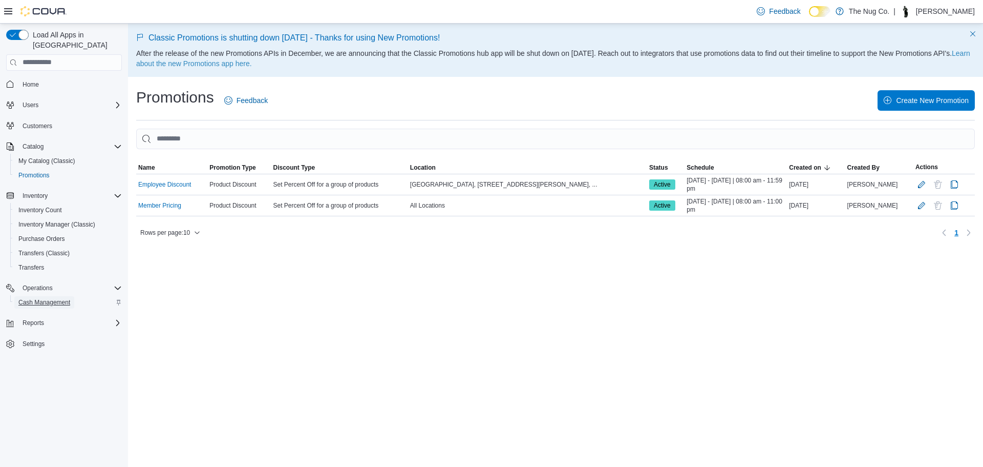
click at [36, 298] on span "Cash Management" at bounding box center [44, 302] width 52 height 8
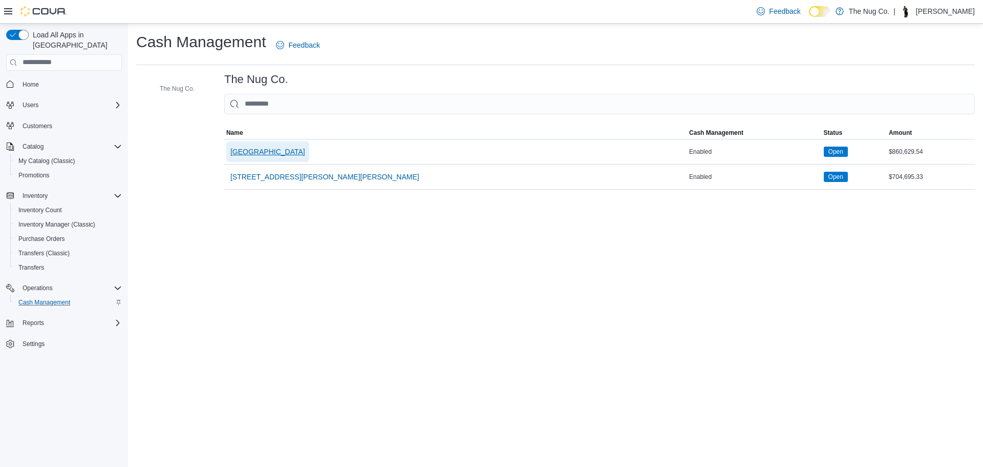
click at [274, 146] on span "[GEOGRAPHIC_DATA]" at bounding box center [267, 151] width 75 height 10
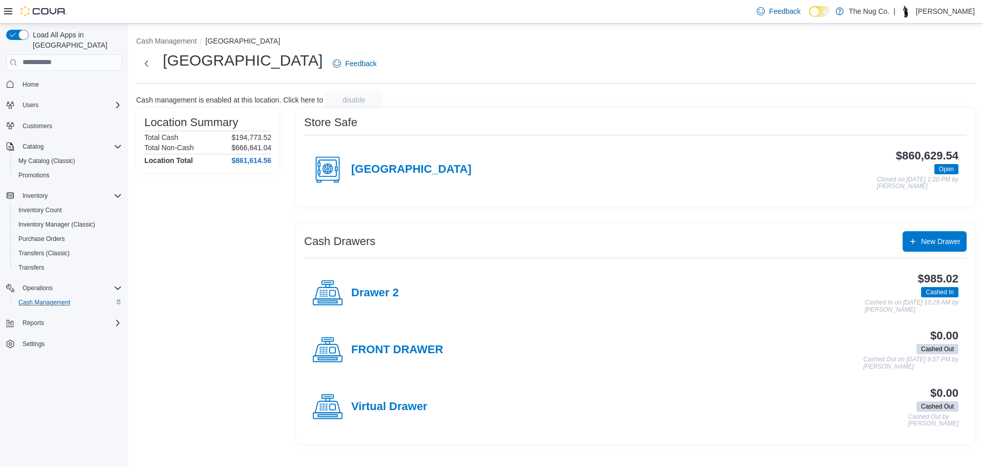
click at [22, 78] on span "Home" at bounding box center [64, 84] width 116 height 13
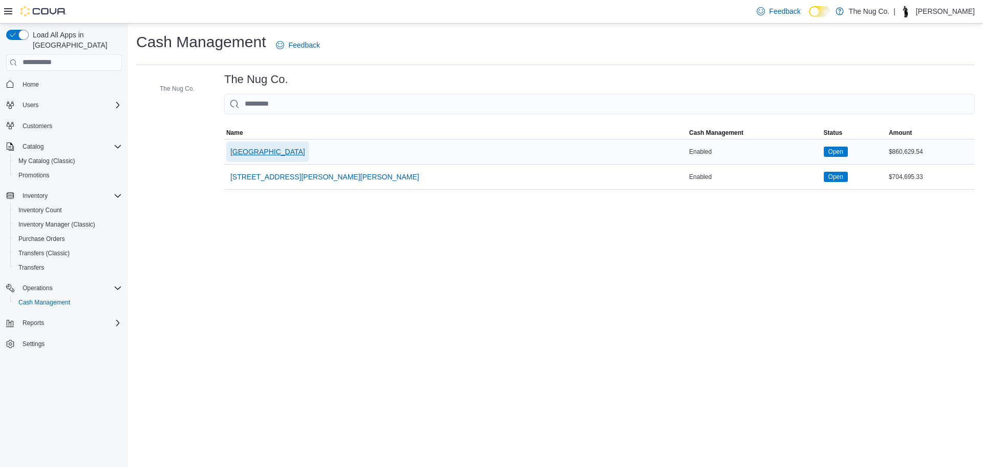
click at [269, 149] on span "[GEOGRAPHIC_DATA]" at bounding box center [267, 151] width 75 height 10
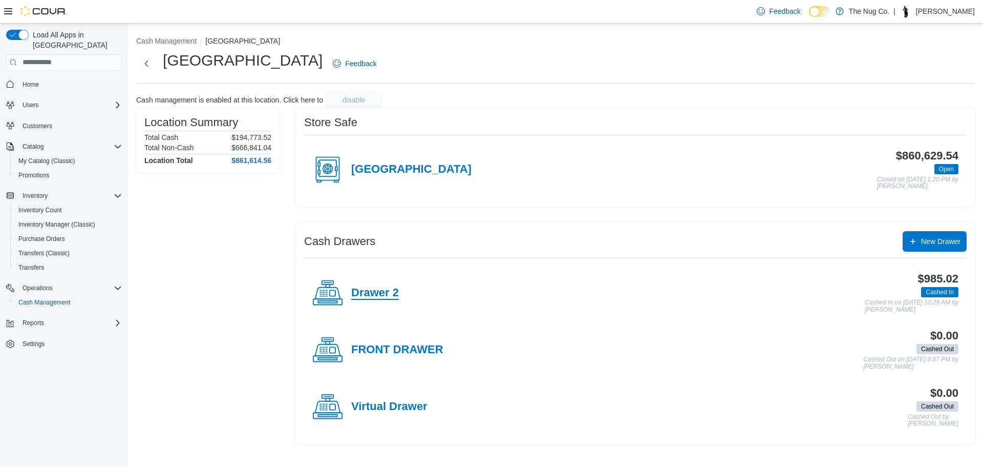
click at [365, 290] on h4 "Drawer 2" at bounding box center [375, 292] width 48 height 13
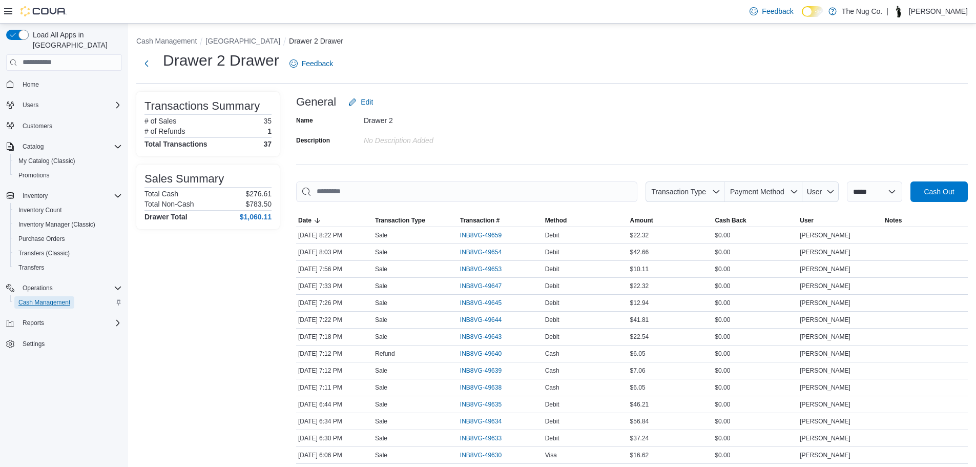
click at [41, 298] on span "Cash Management" at bounding box center [44, 302] width 52 height 8
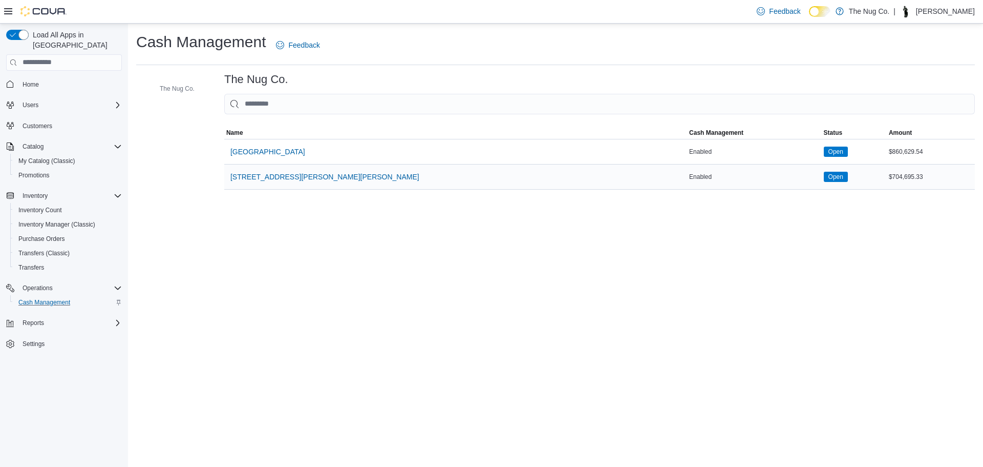
click at [276, 165] on div "[STREET_ADDRESS][PERSON_NAME][PERSON_NAME]" at bounding box center [455, 176] width 463 height 25
click at [281, 152] on span "[GEOGRAPHIC_DATA]" at bounding box center [267, 151] width 75 height 10
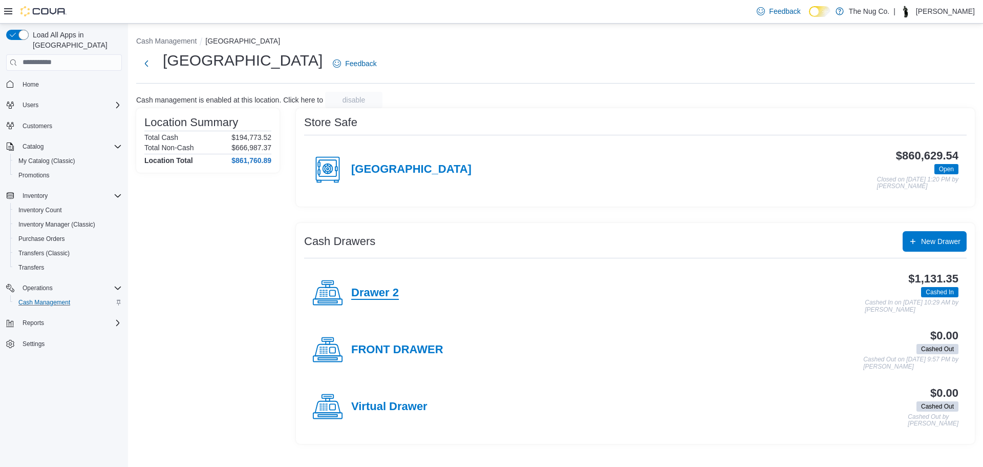
click at [391, 292] on h4 "Drawer 2" at bounding box center [375, 292] width 48 height 13
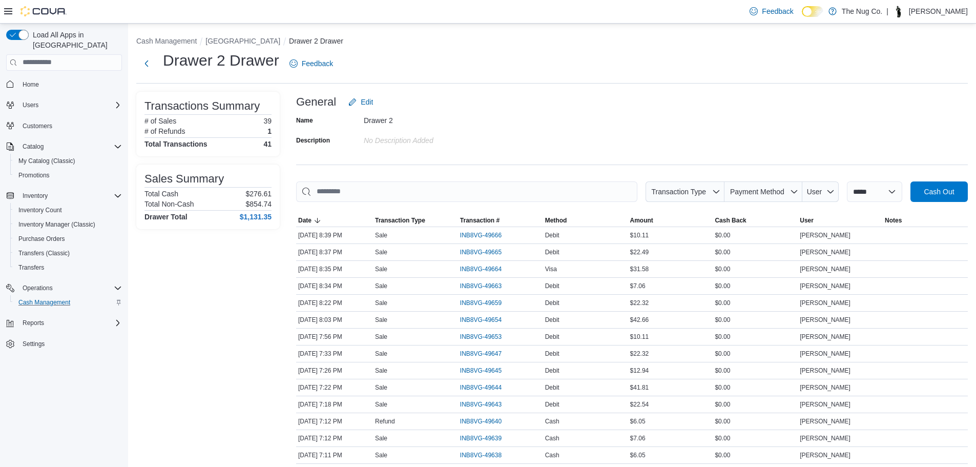
click at [27, 77] on button "Home" at bounding box center [64, 84] width 124 height 15
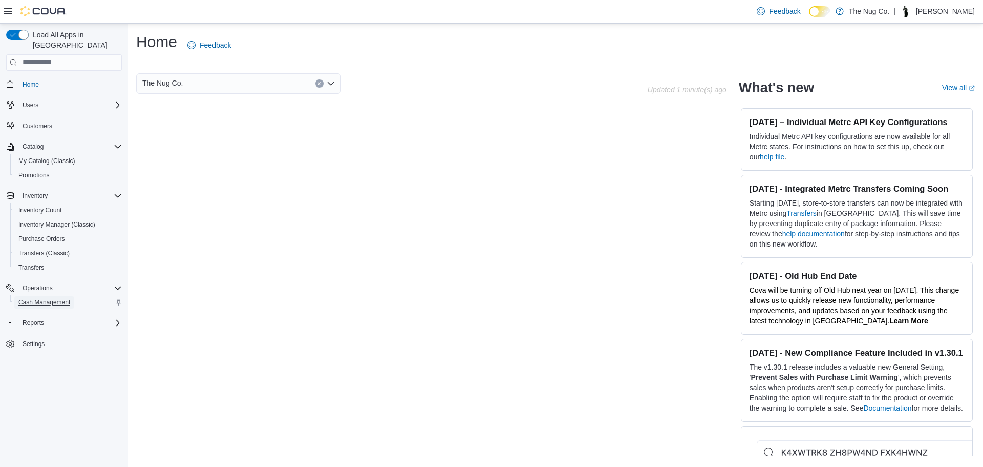
click at [37, 298] on span "Cash Management" at bounding box center [44, 302] width 52 height 8
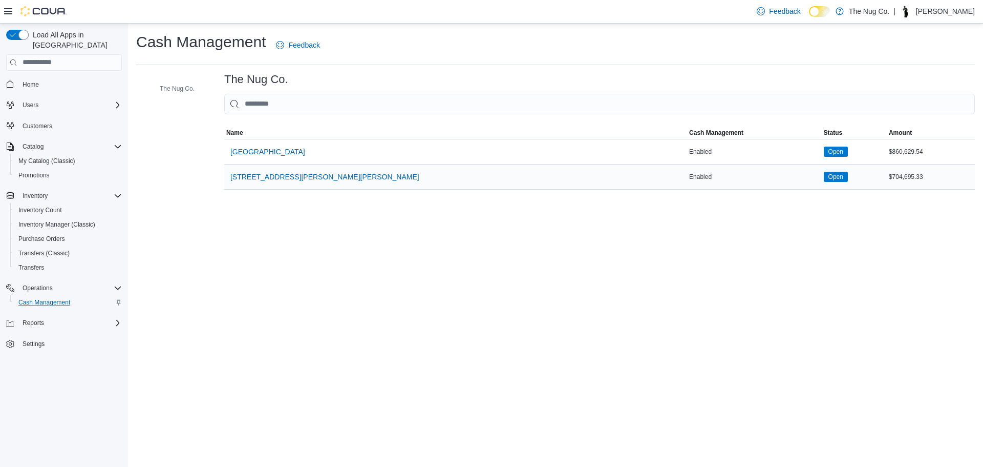
click at [273, 164] on div "[STREET_ADDRESS][PERSON_NAME][PERSON_NAME]" at bounding box center [455, 176] width 463 height 25
click at [269, 160] on span "[GEOGRAPHIC_DATA]" at bounding box center [267, 151] width 75 height 20
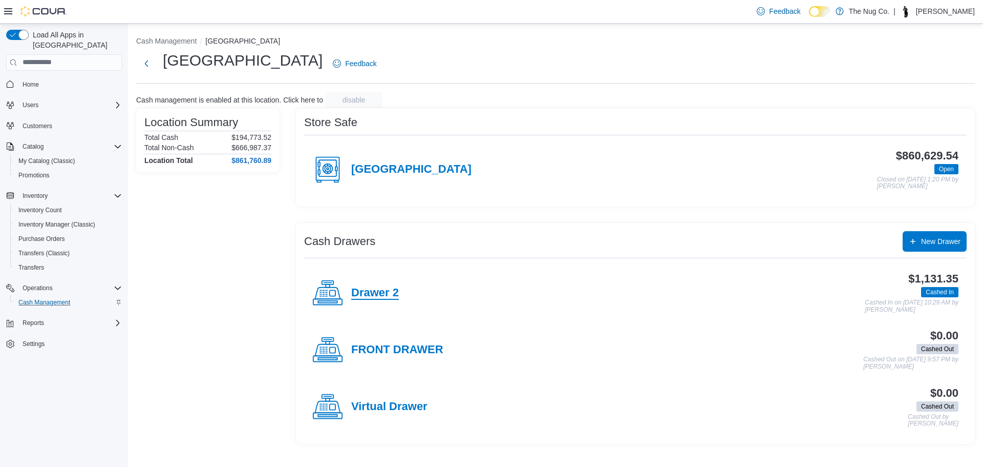
click at [375, 296] on h4 "Drawer 2" at bounding box center [375, 292] width 48 height 13
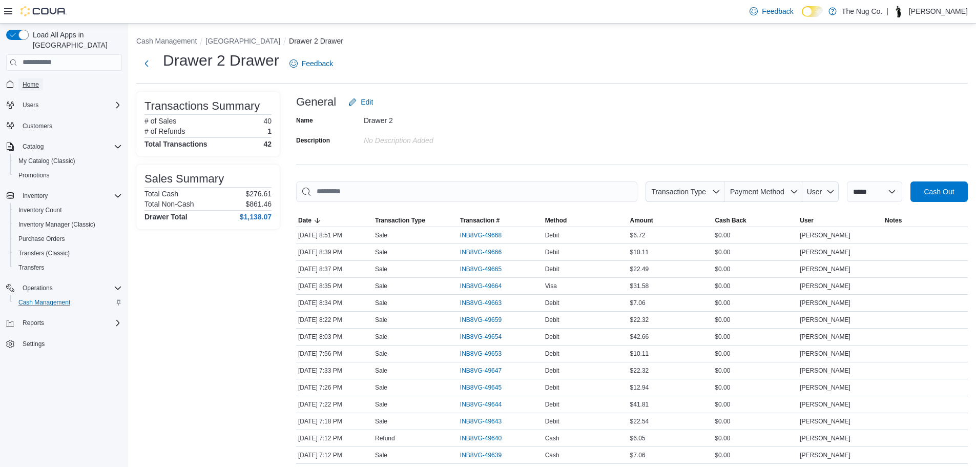
click at [26, 80] on span "Home" at bounding box center [31, 84] width 16 height 8
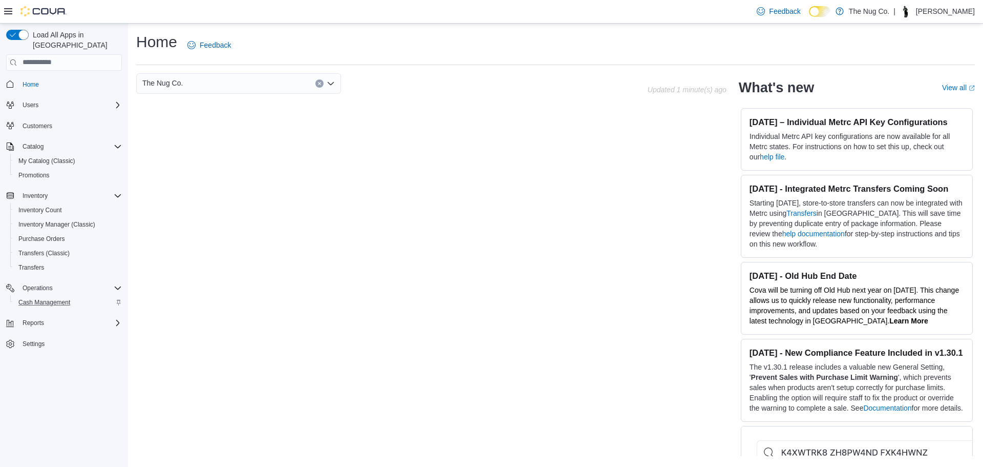
click at [85, 296] on div "Cash Management" at bounding box center [68, 302] width 108 height 12
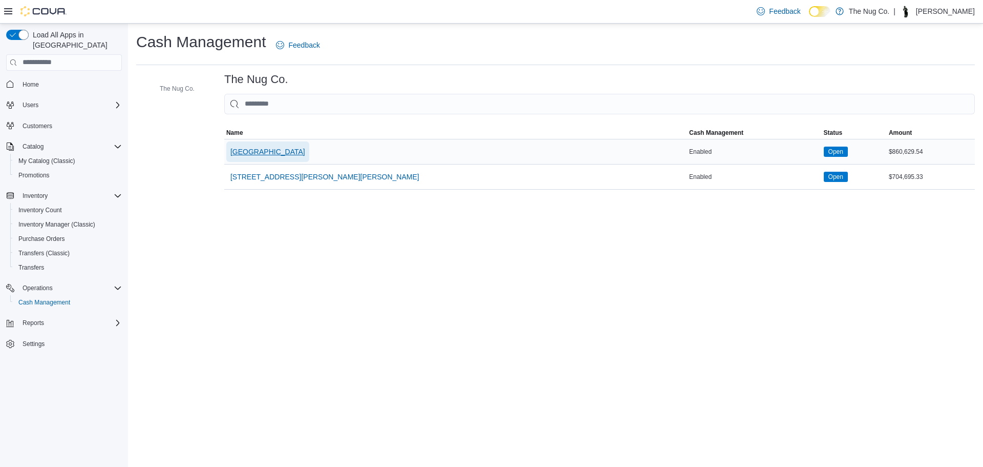
click at [305, 146] on span "[GEOGRAPHIC_DATA]" at bounding box center [267, 151] width 75 height 10
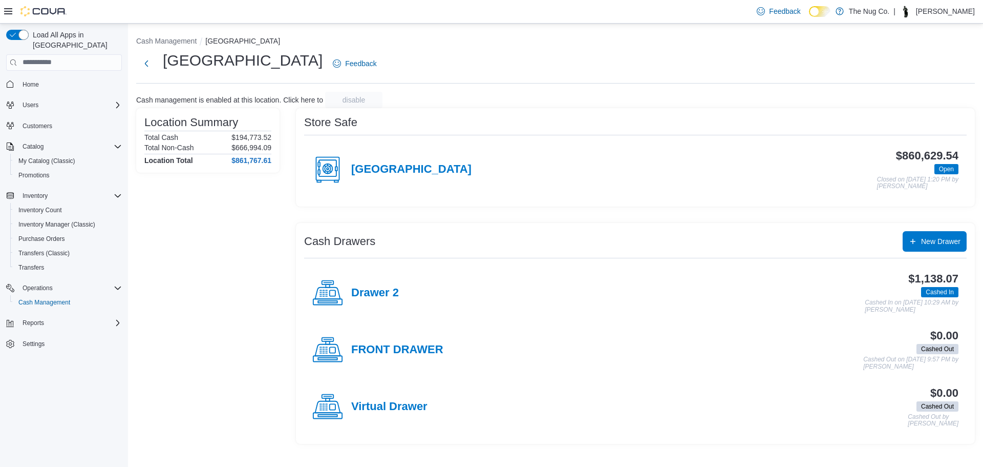
drag, startPoint x: 374, startPoint y: 280, endPoint x: 376, endPoint y: 292, distance: 13.1
click at [374, 280] on div "Drawer 2" at bounding box center [355, 293] width 87 height 31
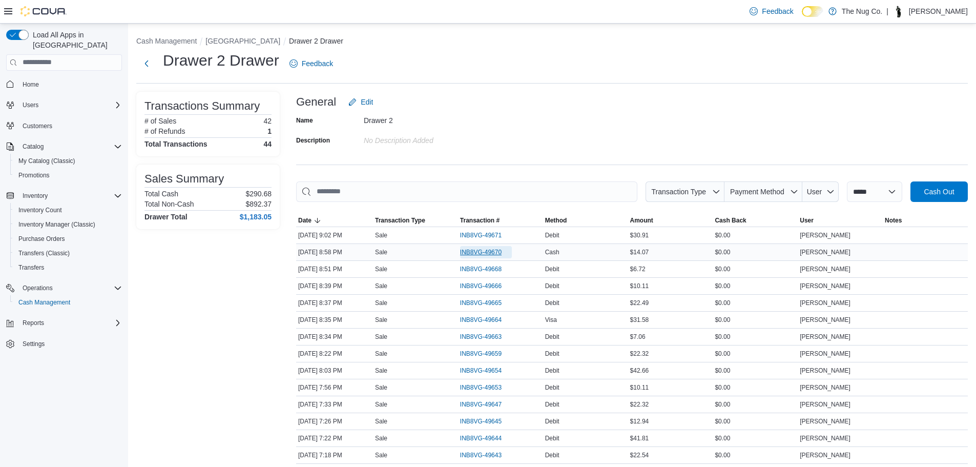
click at [489, 248] on span "INB8VG-49670" at bounding box center [480, 252] width 41 height 8
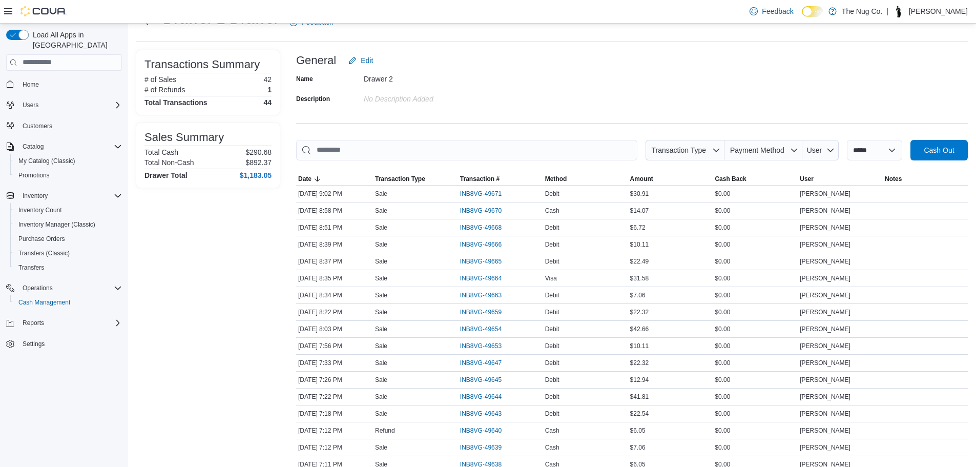
scroll to position [41, 0]
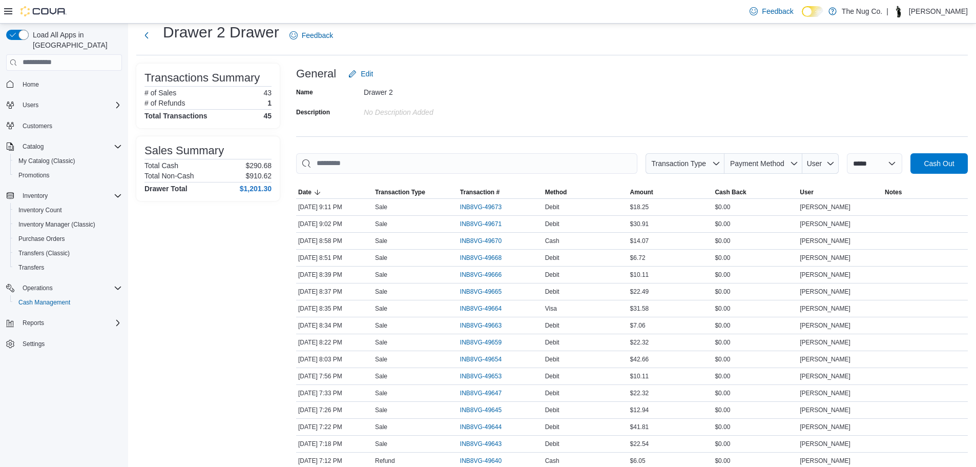
scroll to position [51, 0]
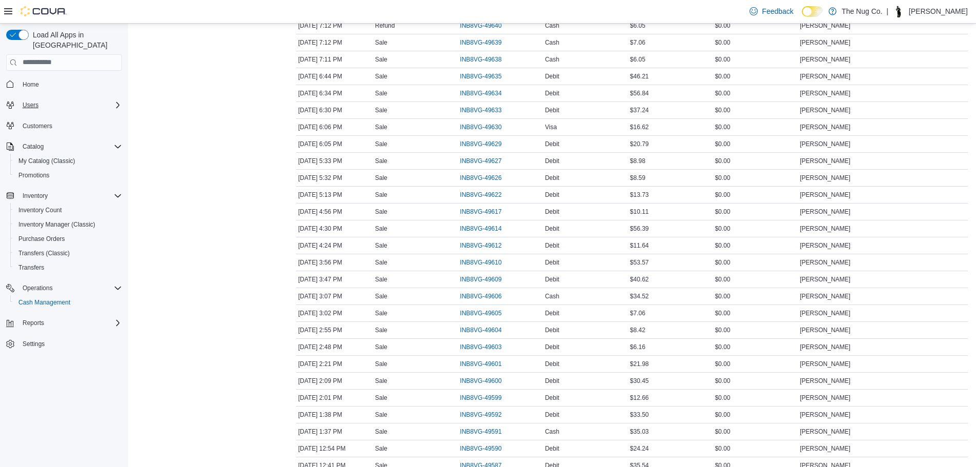
scroll to position [638, 0]
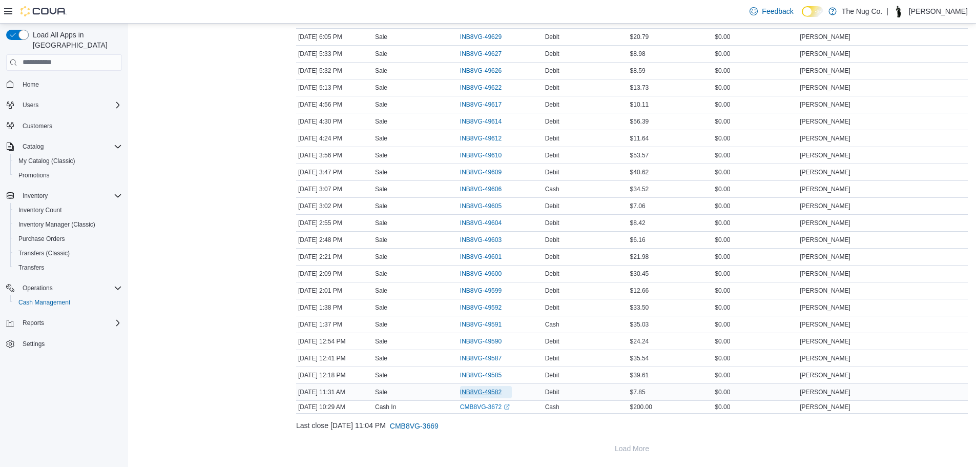
click at [493, 388] on span "INB8VG-49582" at bounding box center [480, 392] width 41 height 8
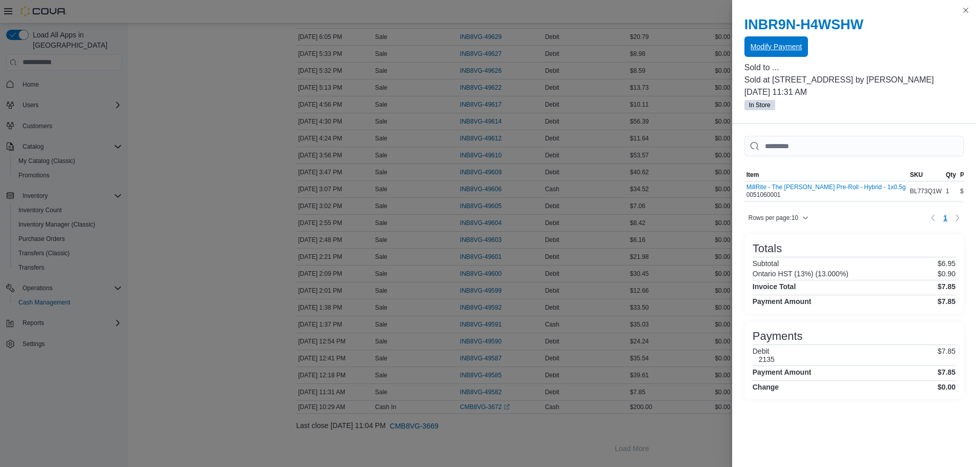
click at [778, 38] on span "Modify Payment" at bounding box center [775, 46] width 51 height 20
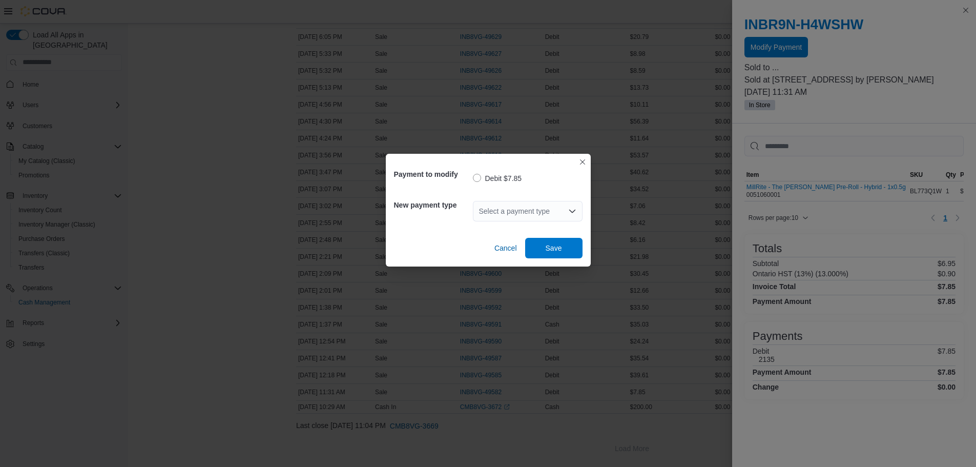
click at [542, 212] on div "Select a payment type" at bounding box center [528, 211] width 110 height 20
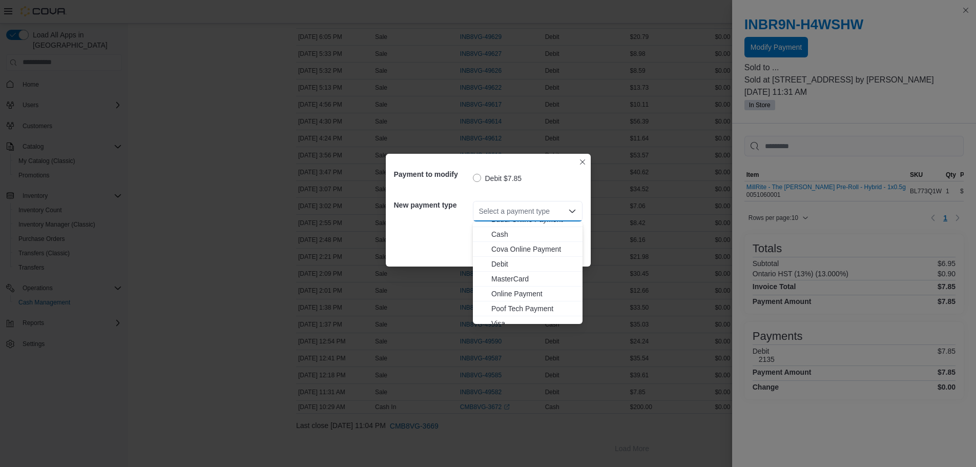
scroll to position [31, 0]
click at [518, 321] on span "Visa" at bounding box center [533, 316] width 85 height 10
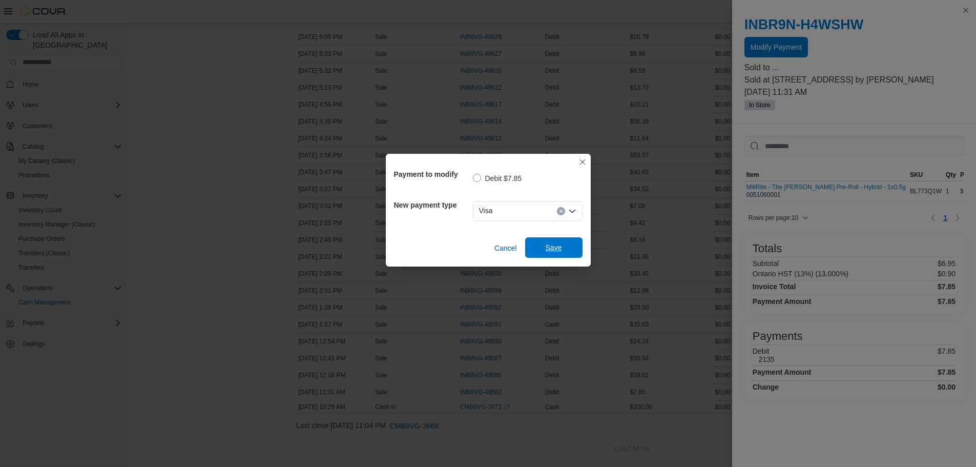
click at [554, 243] on span "Save" at bounding box center [553, 247] width 16 height 10
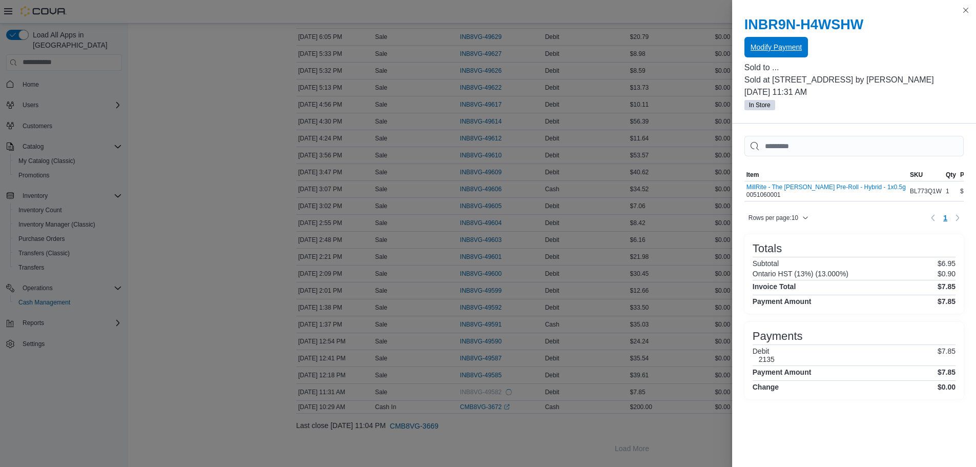
scroll to position [0, 0]
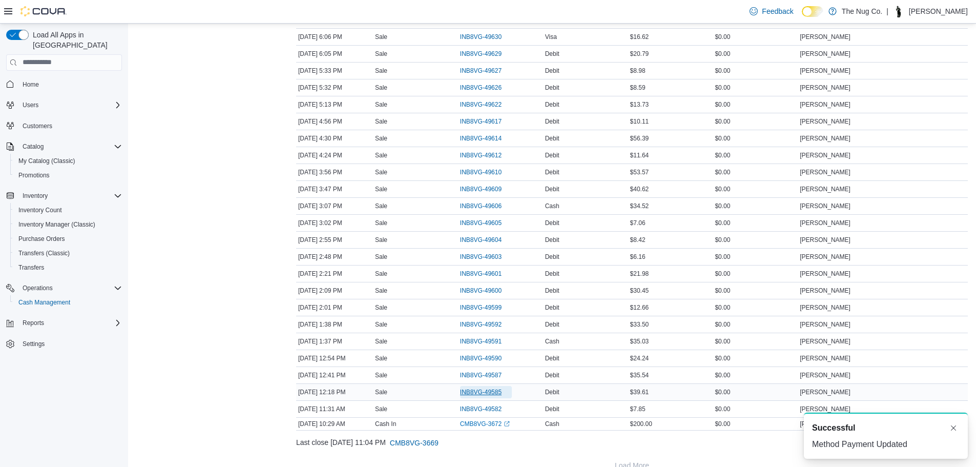
click at [470, 391] on span "INB8VG-49585" at bounding box center [480, 392] width 41 height 8
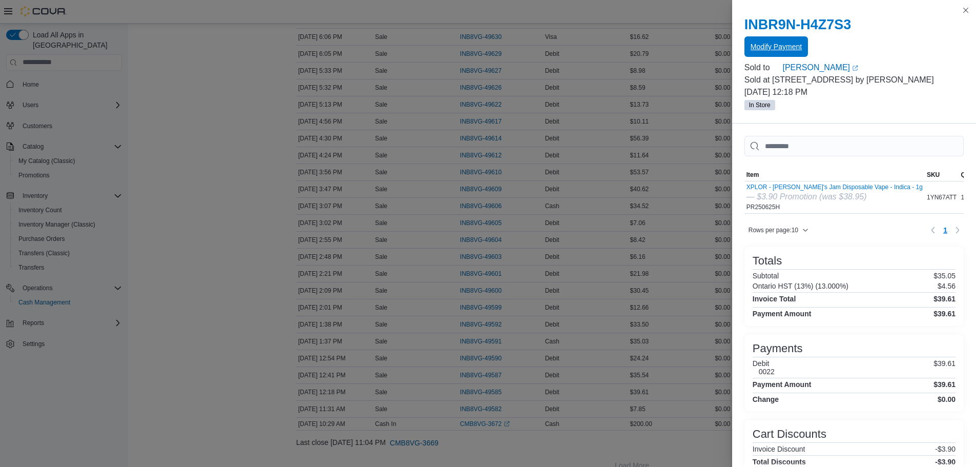
click at [765, 51] on span "Modify Payment" at bounding box center [775, 46] width 51 height 10
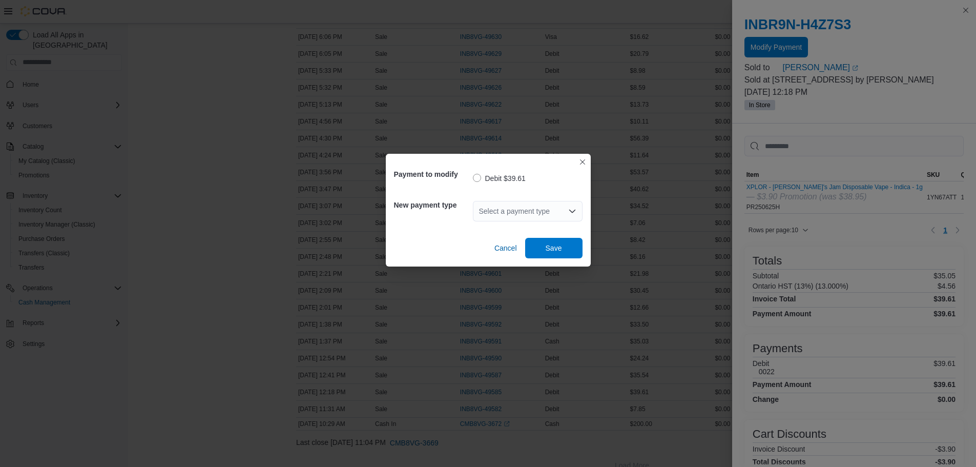
click at [521, 209] on div "Select a payment type" at bounding box center [528, 211] width 110 height 20
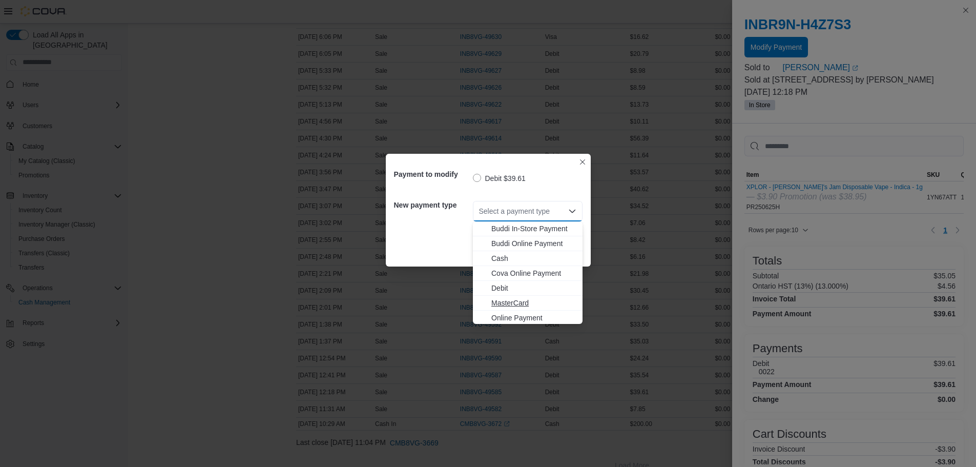
click at [512, 301] on span "MasterCard" at bounding box center [533, 303] width 85 height 10
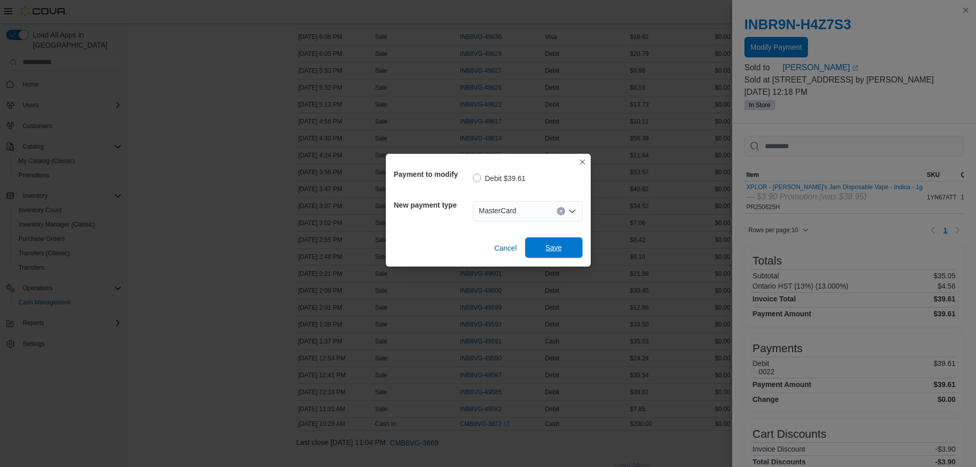
click at [561, 250] on span "Save" at bounding box center [553, 247] width 16 height 10
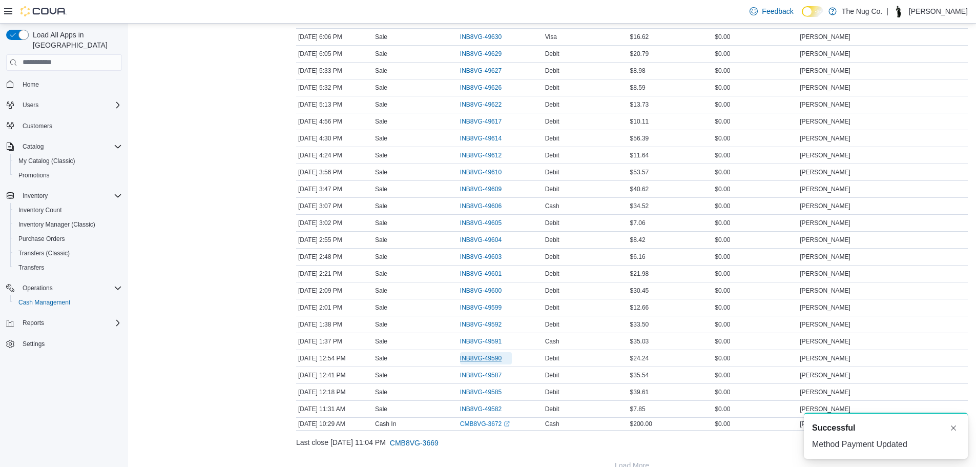
click at [478, 359] on span "INB8VG-49590" at bounding box center [480, 358] width 41 height 8
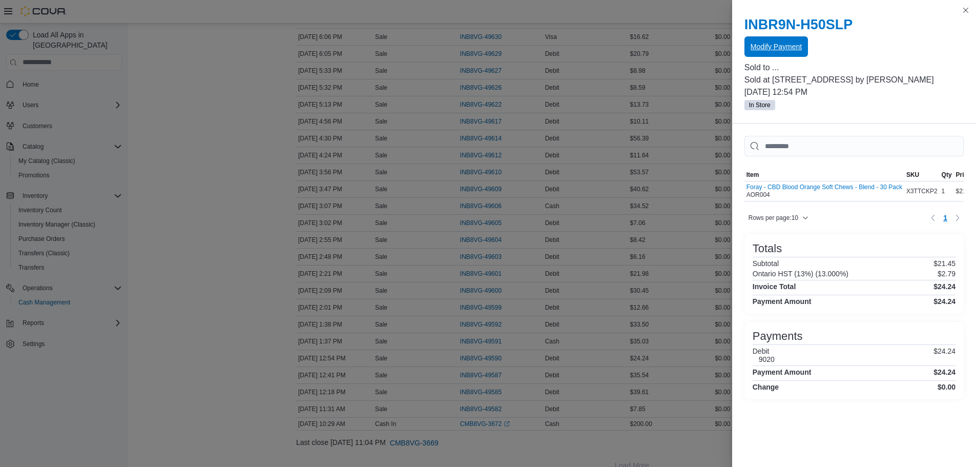
click at [766, 41] on span "Modify Payment" at bounding box center [775, 46] width 51 height 20
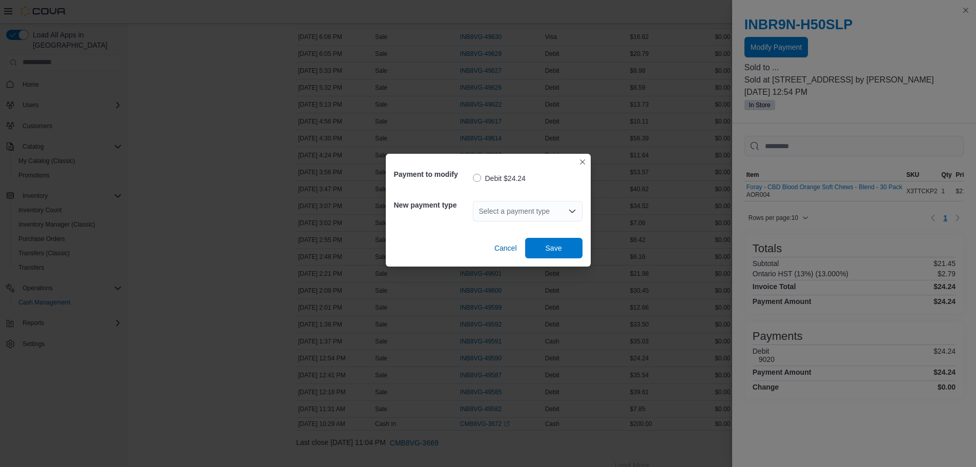
click at [529, 206] on div "Select a payment type" at bounding box center [528, 211] width 110 height 20
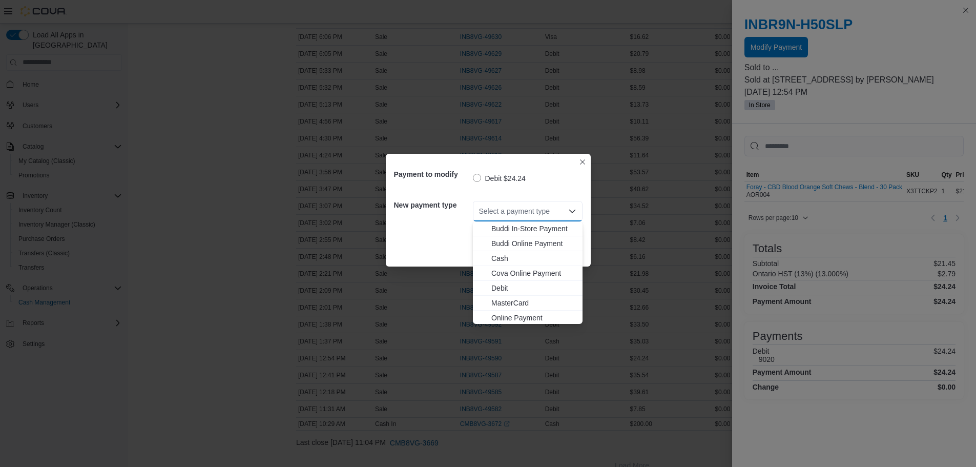
scroll to position [31, 0]
click at [514, 315] on span "Visa" at bounding box center [533, 316] width 85 height 10
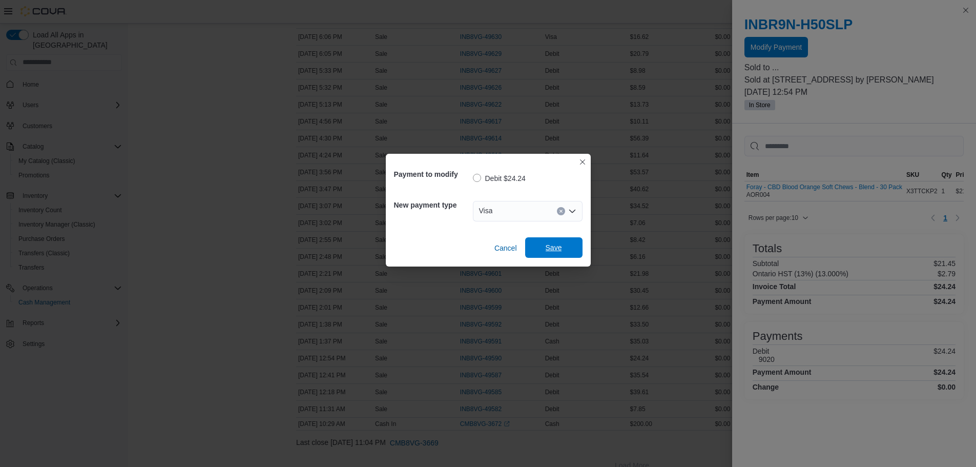
click at [540, 249] on span "Save" at bounding box center [553, 247] width 45 height 20
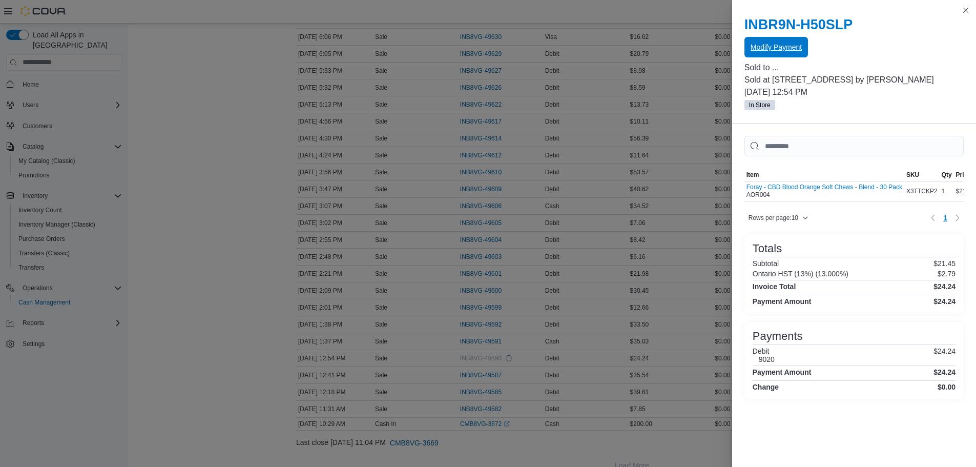
scroll to position [0, 0]
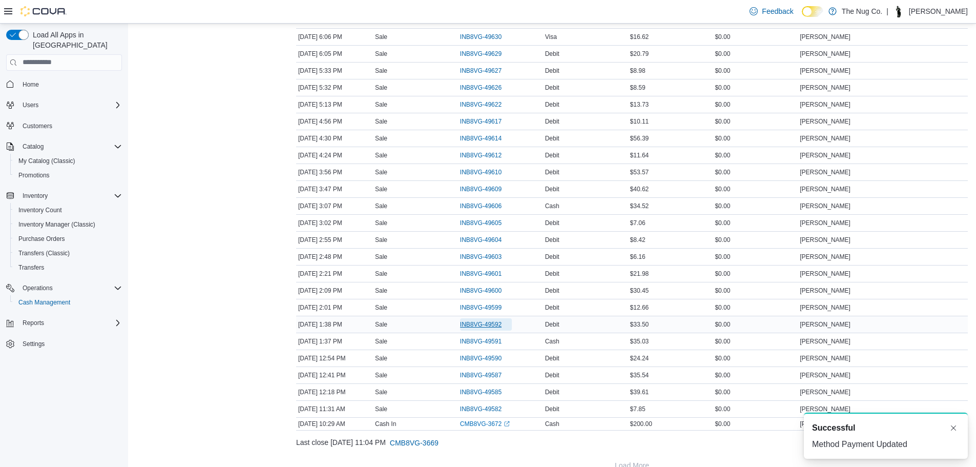
click at [465, 321] on span "INB8VG-49592" at bounding box center [480, 324] width 41 height 8
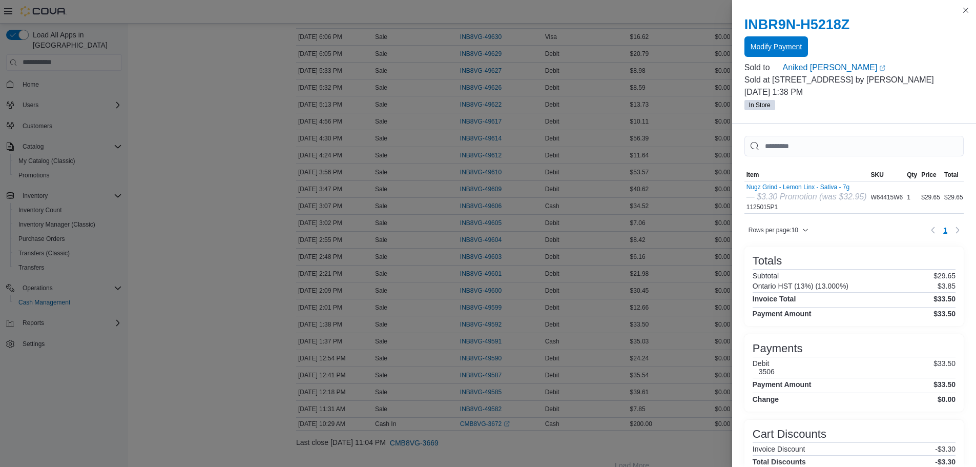
click at [762, 38] on span "Modify Payment" at bounding box center [775, 46] width 51 height 20
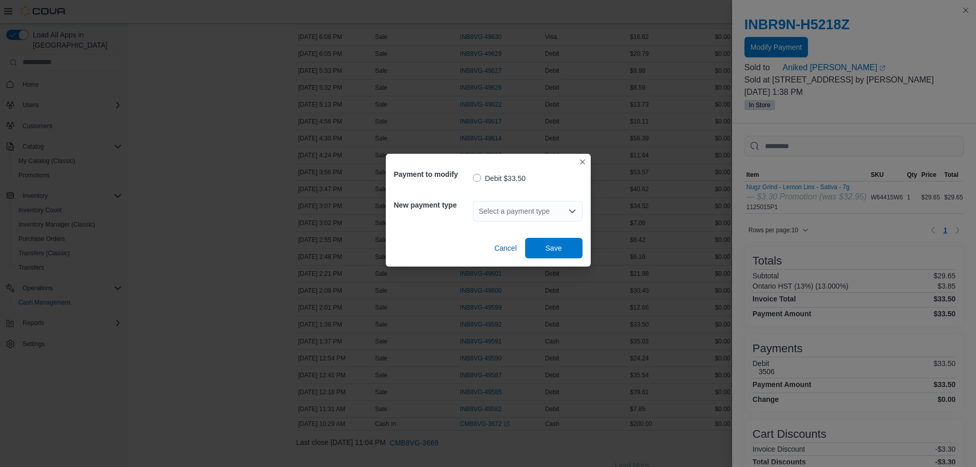
click at [497, 213] on div "Select a payment type" at bounding box center [528, 211] width 110 height 20
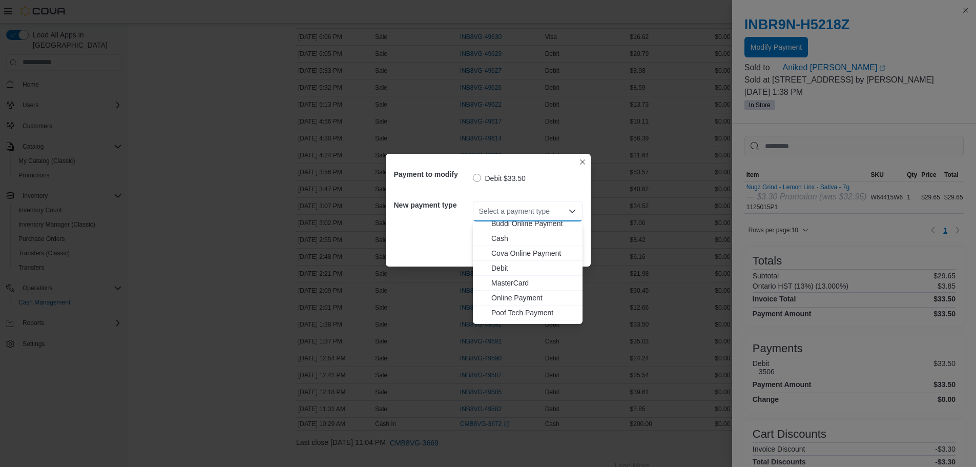
scroll to position [31, 0]
click at [495, 315] on span "Visa" at bounding box center [533, 316] width 85 height 10
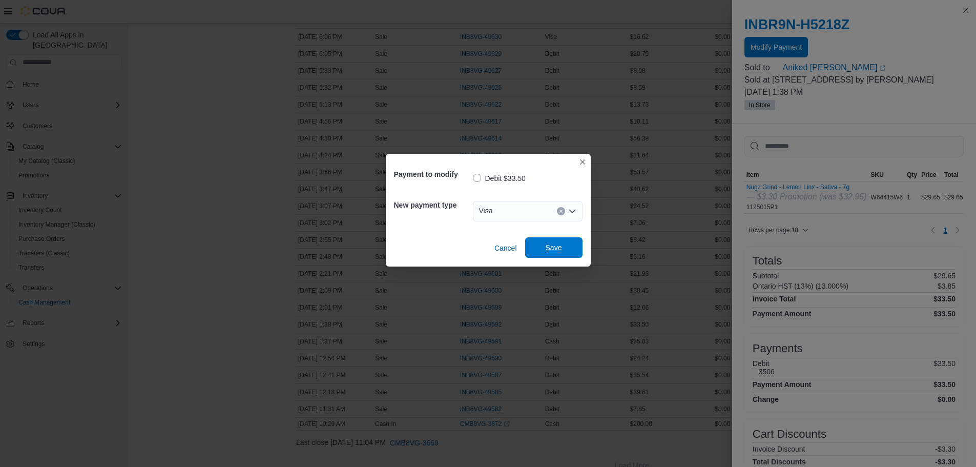
click at [535, 255] on span "Save" at bounding box center [553, 247] width 45 height 20
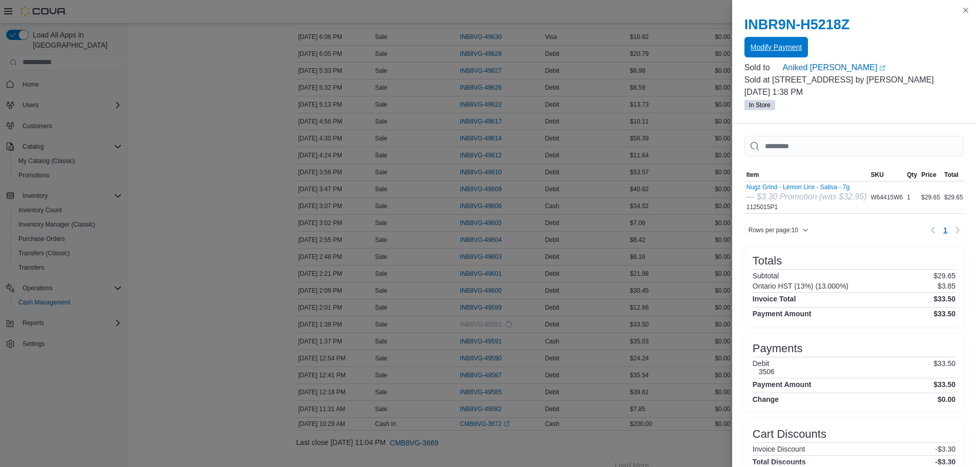
scroll to position [0, 0]
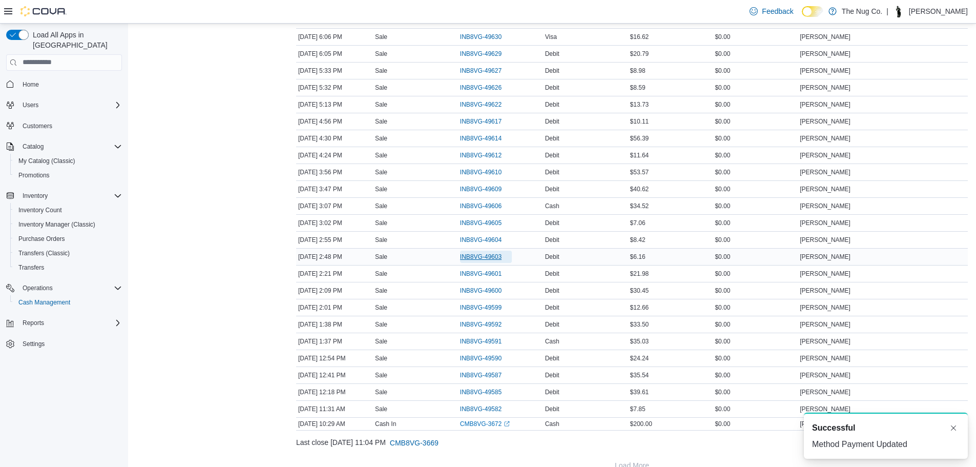
click at [487, 253] on span "INB8VG-49603" at bounding box center [480, 256] width 41 height 8
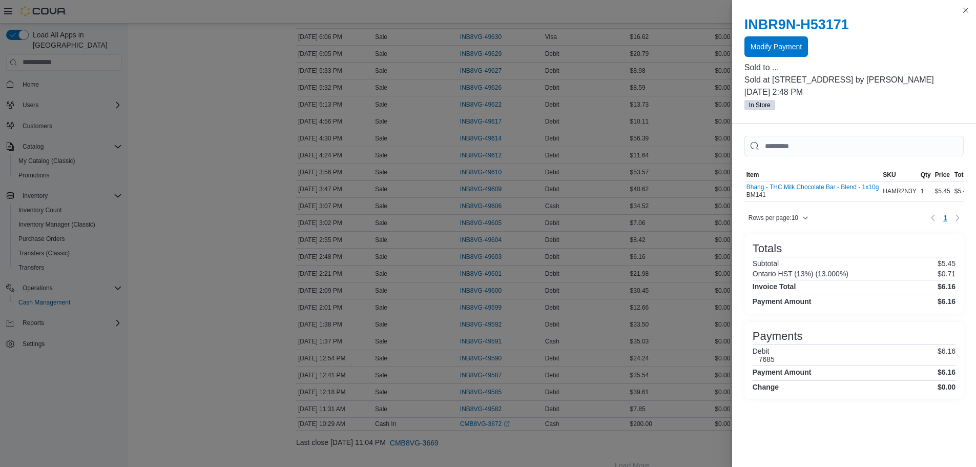
click at [752, 55] on span "Modify Payment" at bounding box center [775, 46] width 51 height 20
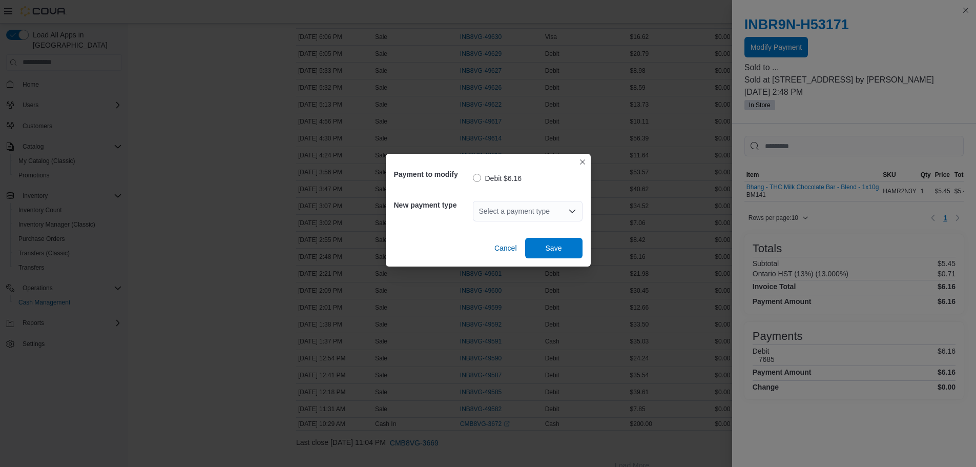
click at [541, 220] on div "Select a payment type" at bounding box center [528, 211] width 110 height 20
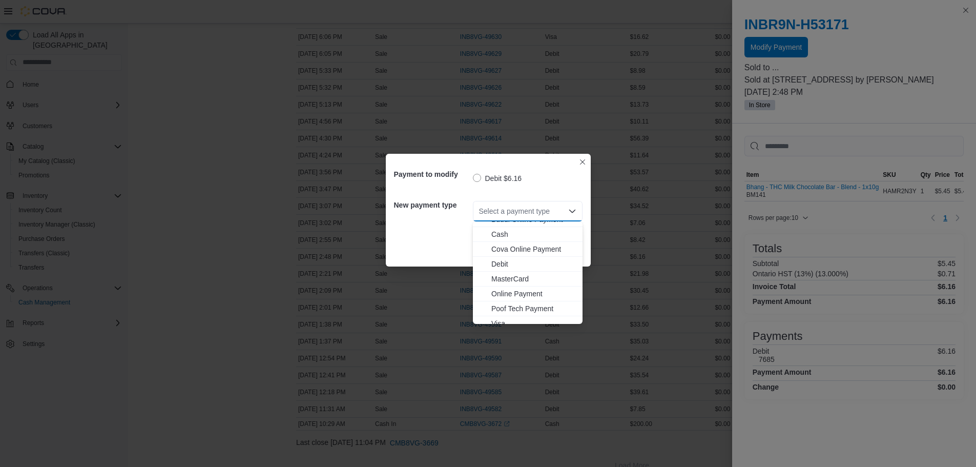
scroll to position [31, 0]
click at [508, 318] on span "Visa" at bounding box center [533, 316] width 85 height 10
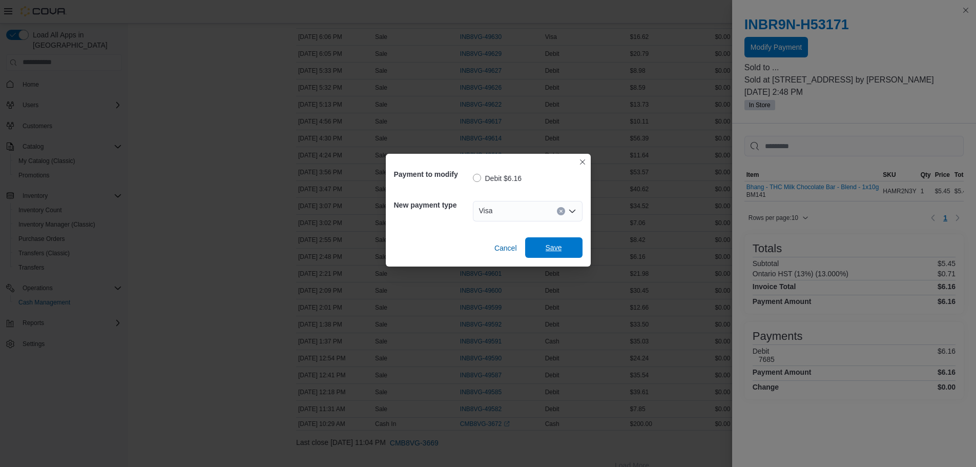
click at [558, 249] on span "Save" at bounding box center [553, 247] width 16 height 10
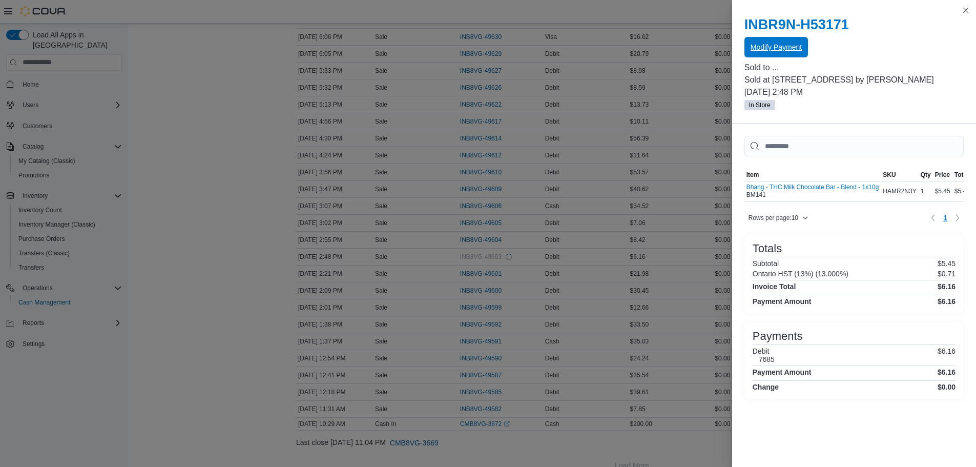
scroll to position [0, 0]
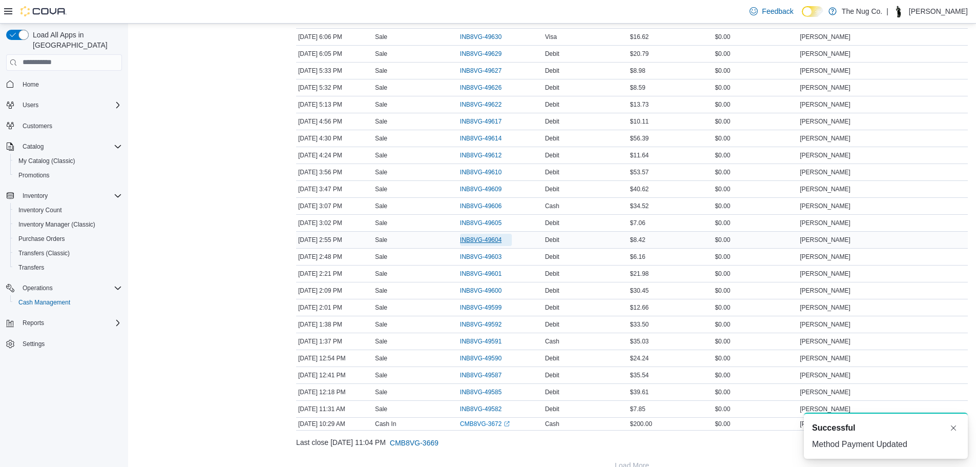
click at [469, 238] on span "INB8VG-49604" at bounding box center [480, 240] width 41 height 8
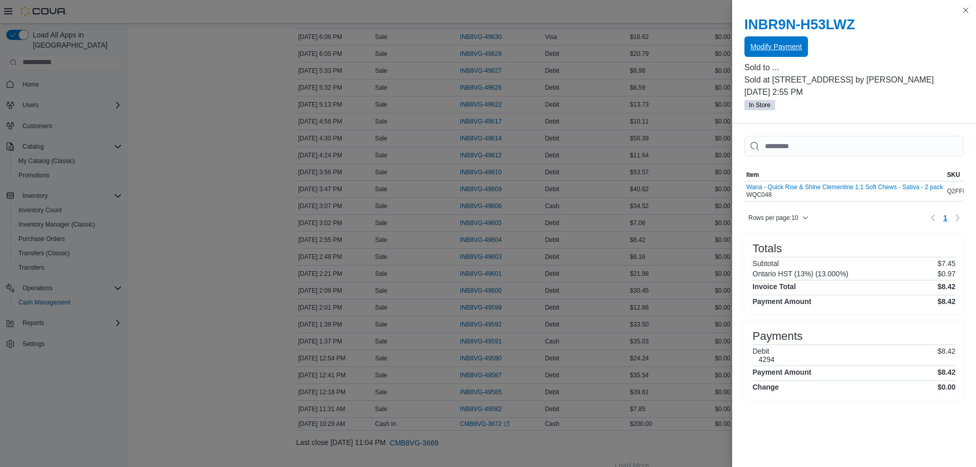
click at [770, 46] on span "Modify Payment" at bounding box center [775, 46] width 51 height 10
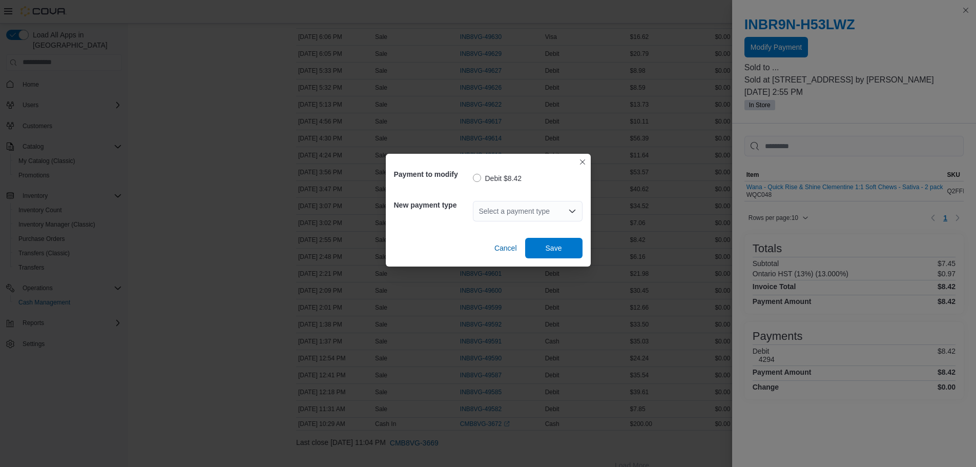
click at [505, 211] on div "Select a payment type" at bounding box center [528, 211] width 110 height 20
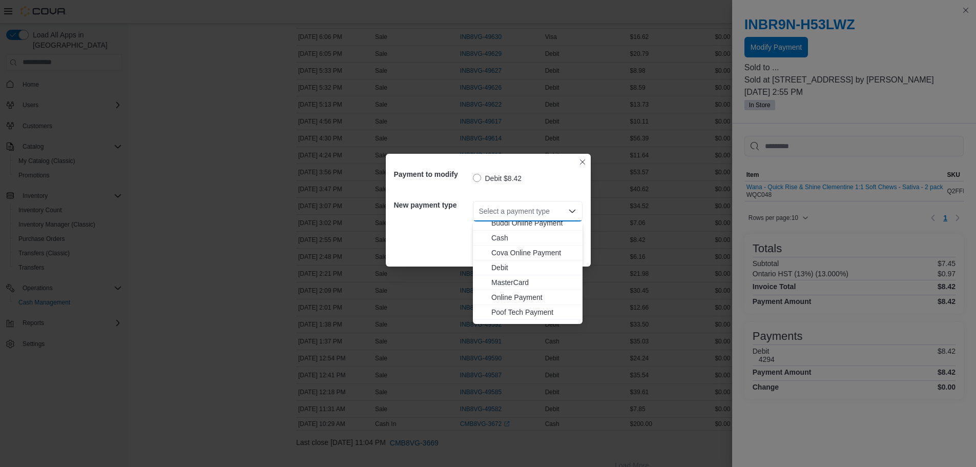
scroll to position [31, 0]
click at [503, 271] on span "MasterCard" at bounding box center [533, 271] width 85 height 10
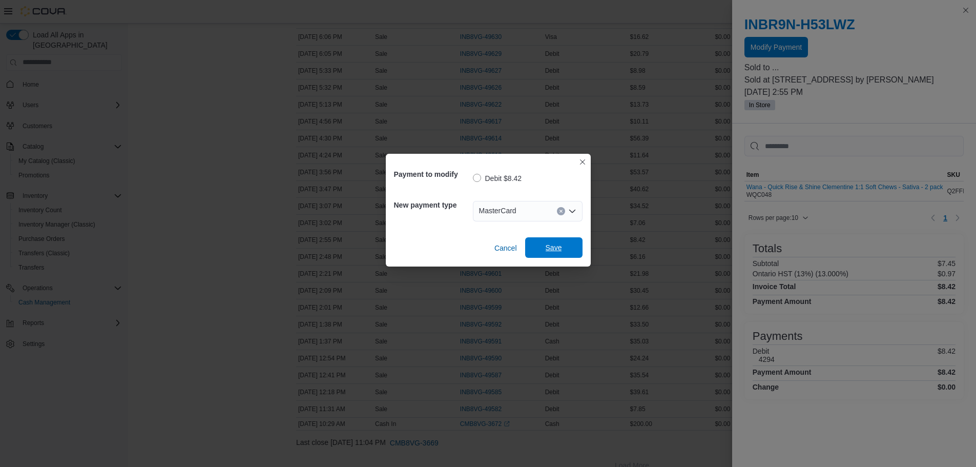
click at [543, 257] on div "Payment to modify Debit $8.42 New payment type MasterCard Combo box. Selected. …" at bounding box center [488, 210] width 205 height 113
click at [547, 250] on span "Save" at bounding box center [553, 247] width 16 height 10
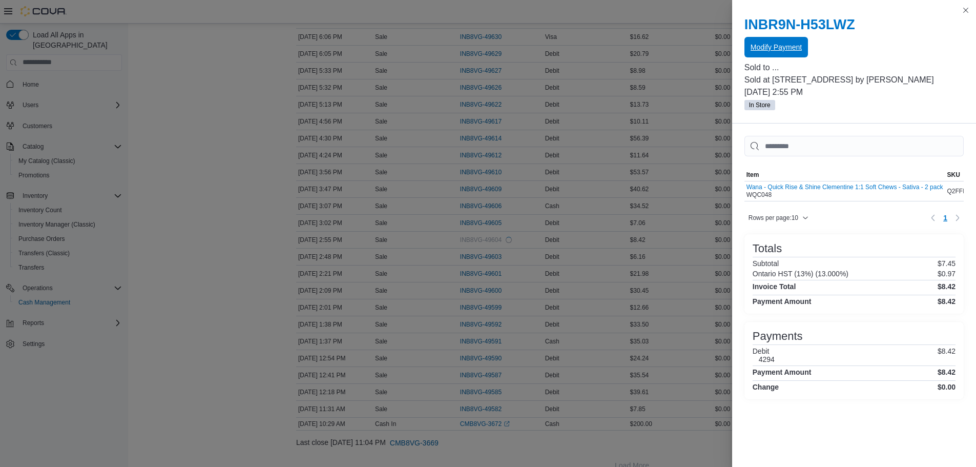
scroll to position [0, 0]
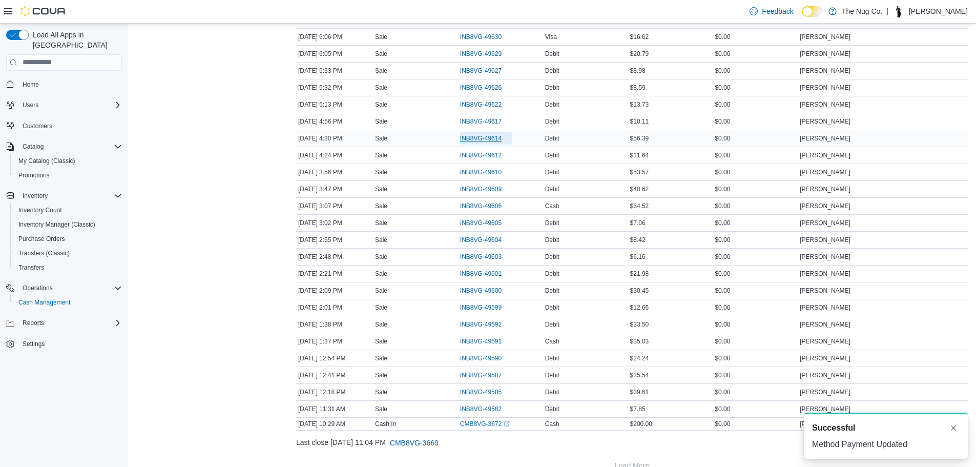
click at [487, 134] on span "INB8VG-49614" at bounding box center [480, 138] width 41 height 8
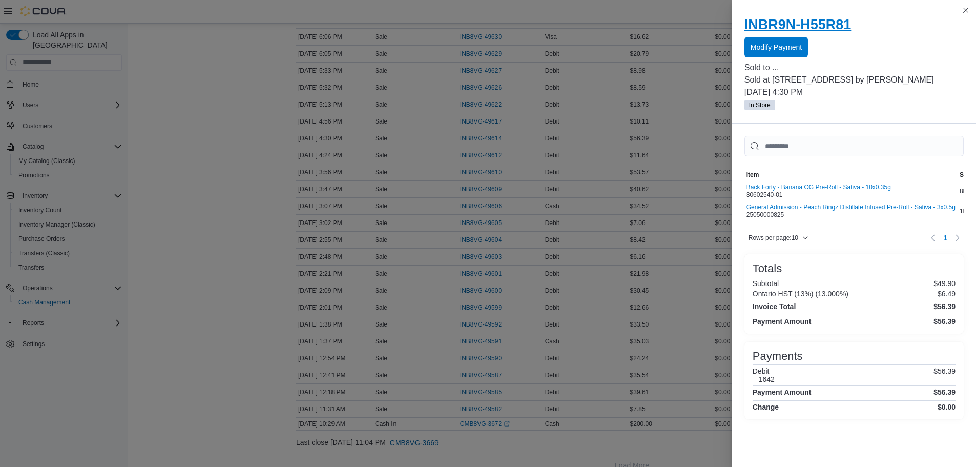
click at [771, 25] on h2 "INBR9N-H55R81" at bounding box center [853, 24] width 219 height 16
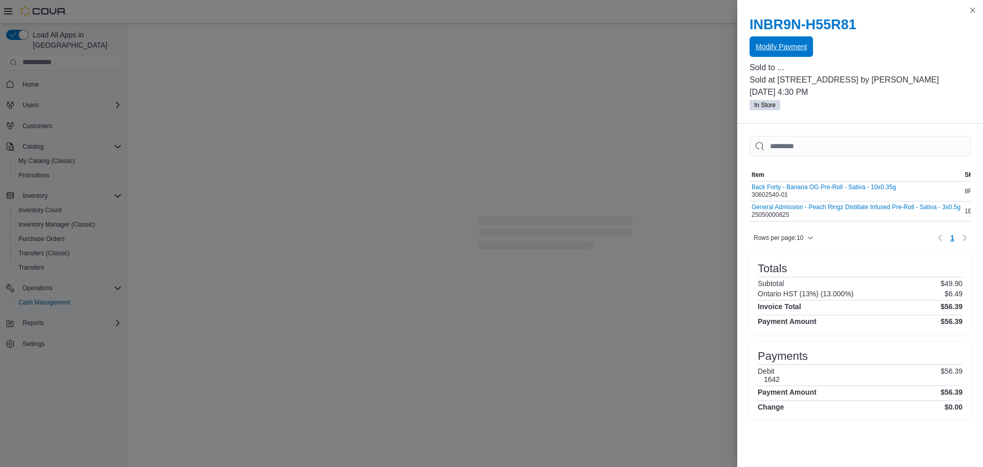
click at [768, 45] on span "Modify Payment" at bounding box center [781, 46] width 51 height 10
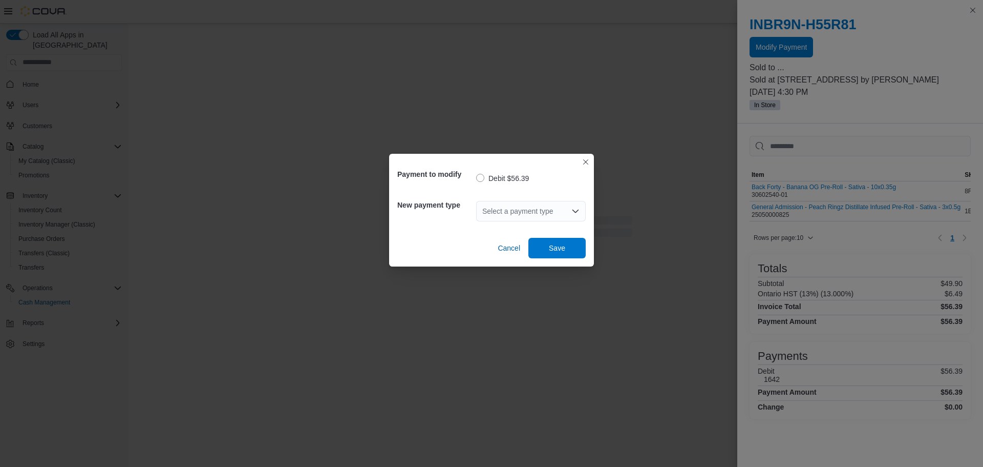
click at [499, 215] on div "Select a payment type" at bounding box center [531, 211] width 110 height 20
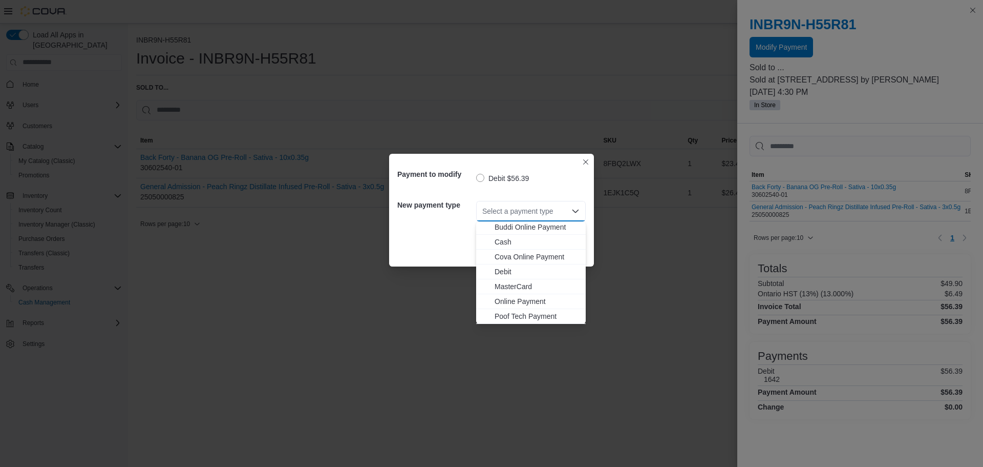
scroll to position [31, 0]
click at [505, 315] on span "Visa" at bounding box center [537, 316] width 85 height 10
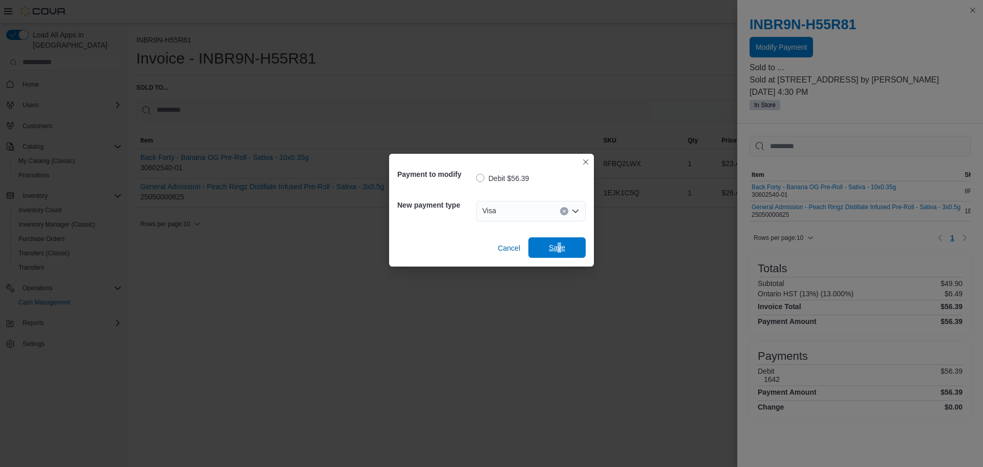
drag, startPoint x: 560, startPoint y: 261, endPoint x: 560, endPoint y: 256, distance: 5.7
click at [560, 259] on div "Payment to modify Debit $56.39 New payment type Visa Combo box. Selected. Visa.…" at bounding box center [491, 210] width 205 height 113
click at [561, 254] on span "Save" at bounding box center [557, 247] width 45 height 20
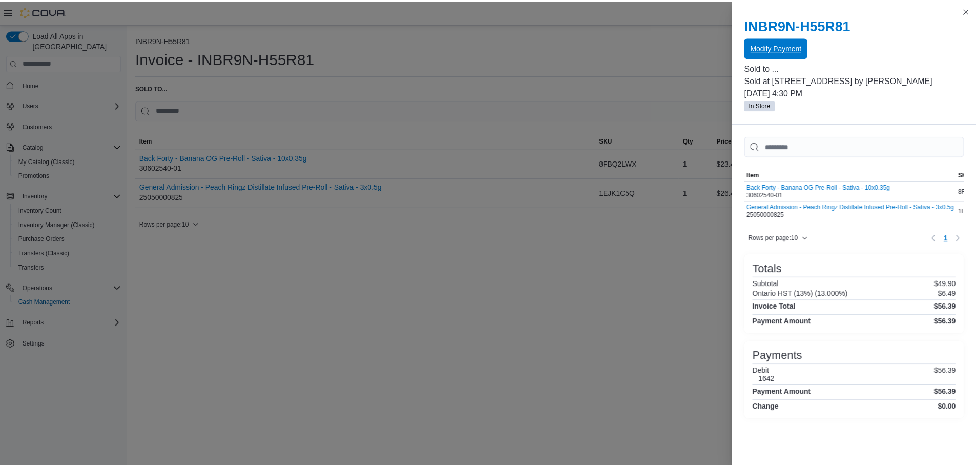
scroll to position [0, 0]
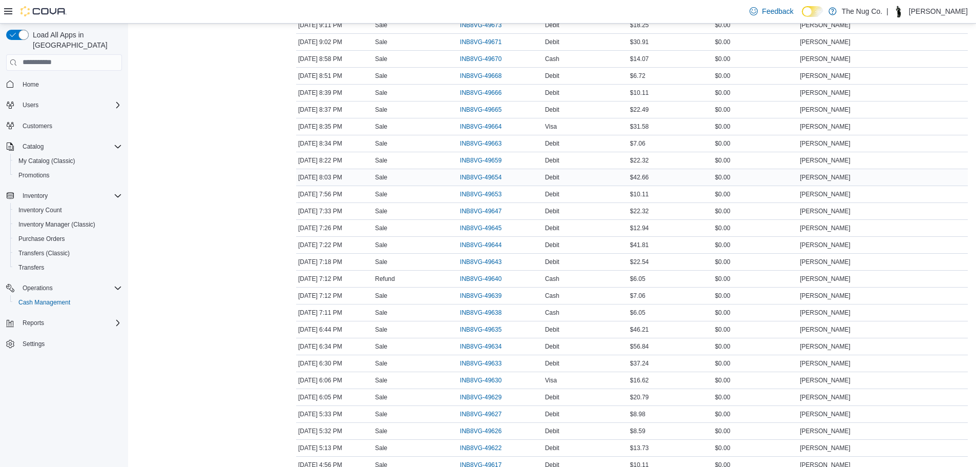
scroll to position [461, 0]
click at [483, 226] on span "INB8VG-49629" at bounding box center [480, 230] width 41 height 8
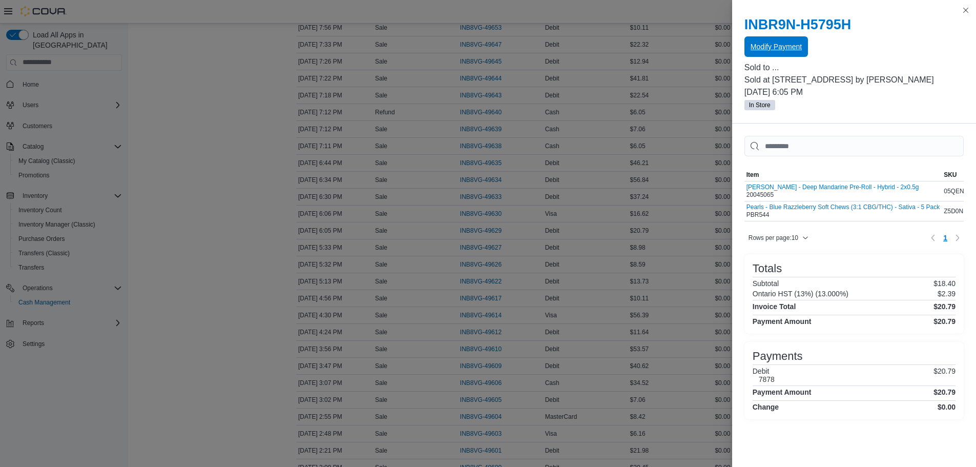
click at [798, 39] on span "Modify Payment" at bounding box center [775, 46] width 51 height 20
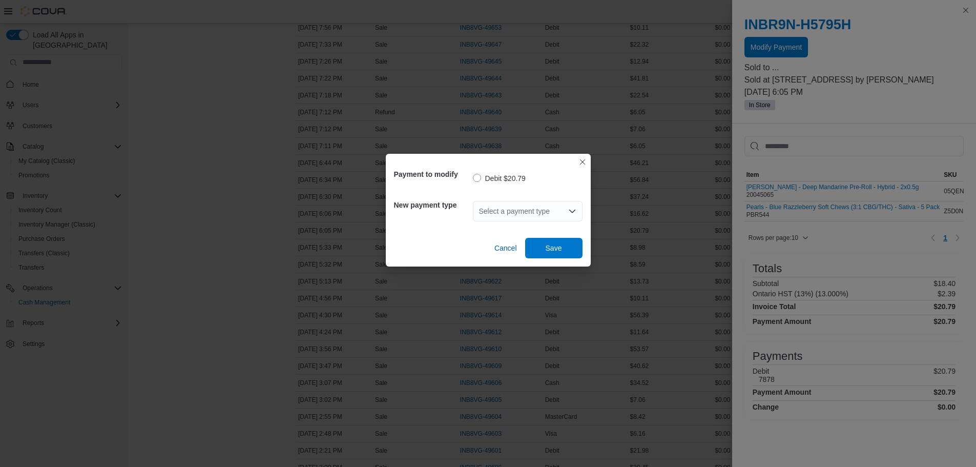
click at [541, 217] on div "Select a payment type" at bounding box center [528, 211] width 110 height 20
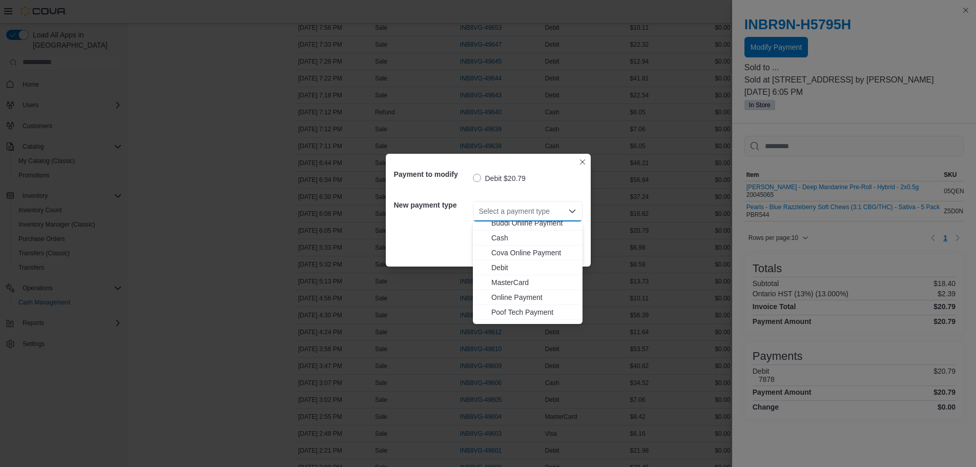
scroll to position [31, 0]
click at [504, 310] on button "Visa" at bounding box center [528, 316] width 110 height 15
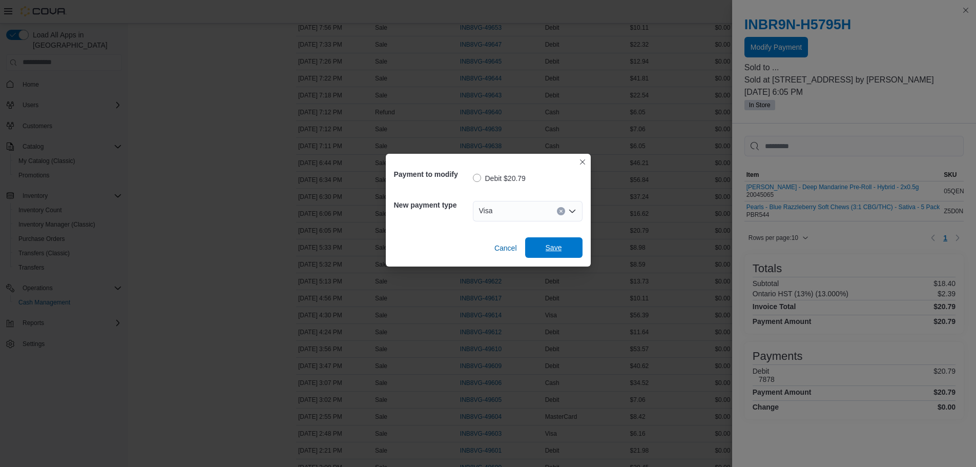
click at [562, 247] on span "Save" at bounding box center [553, 247] width 45 height 20
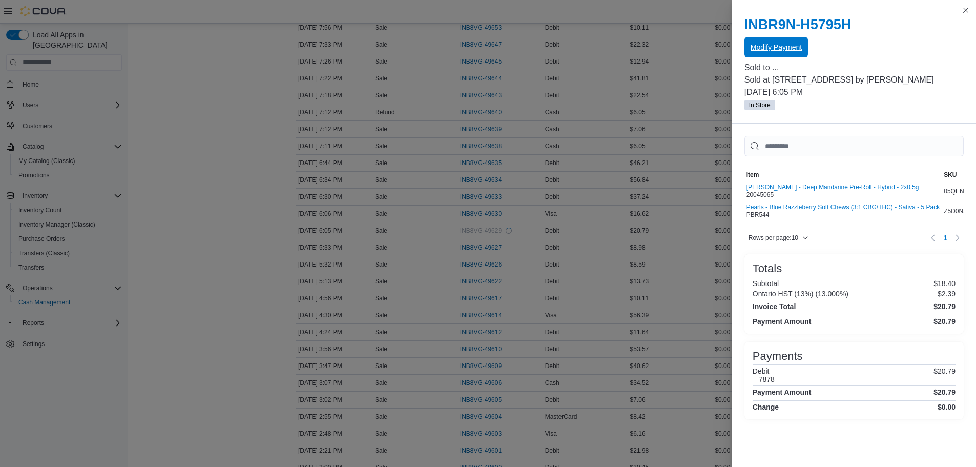
scroll to position [0, 0]
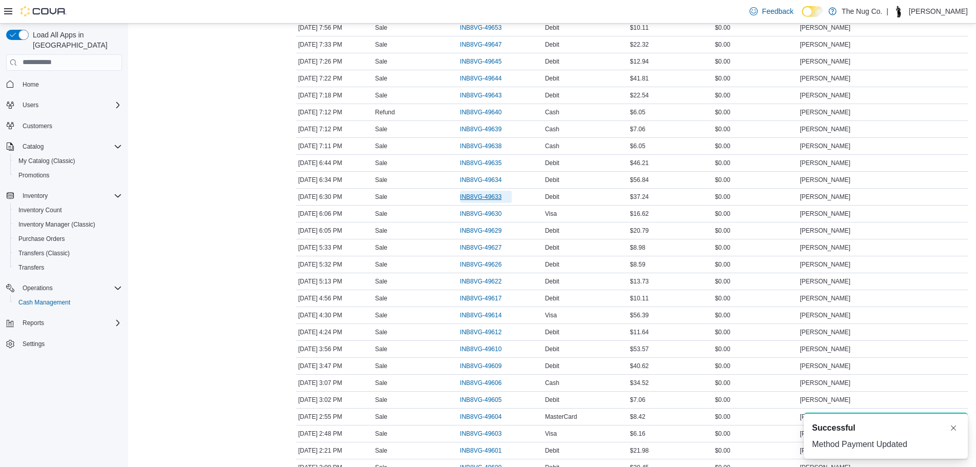
click at [481, 194] on span "INB8VG-49633" at bounding box center [480, 197] width 41 height 8
click at [482, 216] on span "INB8VG-49630" at bounding box center [480, 213] width 41 height 8
click at [482, 198] on span "INB8VG-49633" at bounding box center [480, 197] width 41 height 8
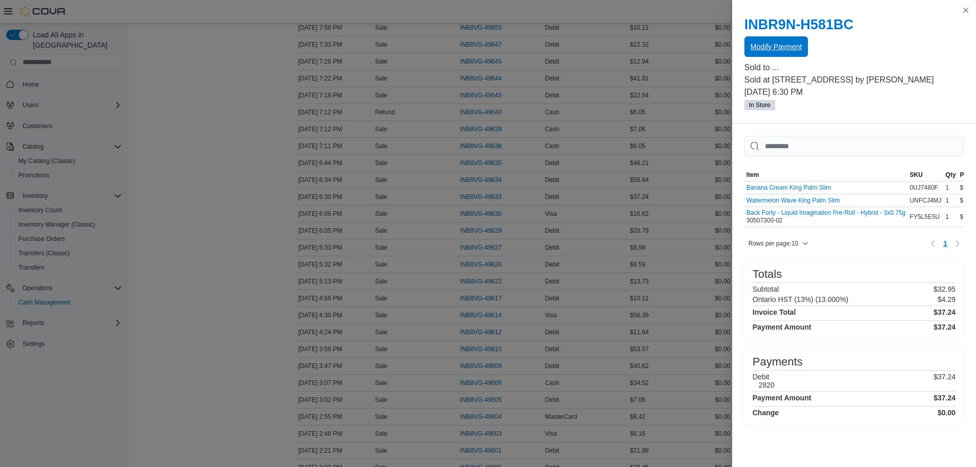
click at [779, 49] on span "Modify Payment" at bounding box center [775, 46] width 51 height 10
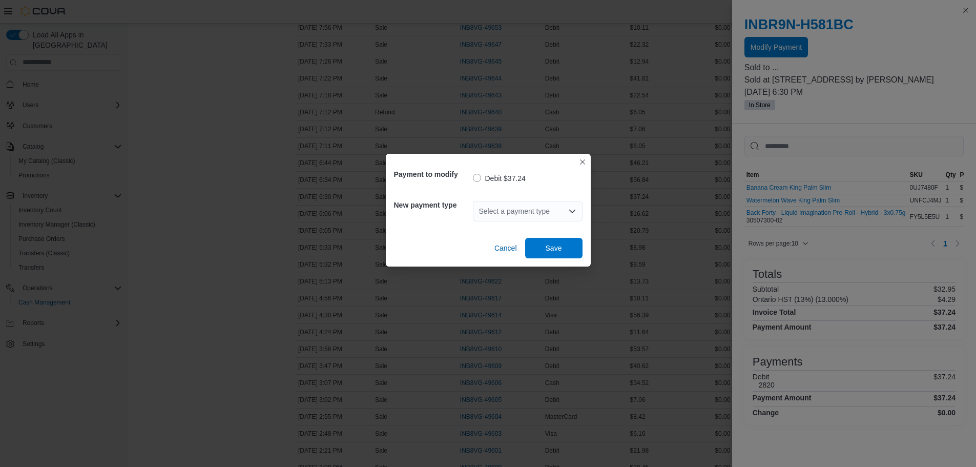
click at [548, 204] on div "Select a payment type" at bounding box center [528, 211] width 110 height 20
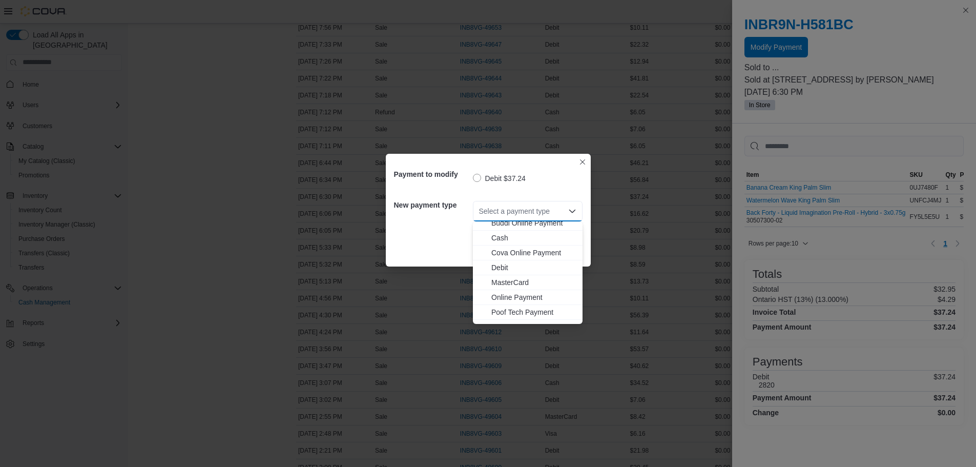
scroll to position [31, 0]
click at [519, 317] on span "Visa" at bounding box center [533, 316] width 85 height 10
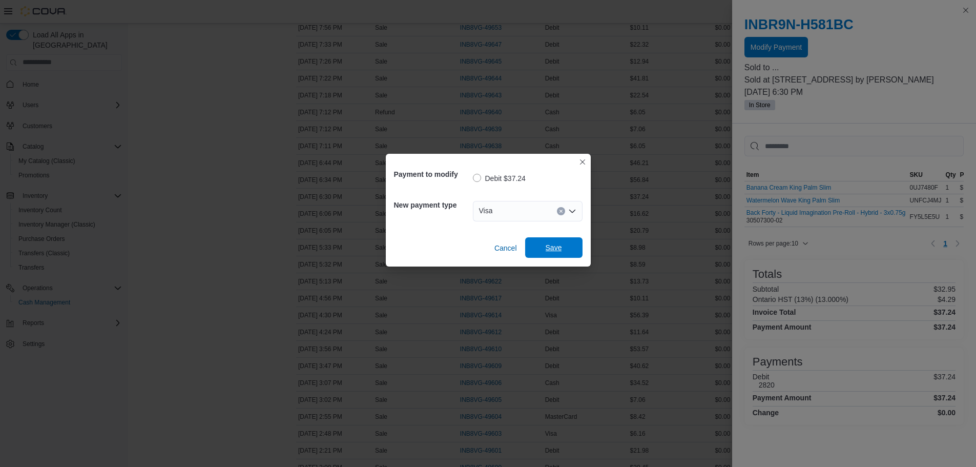
click at [564, 248] on span "Save" at bounding box center [553, 247] width 45 height 20
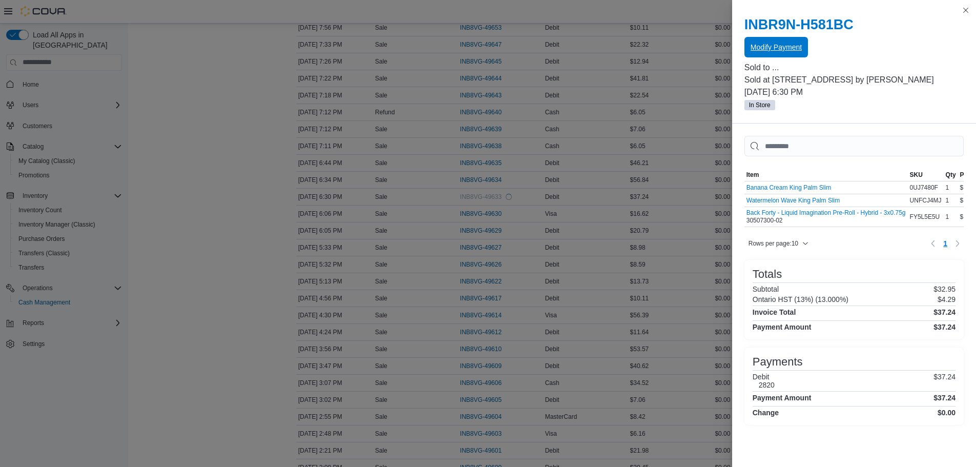
scroll to position [0, 0]
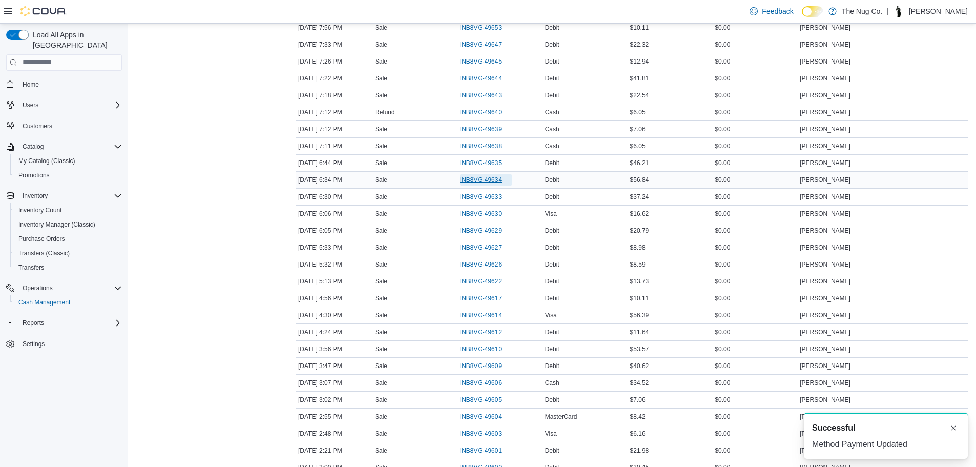
click at [478, 182] on span "INB8VG-49634" at bounding box center [480, 180] width 41 height 8
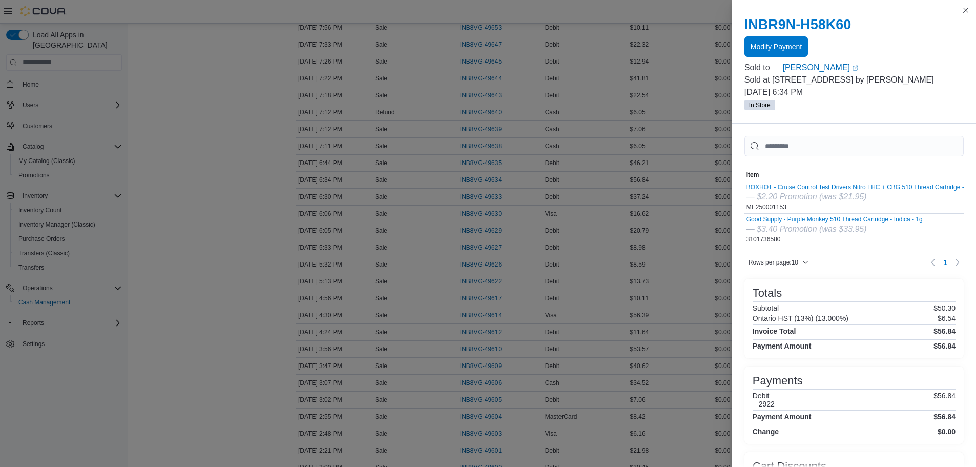
click at [771, 38] on span "Modify Payment" at bounding box center [775, 46] width 51 height 20
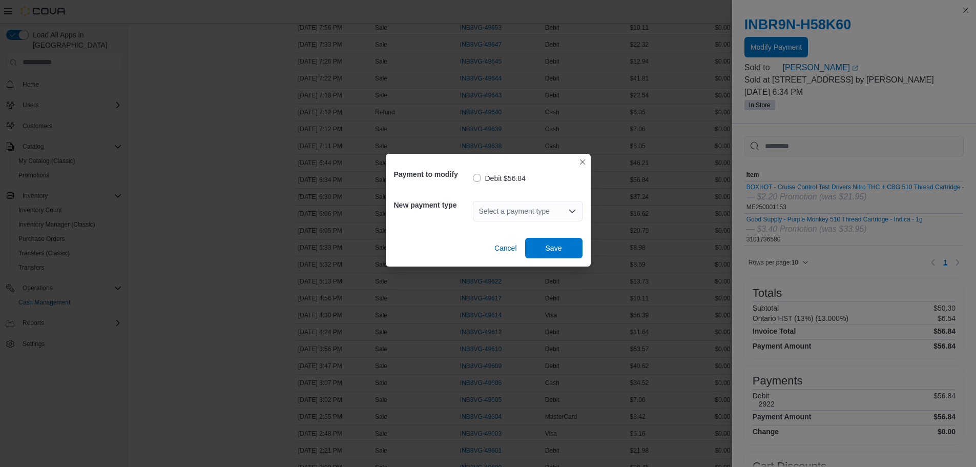
click at [504, 215] on div "Select a payment type" at bounding box center [528, 211] width 110 height 20
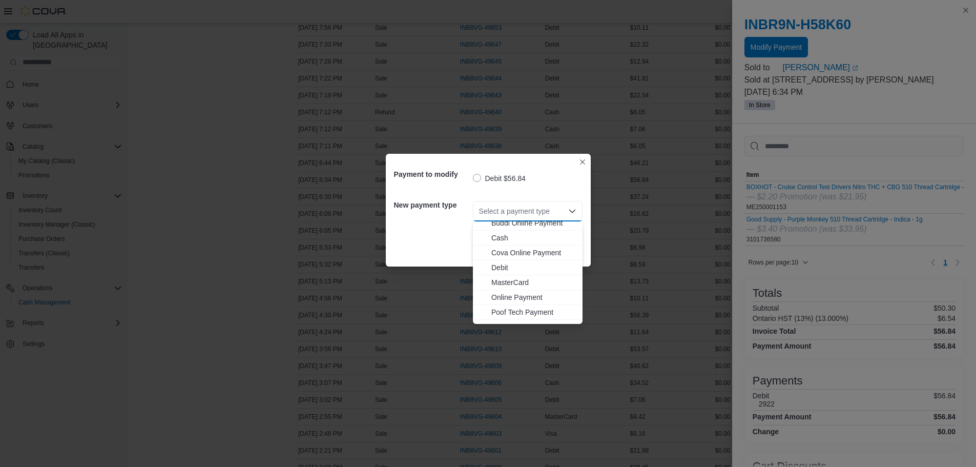
scroll to position [31, 0]
click at [502, 322] on button "Visa" at bounding box center [528, 316] width 110 height 15
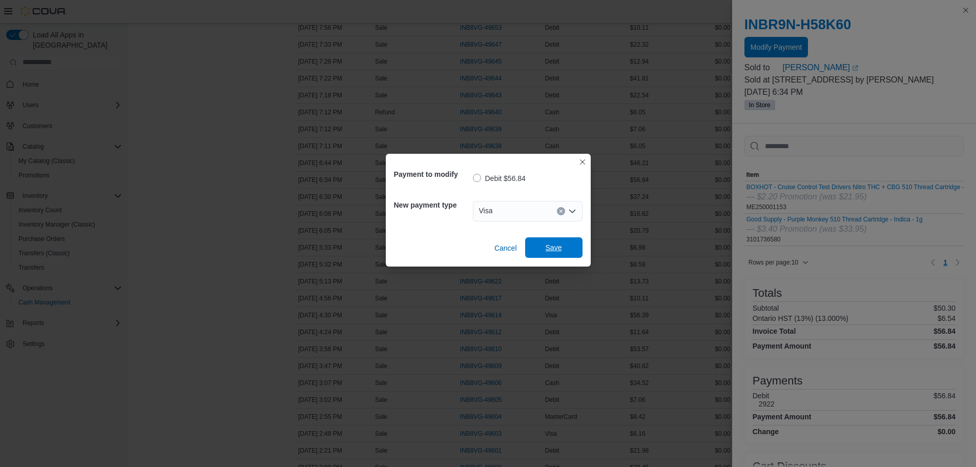
click at [548, 252] on span "Save" at bounding box center [553, 247] width 16 height 10
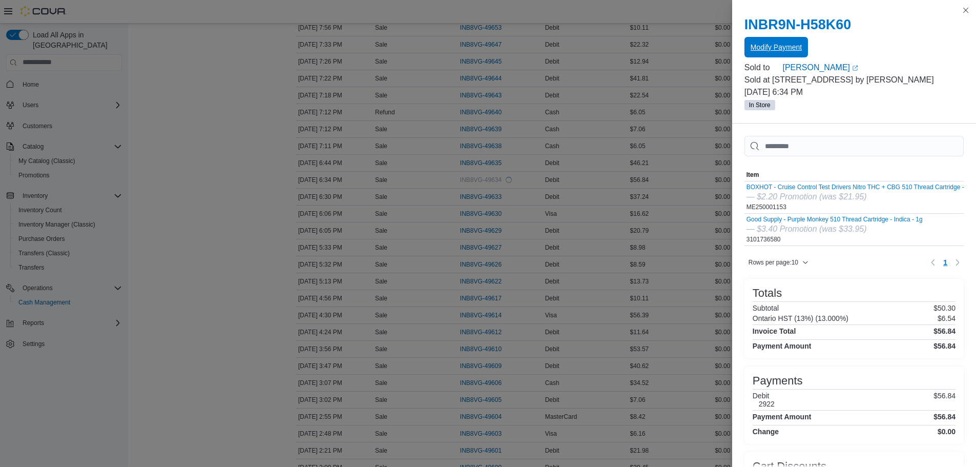
scroll to position [0, 0]
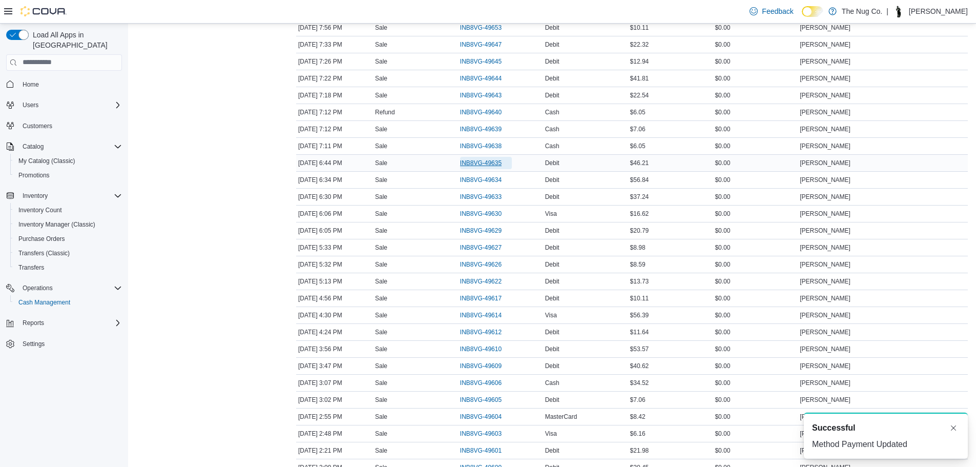
click at [470, 157] on span "INB8VG-49635" at bounding box center [486, 163] width 52 height 12
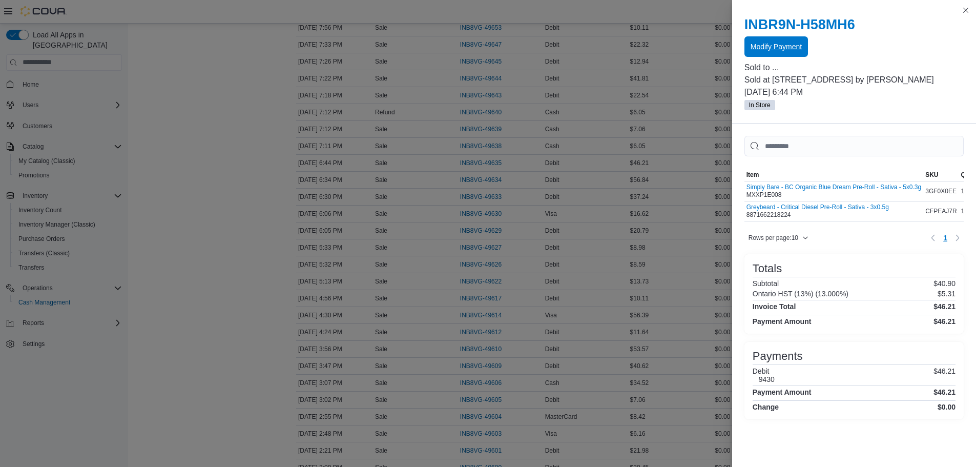
click at [773, 56] on span "Modify Payment" at bounding box center [775, 46] width 51 height 20
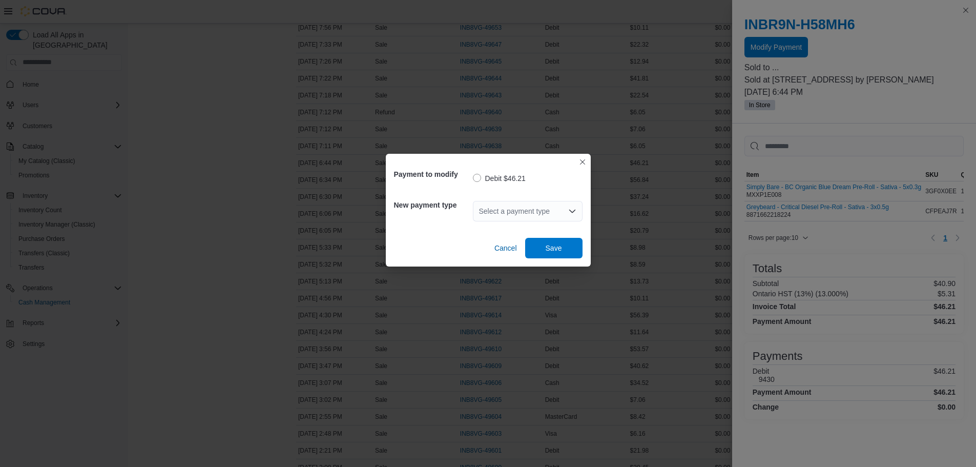
click at [552, 206] on div "Select a payment type" at bounding box center [528, 211] width 110 height 20
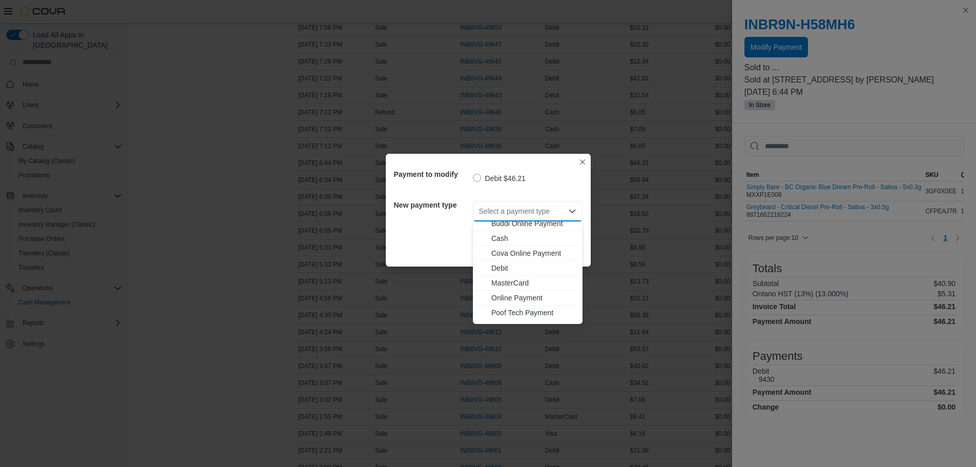
scroll to position [31, 0]
click at [517, 277] on button "MasterCard" at bounding box center [528, 271] width 110 height 15
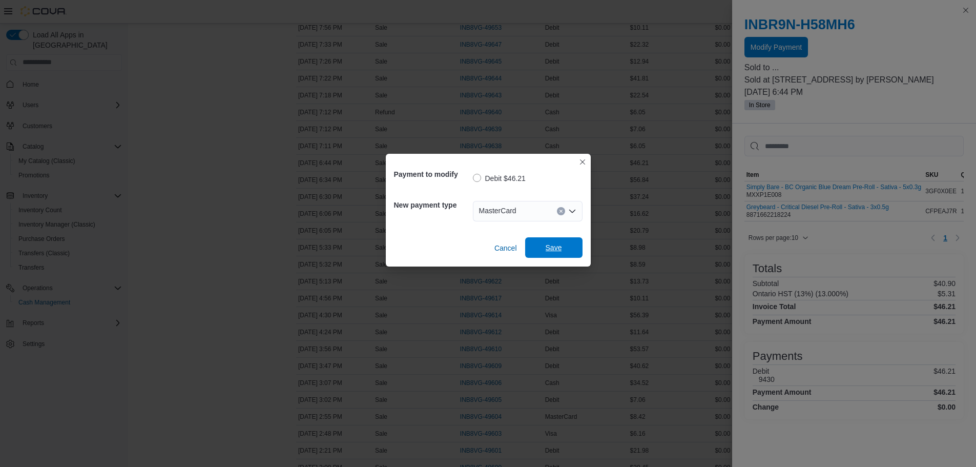
click at [546, 242] on span "Save" at bounding box center [553, 247] width 45 height 20
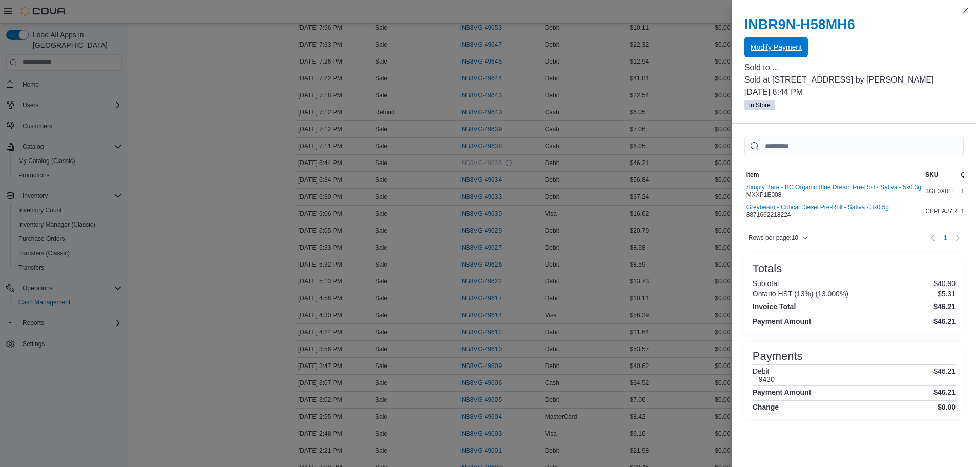
scroll to position [0, 0]
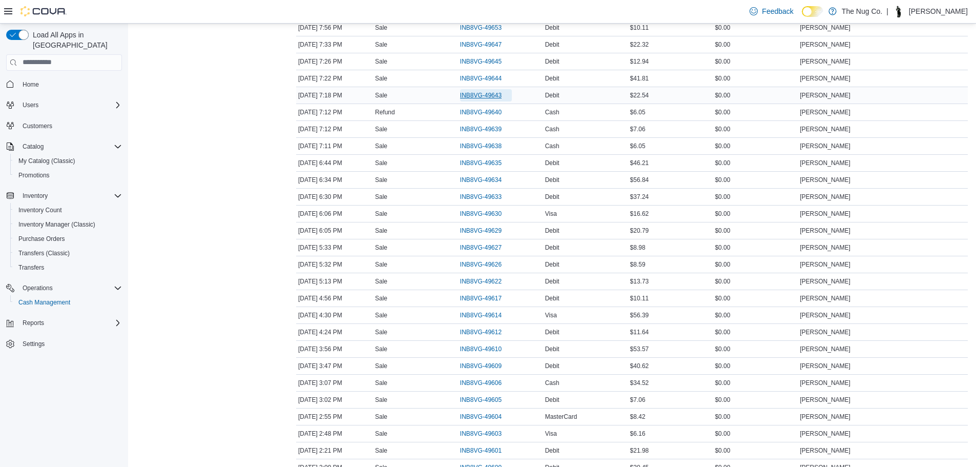
click at [470, 99] on span "INB8VG-49643" at bounding box center [486, 95] width 52 height 12
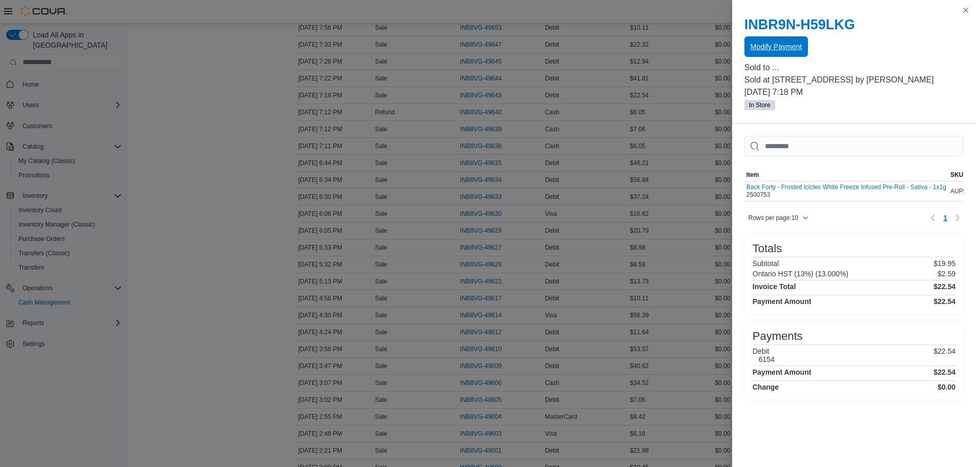
click at [776, 47] on span "Modify Payment" at bounding box center [775, 46] width 51 height 10
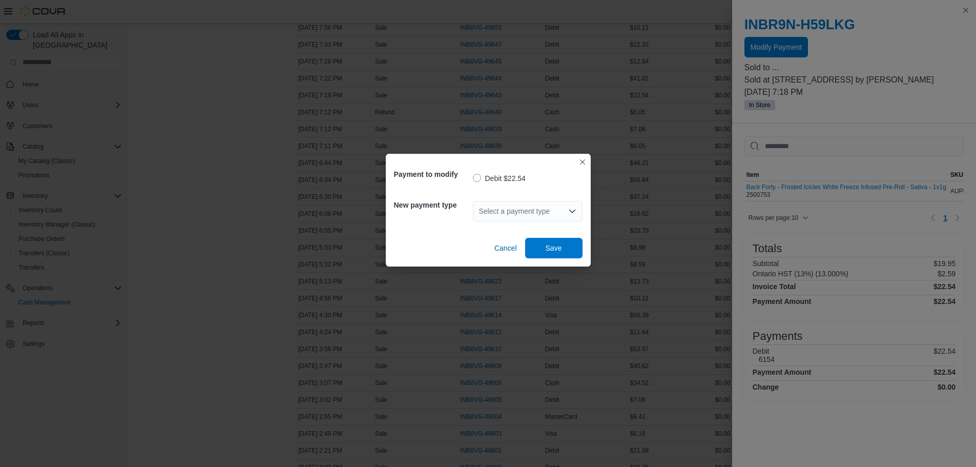
click at [520, 222] on div "Select a payment type" at bounding box center [528, 211] width 110 height 33
click at [520, 216] on div "Select a payment type" at bounding box center [528, 211] width 110 height 20
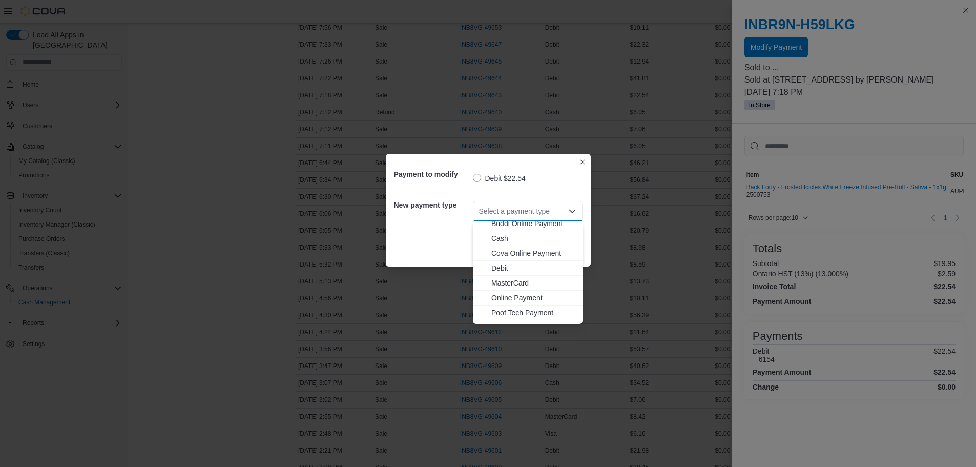
scroll to position [31, 0]
click at [508, 318] on span "Visa" at bounding box center [533, 316] width 85 height 10
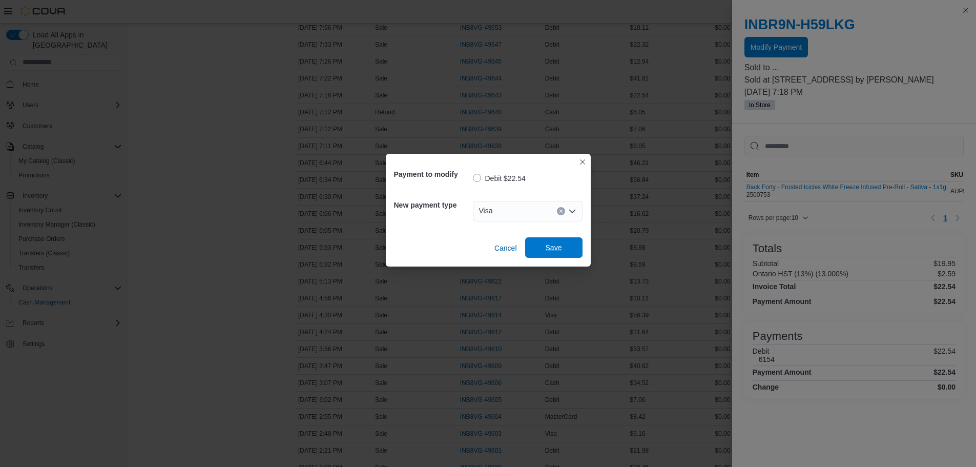
click at [559, 247] on span "Save" at bounding box center [553, 247] width 16 height 10
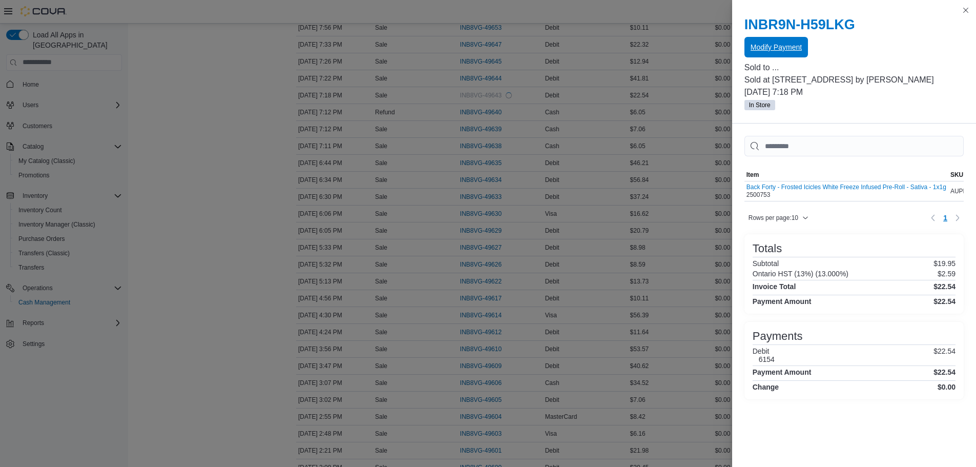
scroll to position [0, 0]
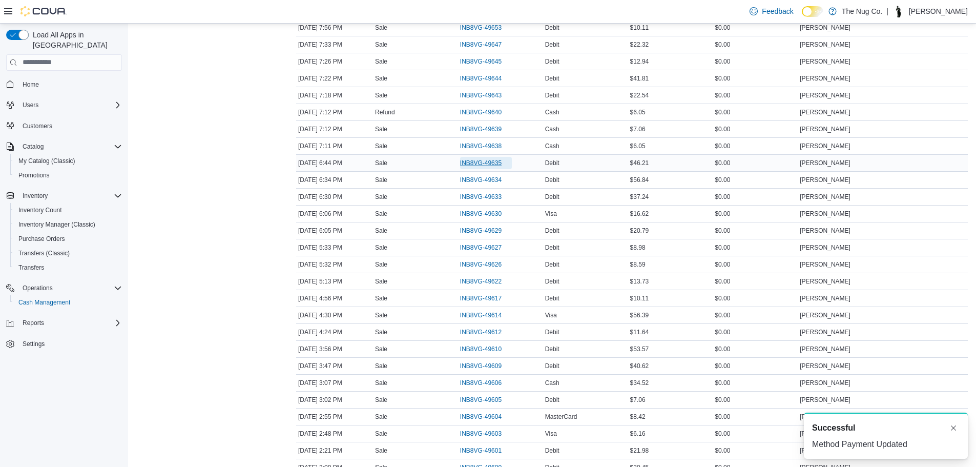
click at [479, 159] on span "INB8VG-49635" at bounding box center [480, 163] width 41 height 8
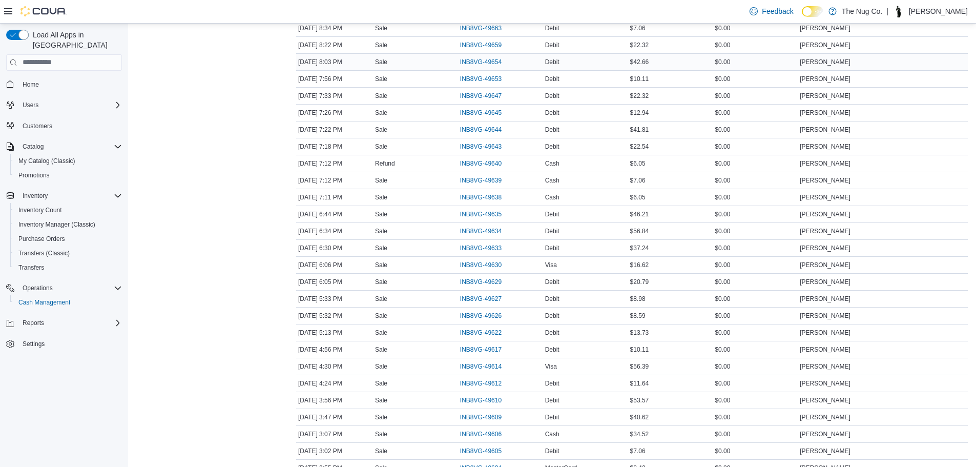
click at [458, 55] on td "Transaction Type Sale" at bounding box center [415, 61] width 85 height 17
click at [473, 60] on span "INB8VG-49654" at bounding box center [480, 62] width 41 height 8
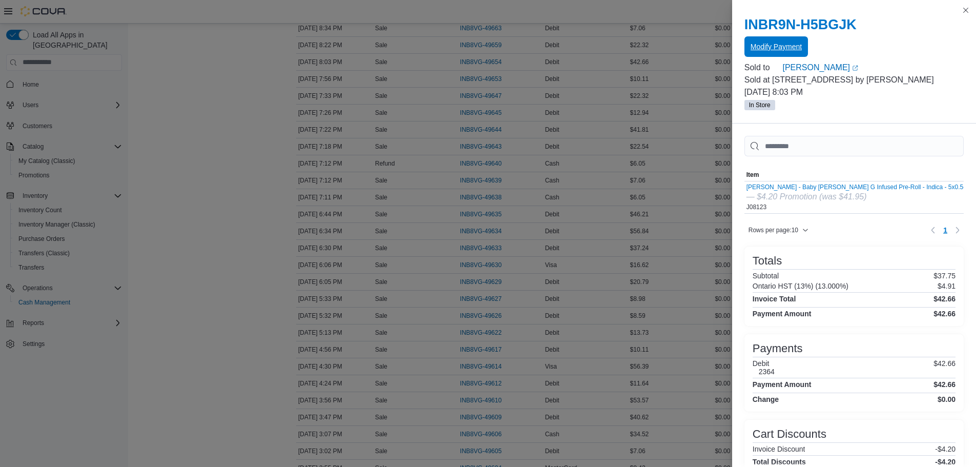
click at [765, 44] on span "Modify Payment" at bounding box center [775, 46] width 51 height 10
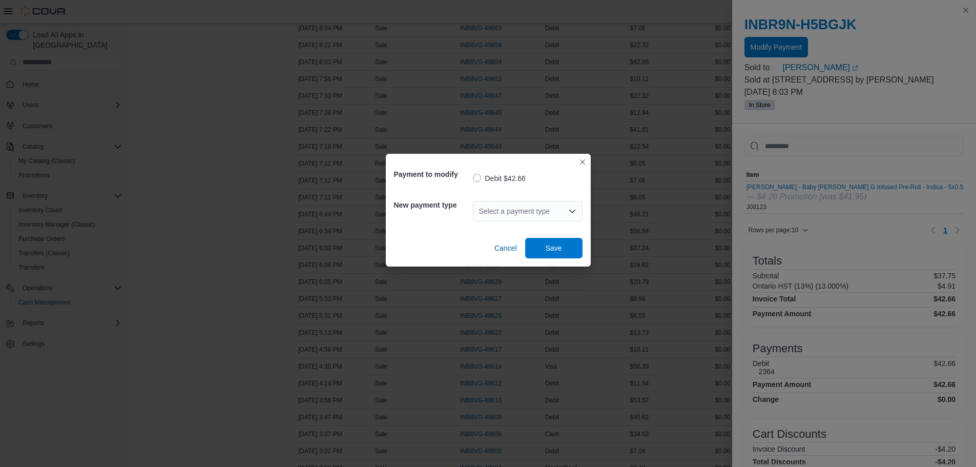
click at [559, 220] on div "Select a payment type" at bounding box center [528, 211] width 110 height 20
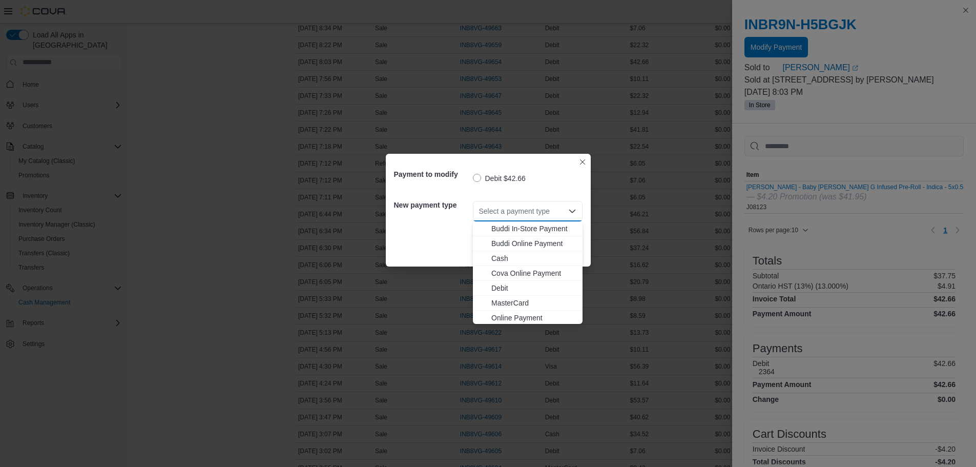
scroll to position [31, 0]
click at [518, 316] on span "Visa" at bounding box center [533, 316] width 85 height 10
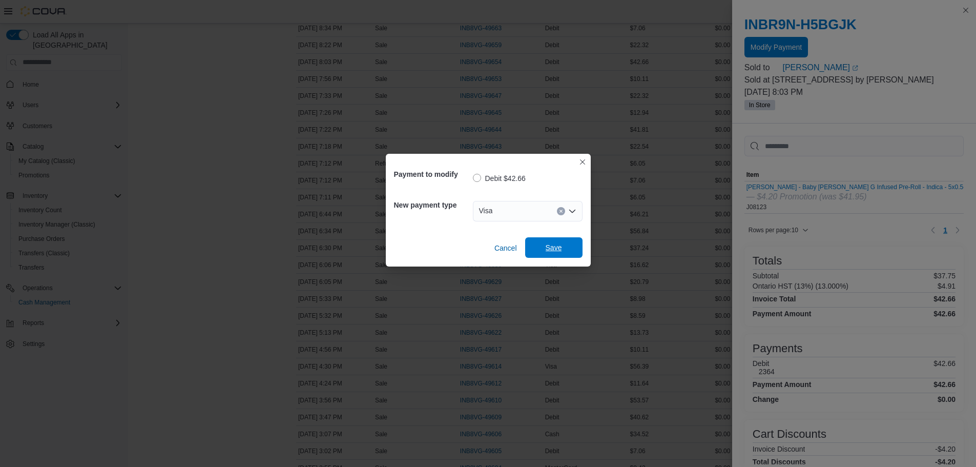
click at [569, 241] on span "Save" at bounding box center [553, 247] width 45 height 20
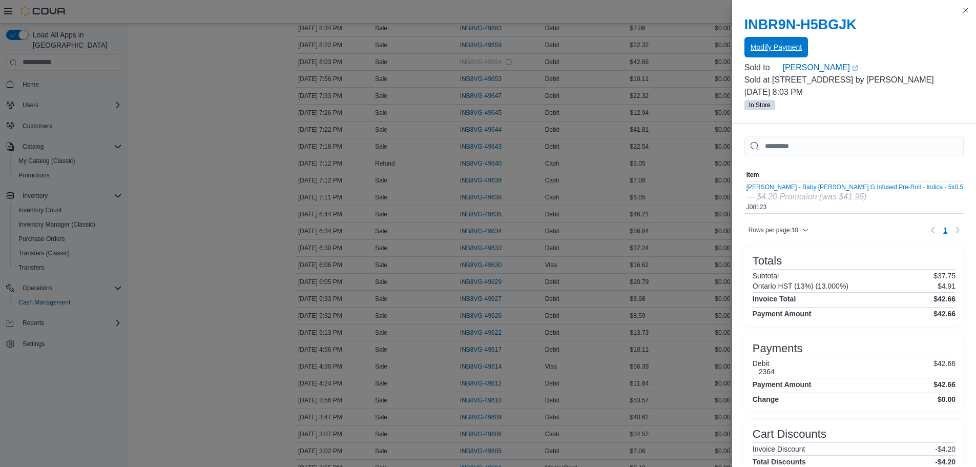
scroll to position [0, 0]
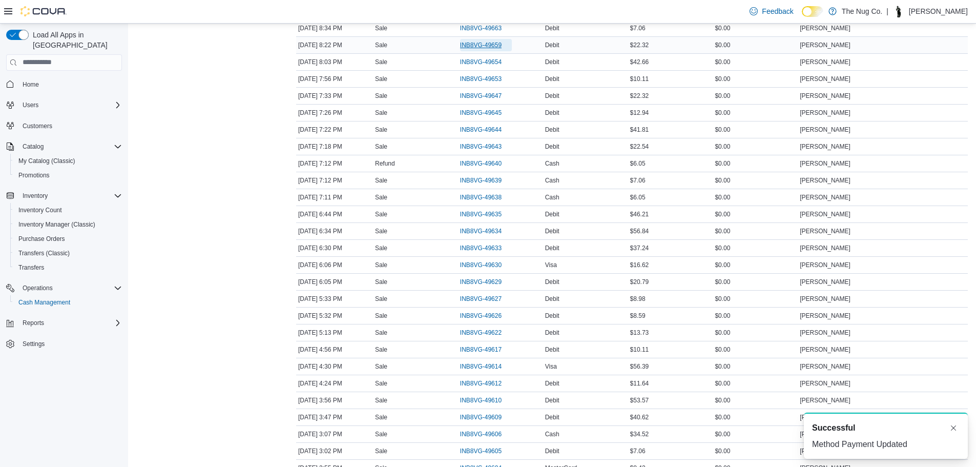
click at [479, 45] on span "INB8VG-49659" at bounding box center [480, 45] width 41 height 8
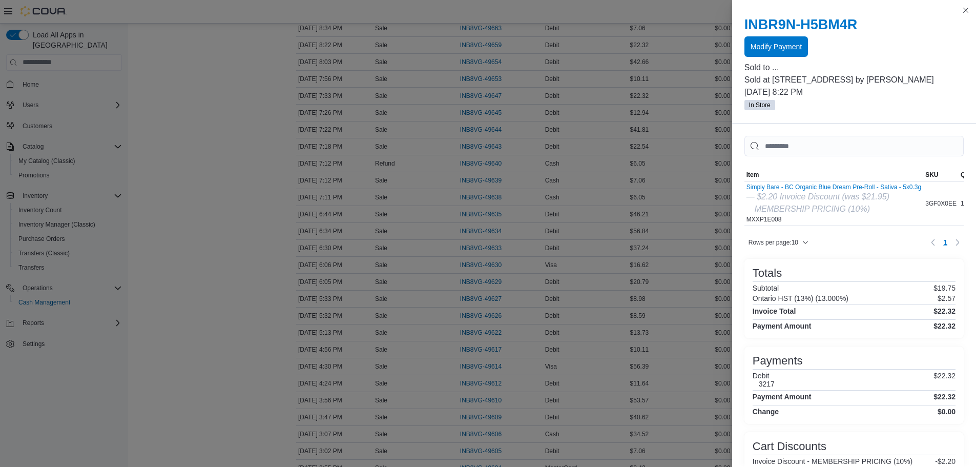
drag, startPoint x: 775, startPoint y: 33, endPoint x: 775, endPoint y: 55, distance: 21.5
click at [776, 40] on div "INBR9N-H5BM4R Modify Payment" at bounding box center [853, 36] width 219 height 41
click at [774, 56] on span "Modify Payment" at bounding box center [775, 46] width 51 height 20
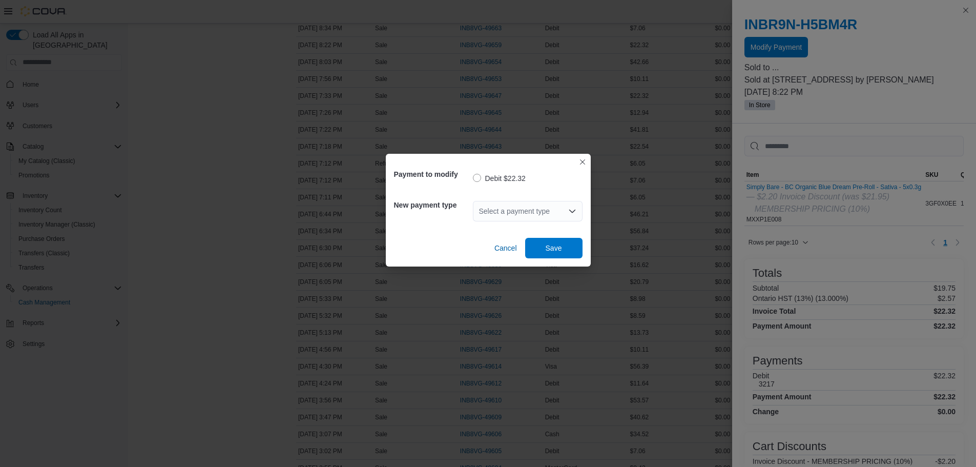
click at [535, 213] on div "Select a payment type" at bounding box center [528, 211] width 110 height 20
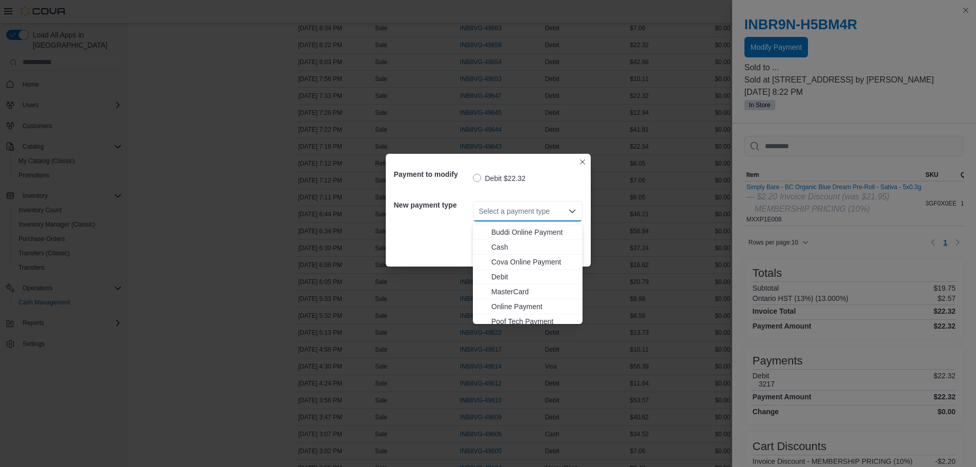
scroll to position [31, 0]
click at [511, 314] on span "Visa" at bounding box center [533, 316] width 85 height 10
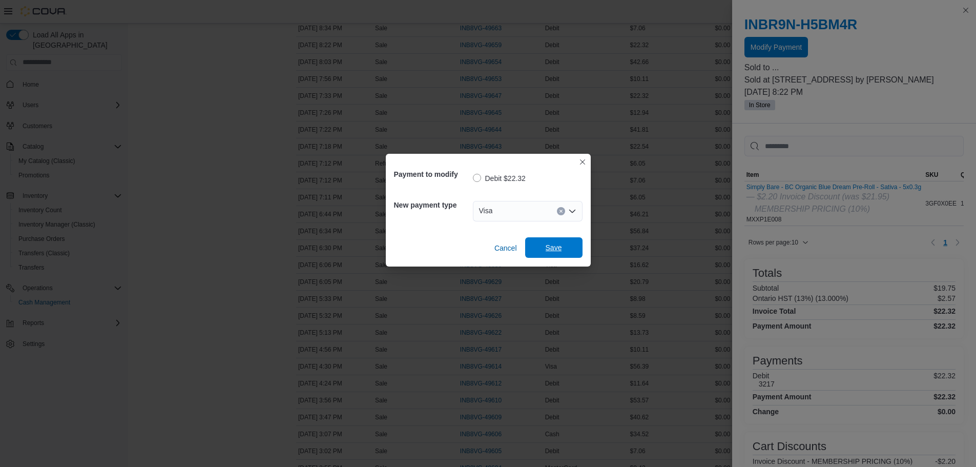
click at [553, 250] on span "Save" at bounding box center [553, 247] width 16 height 10
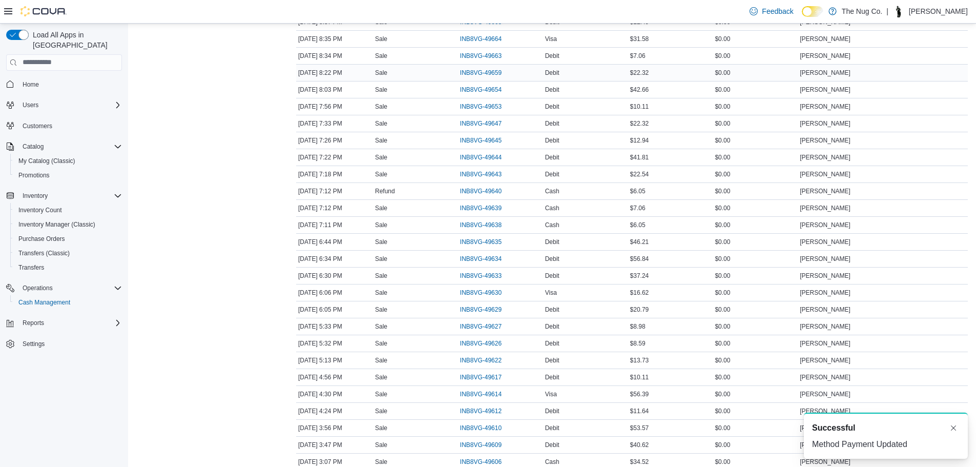
scroll to position [359, 0]
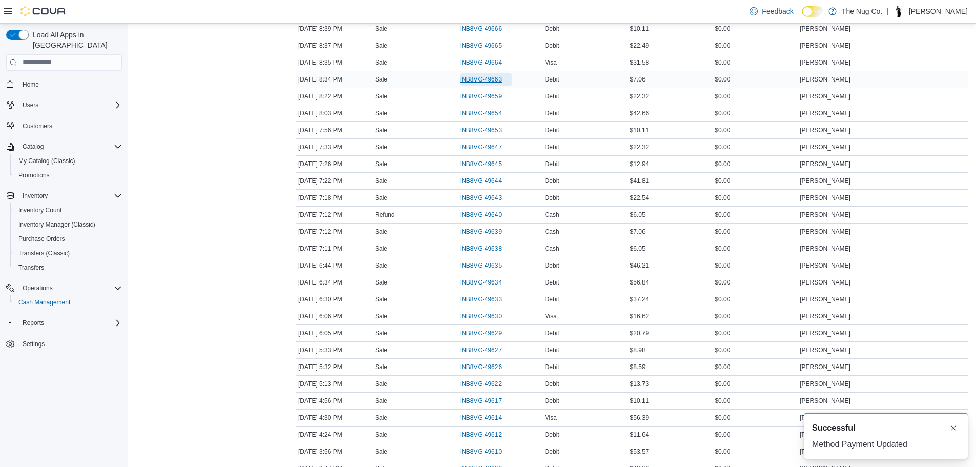
click at [497, 82] on span "INB8VG-49663" at bounding box center [480, 79] width 41 height 8
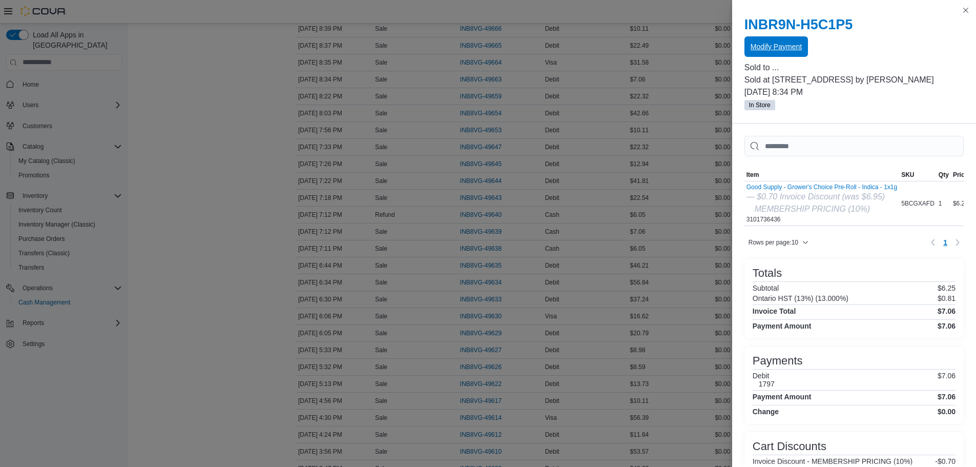
click at [792, 43] on span "Modify Payment" at bounding box center [775, 46] width 51 height 10
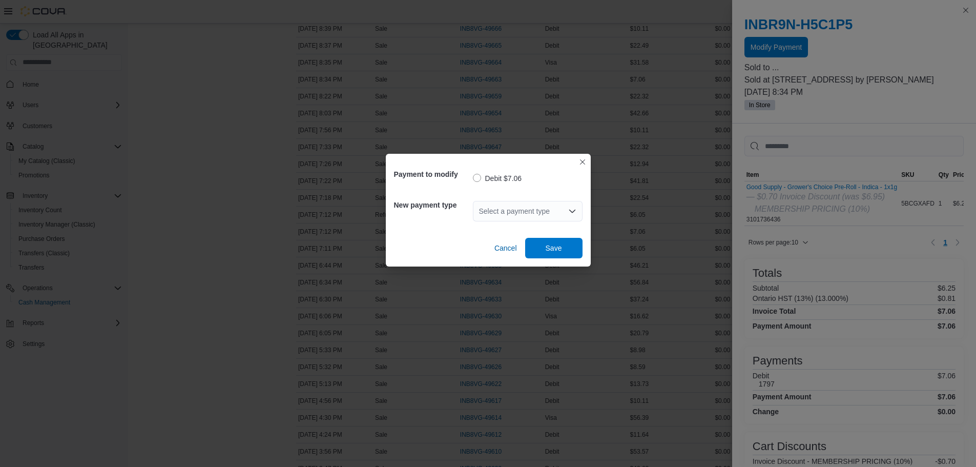
click at [514, 211] on div "Select a payment type" at bounding box center [528, 211] width 110 height 20
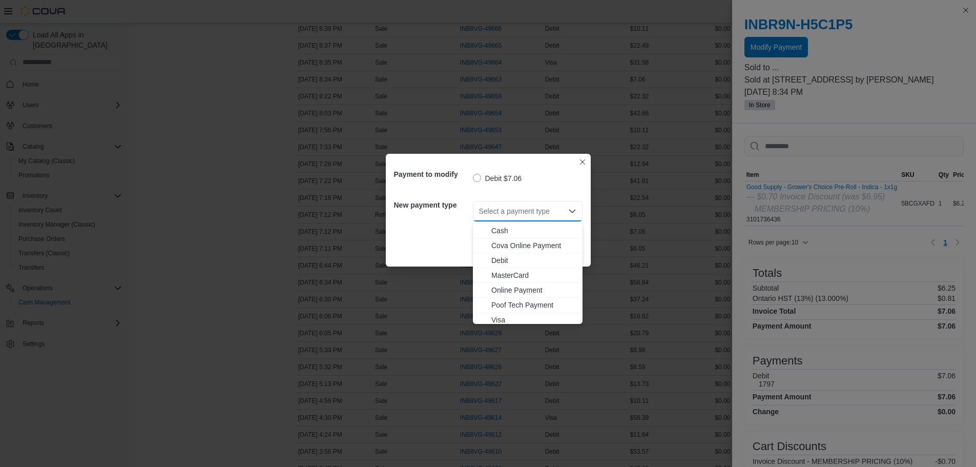
scroll to position [31, 0]
click at [499, 310] on button "Visa" at bounding box center [528, 316] width 110 height 15
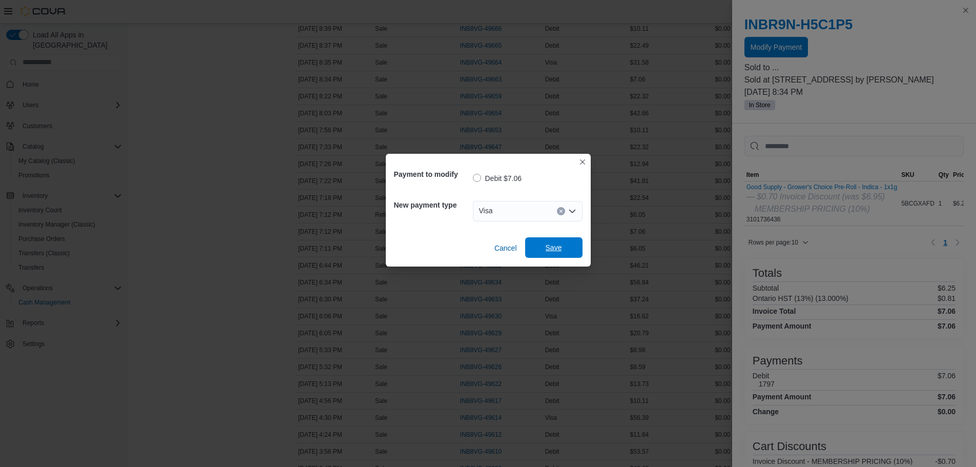
click at [565, 243] on span "Save" at bounding box center [553, 247] width 45 height 20
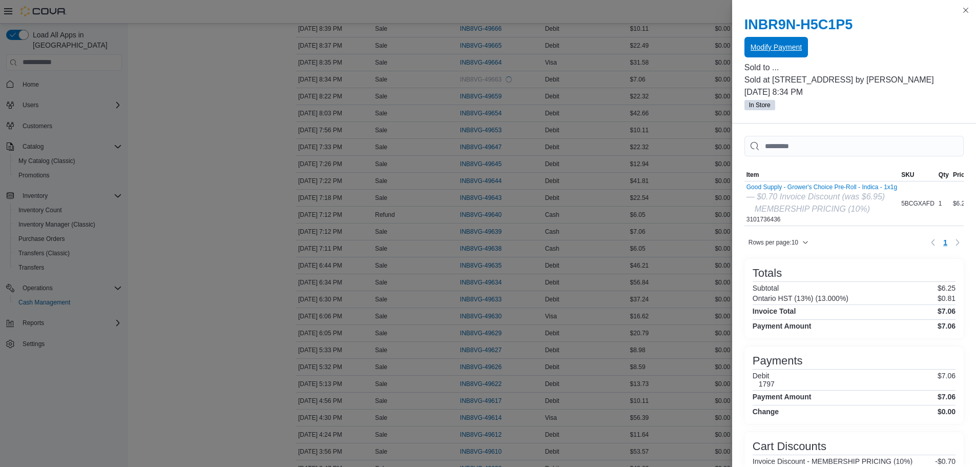
scroll to position [0, 0]
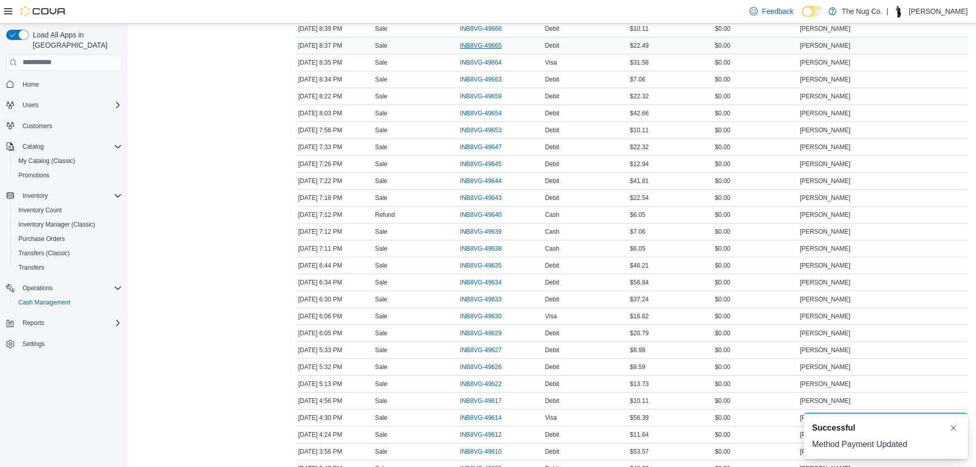
click at [476, 39] on div "INB8VG-49665" at bounding box center [500, 45] width 85 height 16
click at [476, 45] on span "INB8VG-49665" at bounding box center [480, 45] width 41 height 8
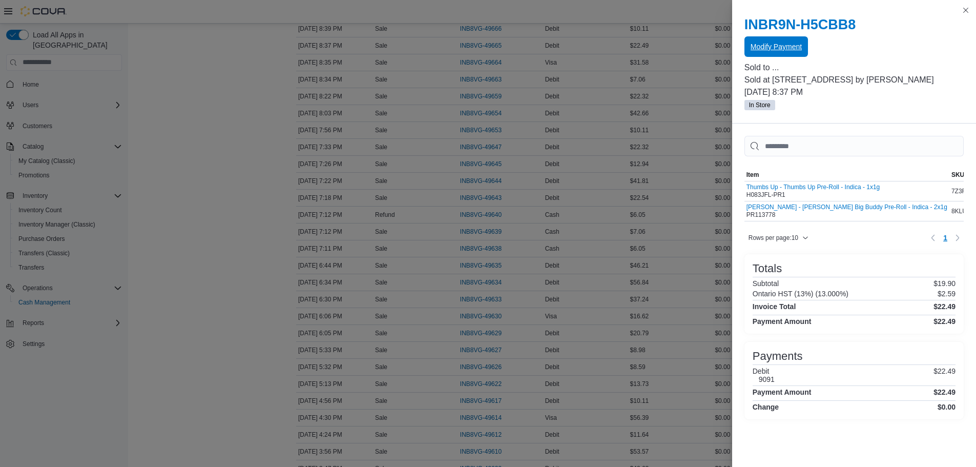
click at [756, 51] on span "Modify Payment" at bounding box center [775, 46] width 51 height 10
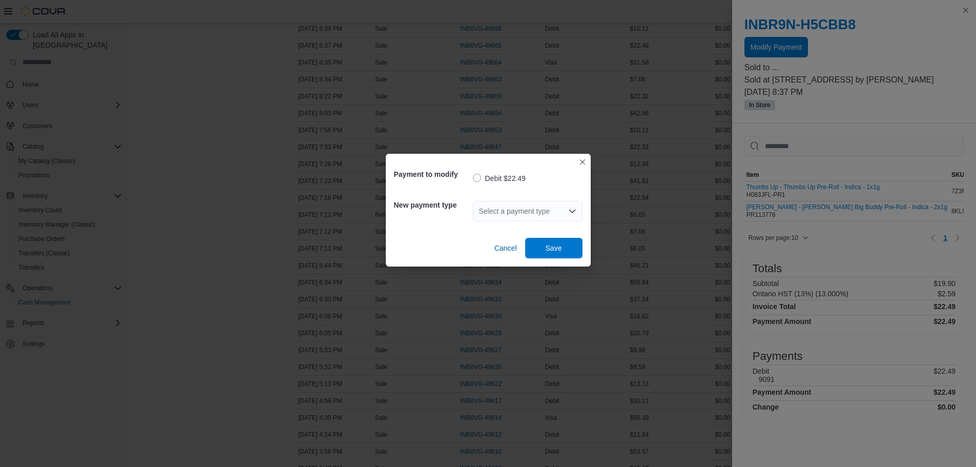
click at [529, 211] on div "Select a payment type" at bounding box center [528, 211] width 110 height 20
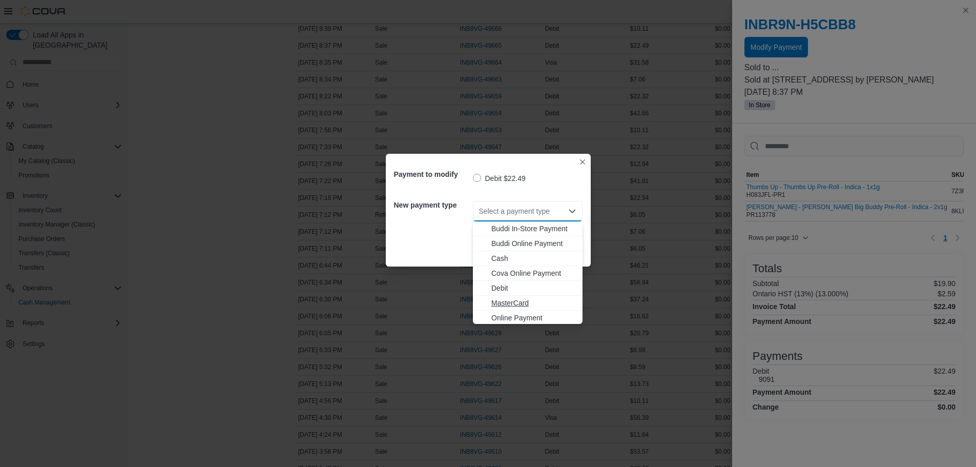
click at [523, 304] on span "MasterCard" at bounding box center [533, 303] width 85 height 10
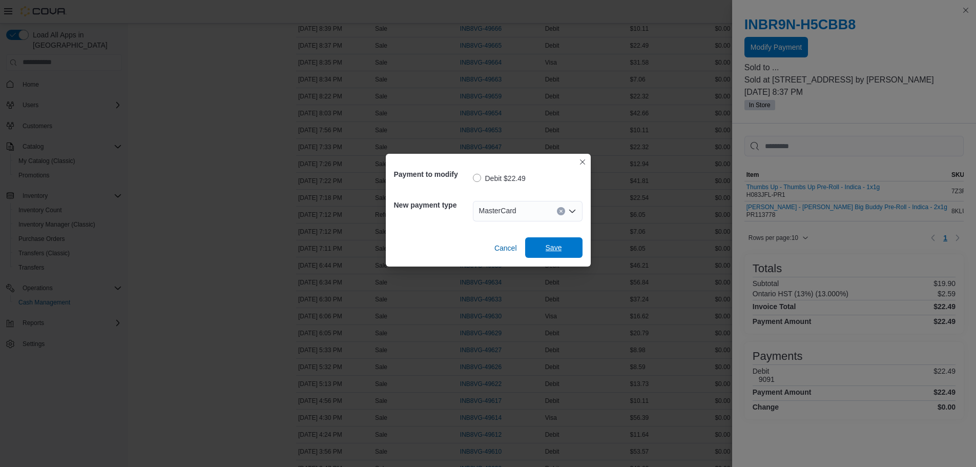
click at [556, 254] on span "Save" at bounding box center [553, 247] width 45 height 20
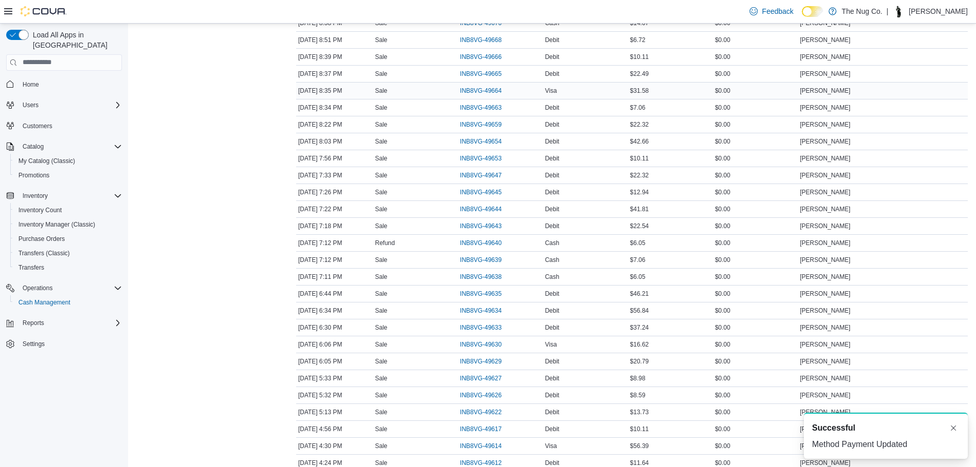
scroll to position [307, 0]
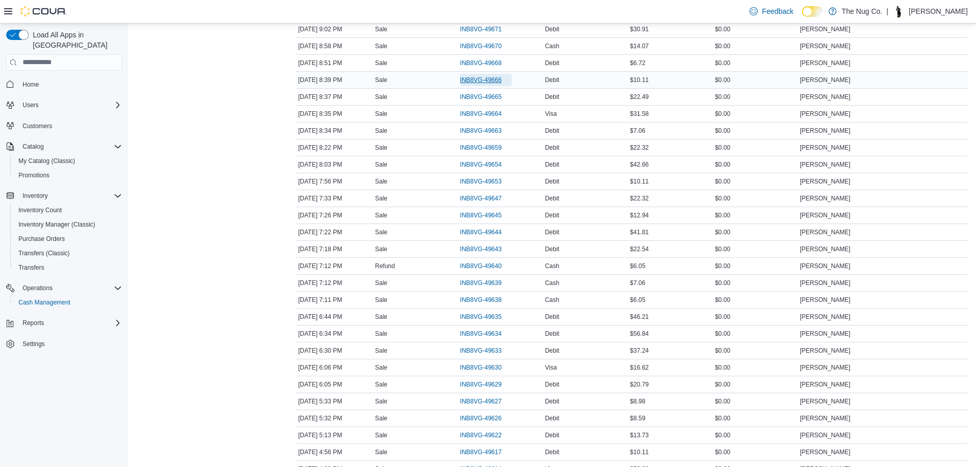
click at [485, 76] on span "INB8VG-49666" at bounding box center [480, 80] width 41 height 8
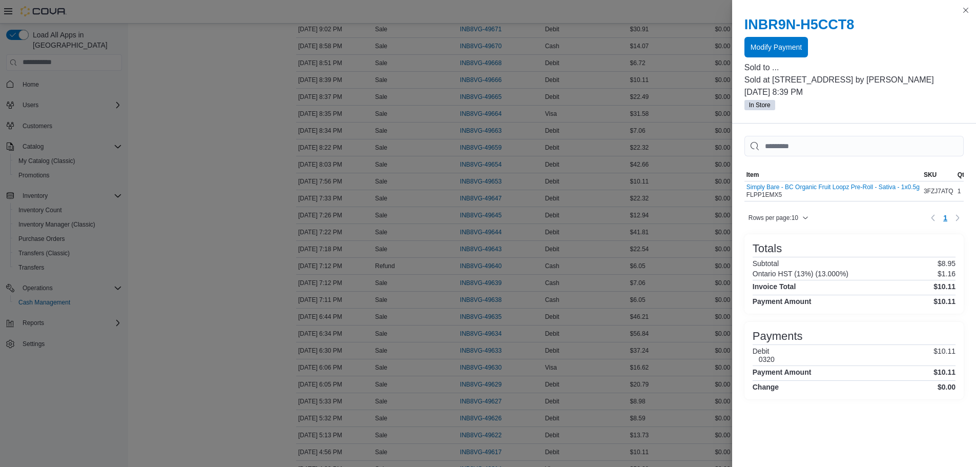
click at [756, 63] on p "Sold to ..." at bounding box center [853, 67] width 219 height 12
click at [756, 56] on span "Modify Payment" at bounding box center [775, 46] width 51 height 20
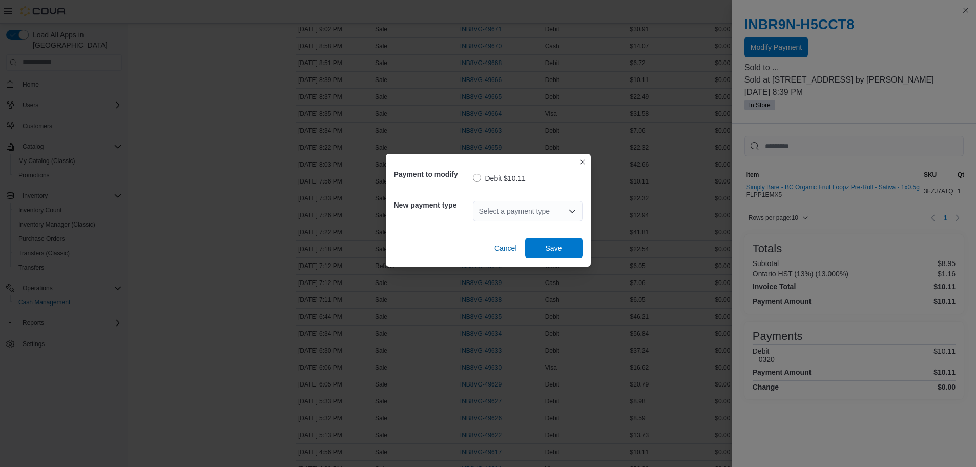
click at [521, 235] on div "Cancel Save" at bounding box center [488, 243] width 188 height 29
click at [521, 217] on div "Select a payment type" at bounding box center [528, 211] width 110 height 20
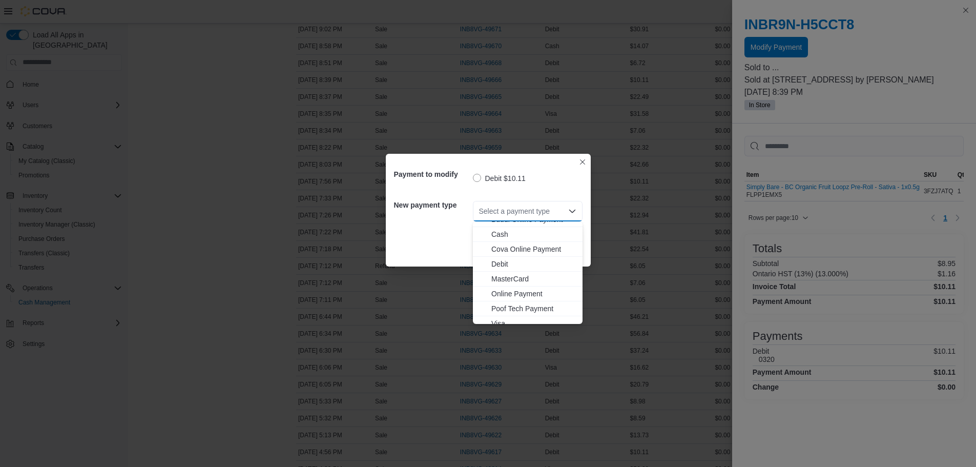
scroll to position [31, 0]
click at [500, 311] on span "Visa" at bounding box center [533, 316] width 85 height 10
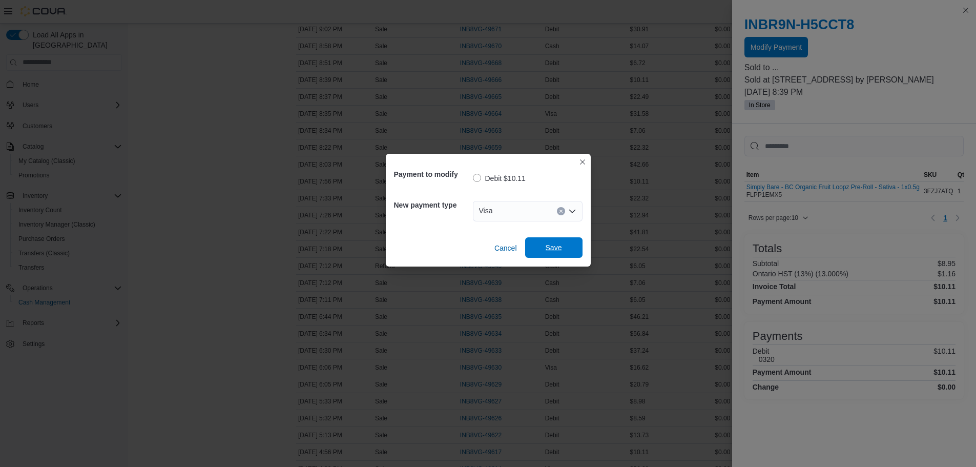
click at [539, 250] on span "Save" at bounding box center [553, 247] width 45 height 20
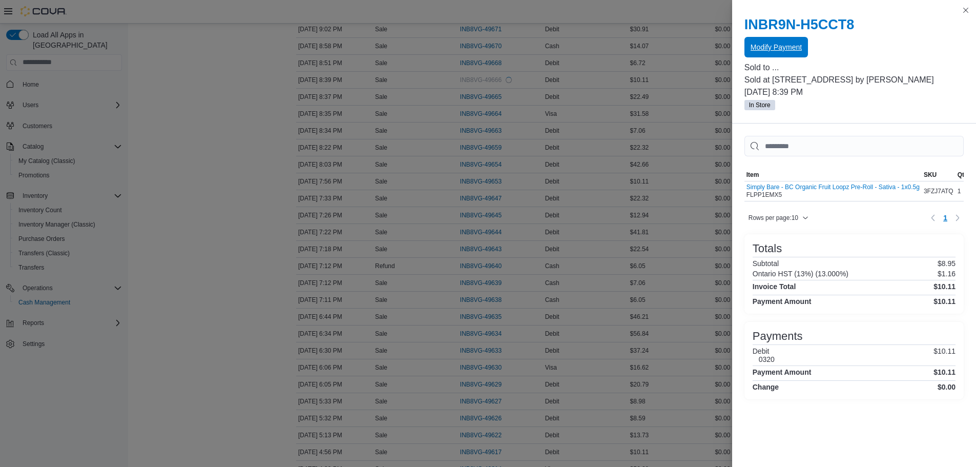
scroll to position [0, 0]
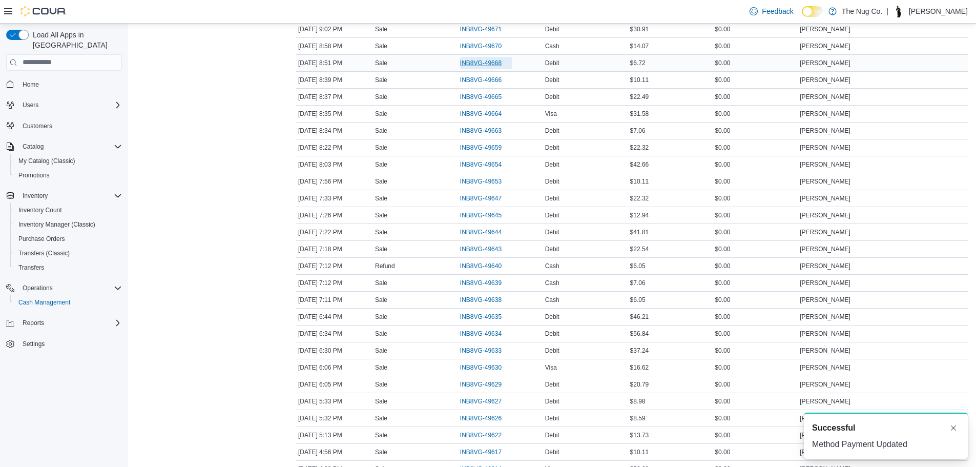
click at [473, 64] on span "INB8VG-49668" at bounding box center [480, 63] width 41 height 8
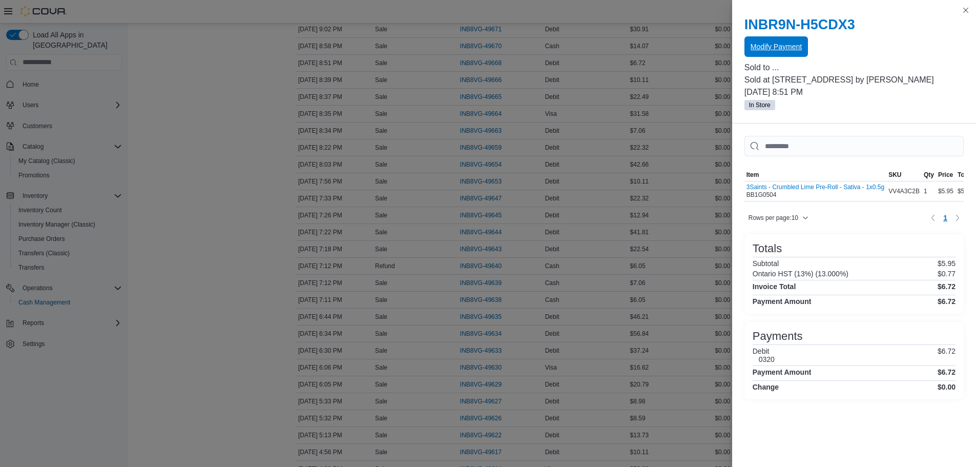
click at [794, 47] on span "Modify Payment" at bounding box center [775, 46] width 51 height 10
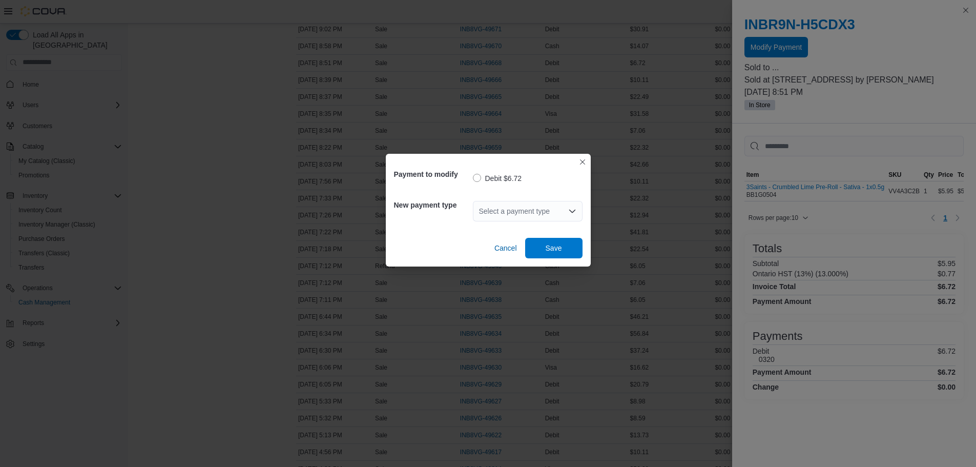
click at [528, 209] on div "Select a payment type" at bounding box center [528, 211] width 110 height 20
click at [532, 217] on div "Select a payment type Combo box. Selected. Combo box input. Select a payment ty…" at bounding box center [528, 211] width 110 height 20
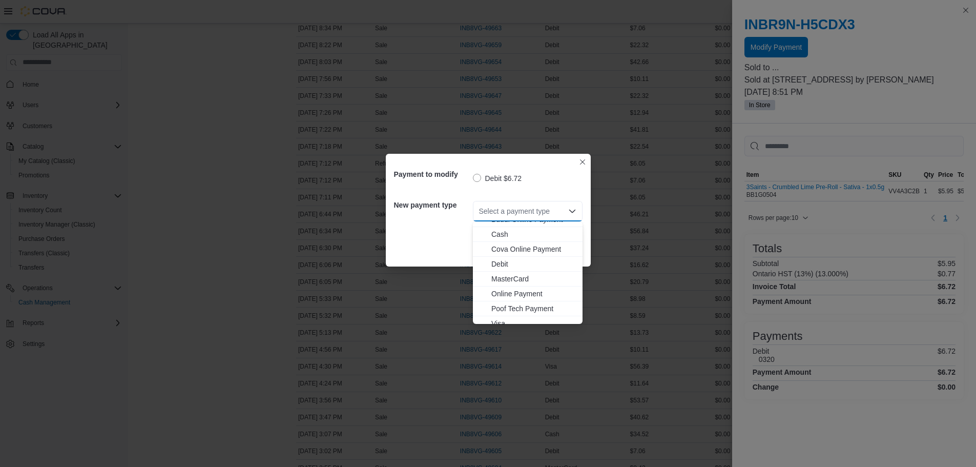
scroll to position [31, 0]
click at [507, 317] on span "Visa" at bounding box center [533, 316] width 85 height 10
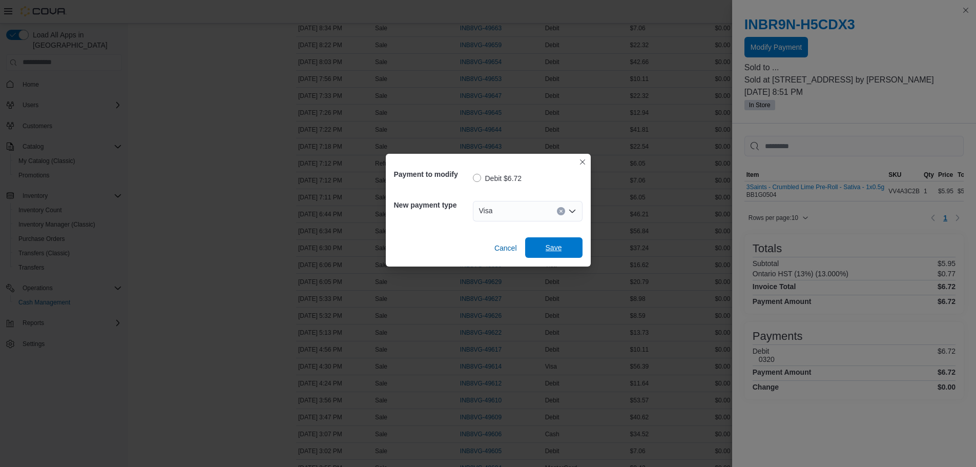
click at [558, 238] on span "Save" at bounding box center [553, 247] width 45 height 20
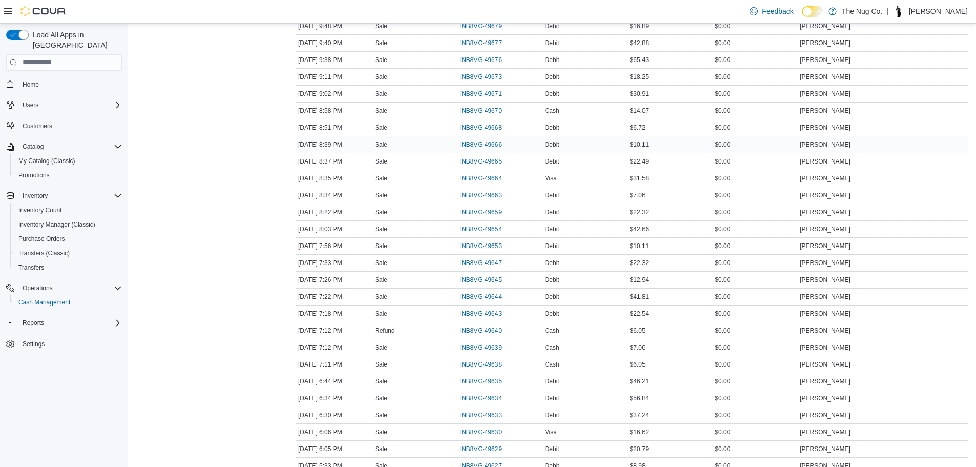
scroll to position [205, 0]
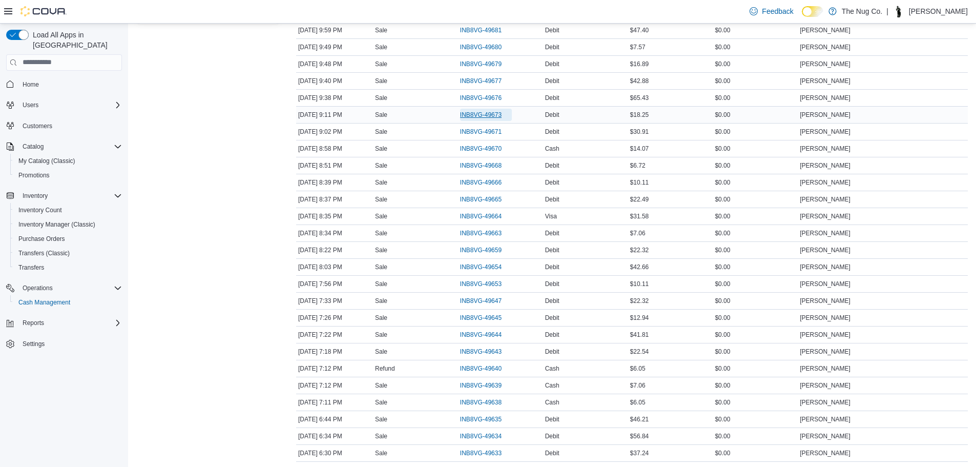
click at [476, 115] on span "INB8VG-49673" at bounding box center [480, 115] width 41 height 8
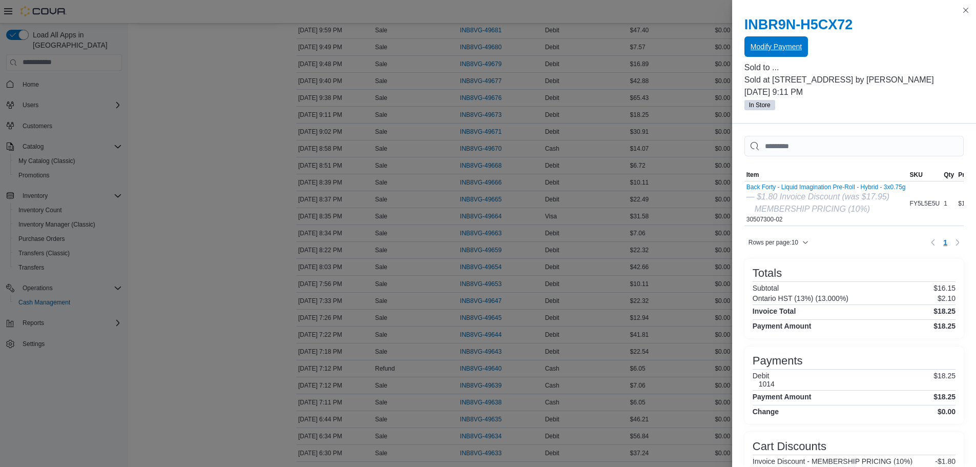
click at [766, 46] on span "Modify Payment" at bounding box center [775, 46] width 51 height 10
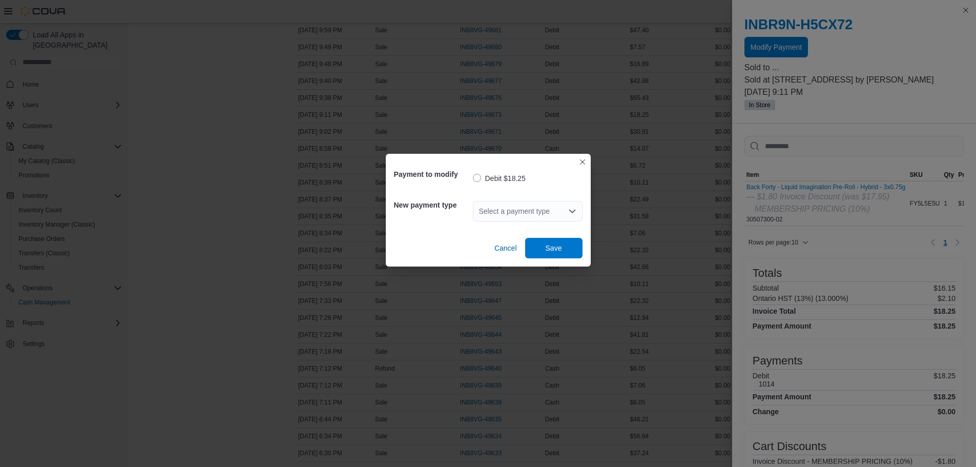
click at [527, 207] on div "Select a payment type" at bounding box center [528, 211] width 110 height 20
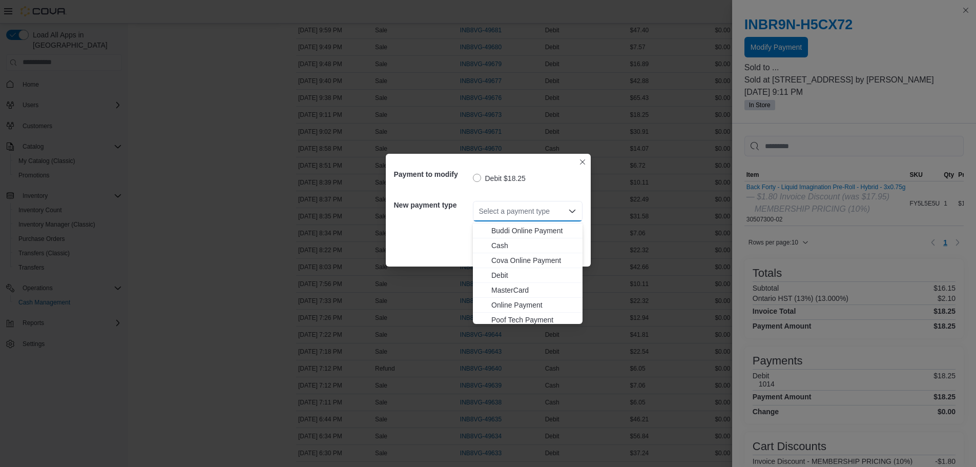
scroll to position [31, 0]
click at [498, 317] on span "Visa" at bounding box center [533, 316] width 85 height 10
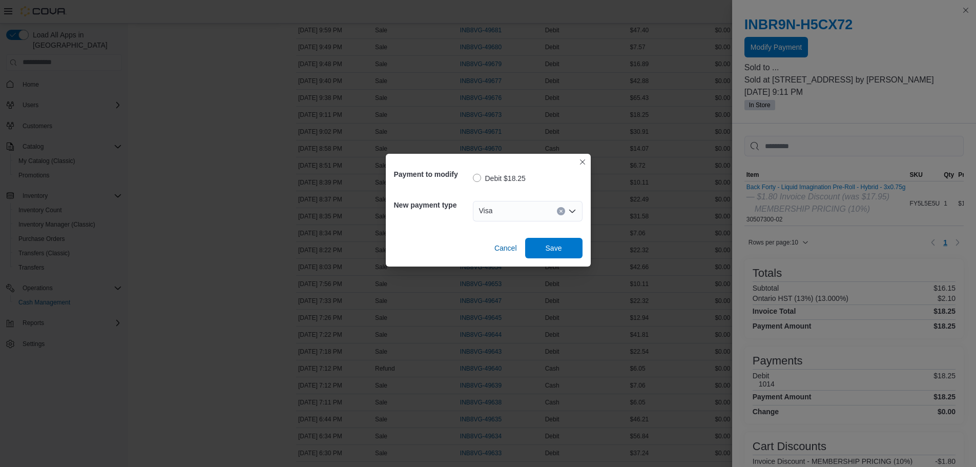
click at [550, 260] on div "Payment to modify Debit $18.25 New payment type Visa Combo box. Selected. Visa.…" at bounding box center [488, 210] width 205 height 113
click at [553, 251] on span "Save" at bounding box center [553, 247] width 16 height 10
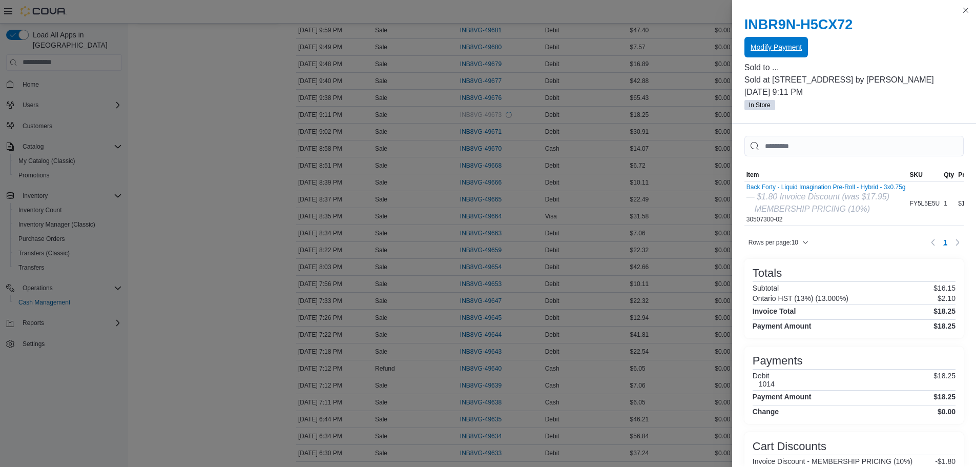
scroll to position [0, 0]
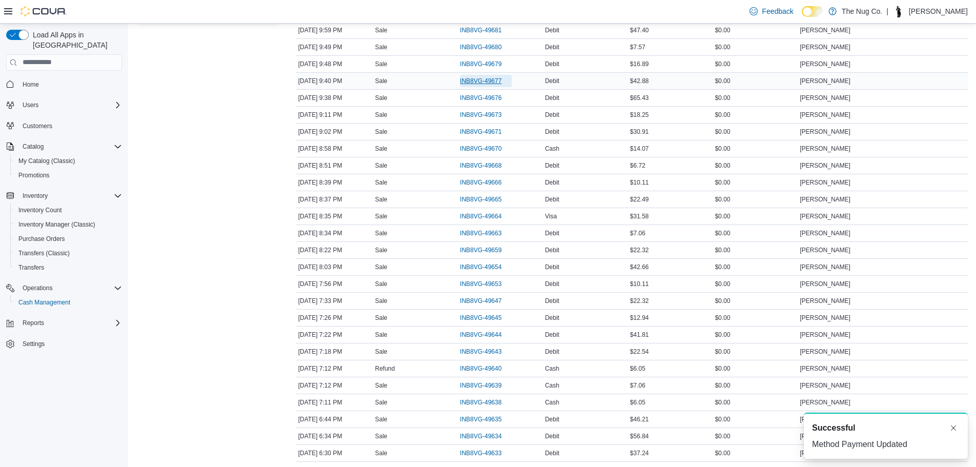
click at [481, 78] on span "INB8VG-49677" at bounding box center [480, 81] width 41 height 8
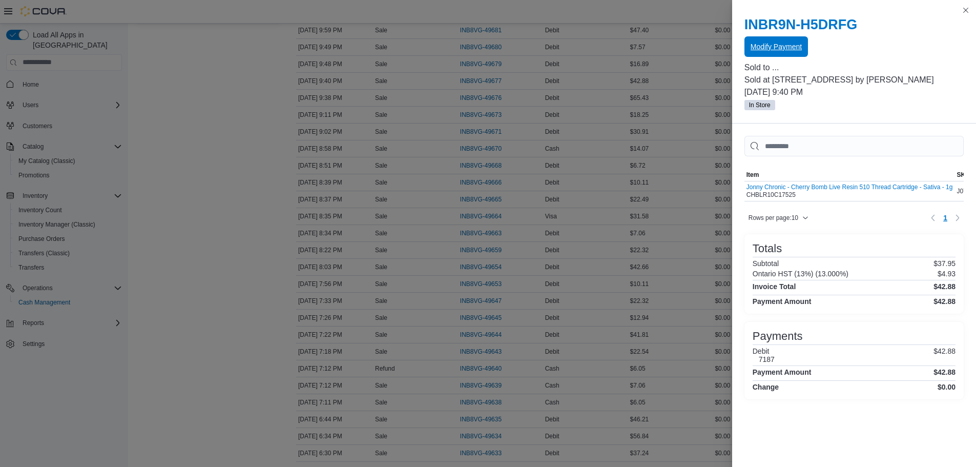
click at [789, 50] on span "Modify Payment" at bounding box center [775, 46] width 51 height 10
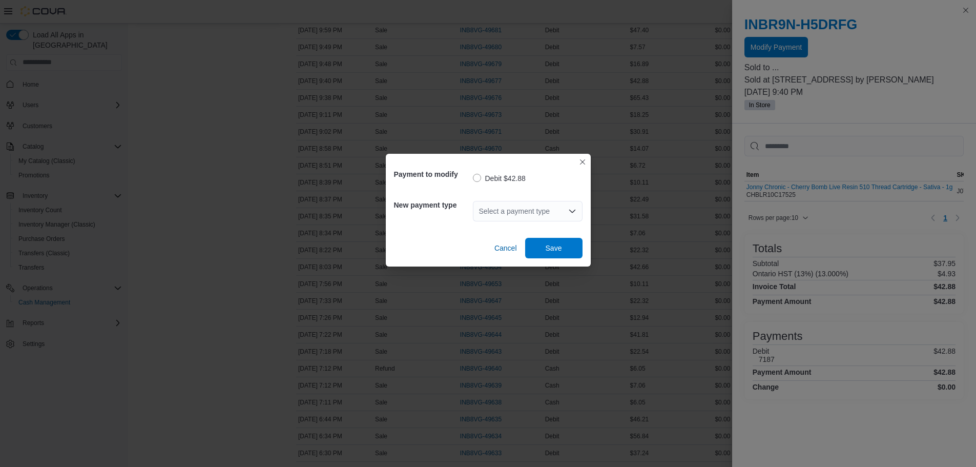
click at [550, 208] on div "Select a payment type" at bounding box center [528, 211] width 110 height 20
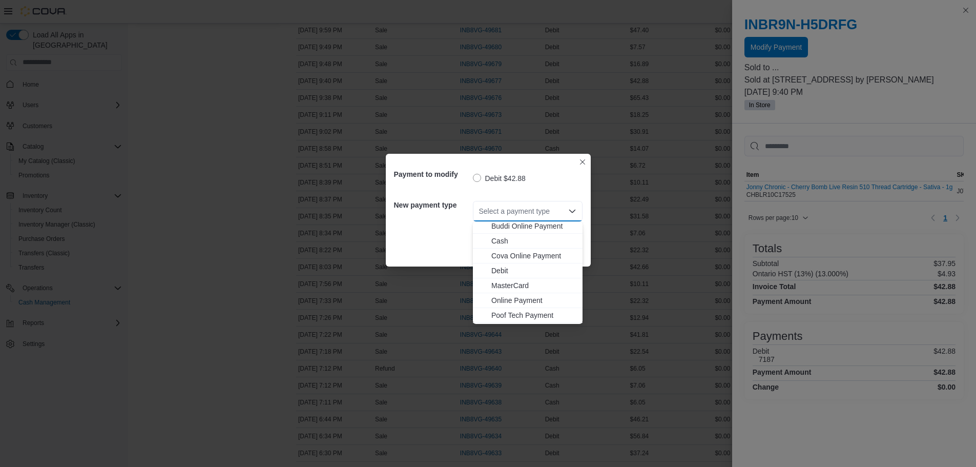
scroll to position [31, 0]
click at [518, 315] on span "Visa" at bounding box center [533, 316] width 85 height 10
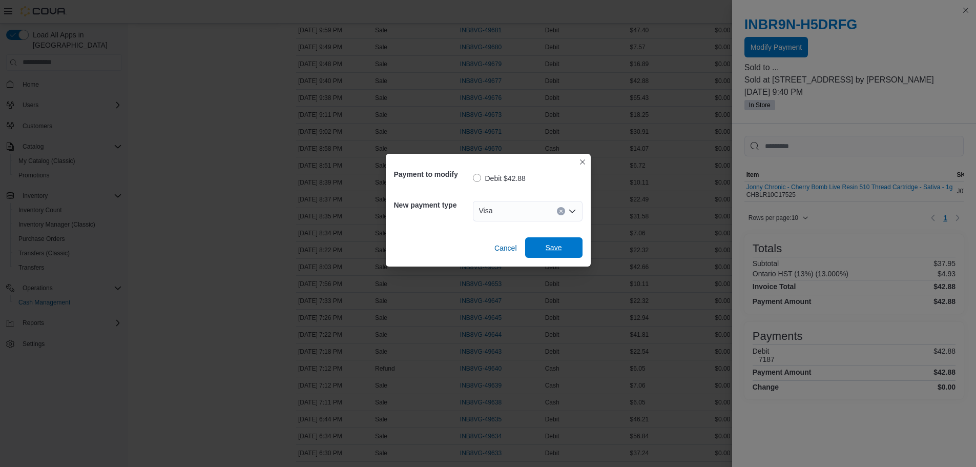
click at [548, 251] on span "Save" at bounding box center [553, 247] width 16 height 10
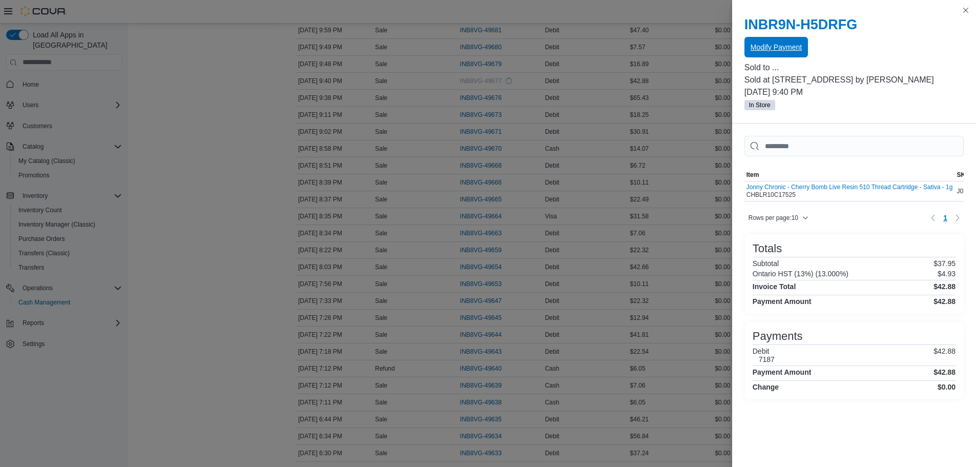
scroll to position [0, 0]
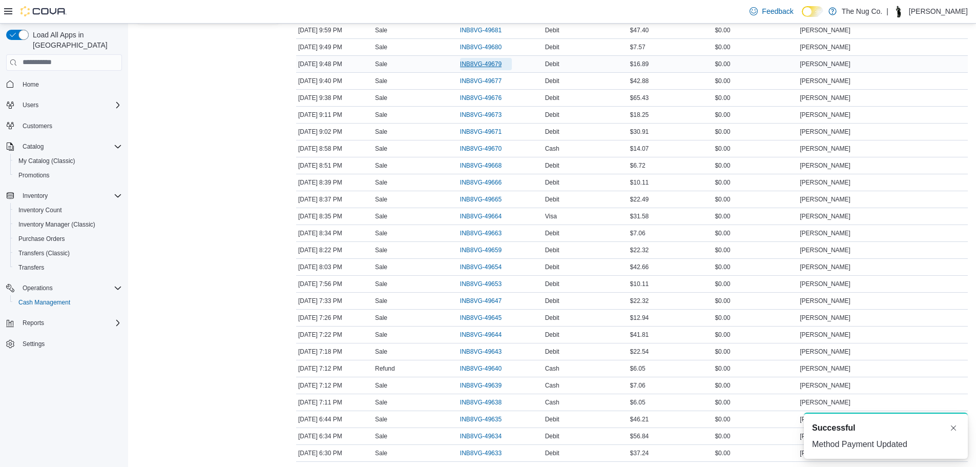
click at [474, 63] on span "INB8VG-49679" at bounding box center [480, 64] width 41 height 8
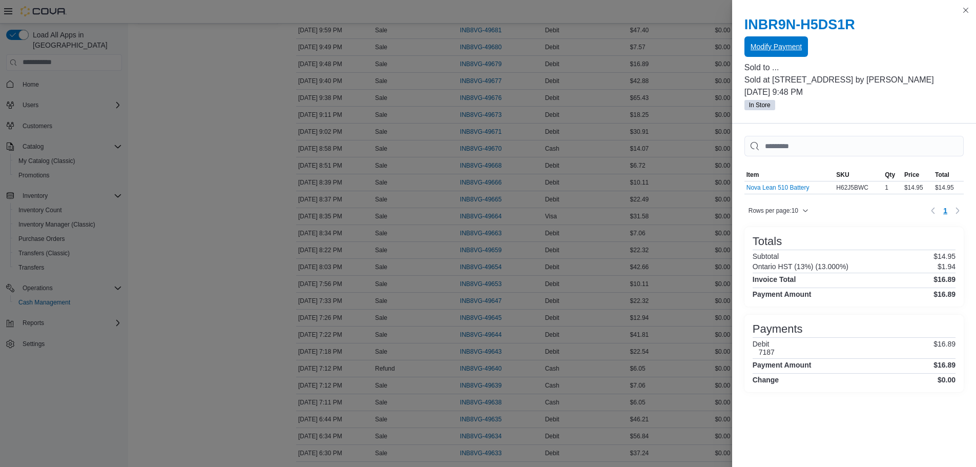
click at [781, 51] on span "Modify Payment" at bounding box center [775, 46] width 51 height 10
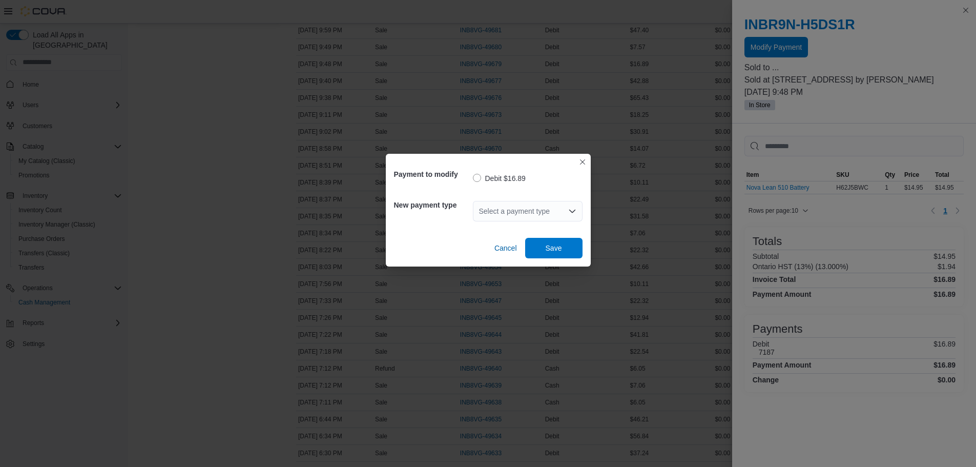
click at [540, 212] on div "Select a payment type" at bounding box center [528, 211] width 110 height 20
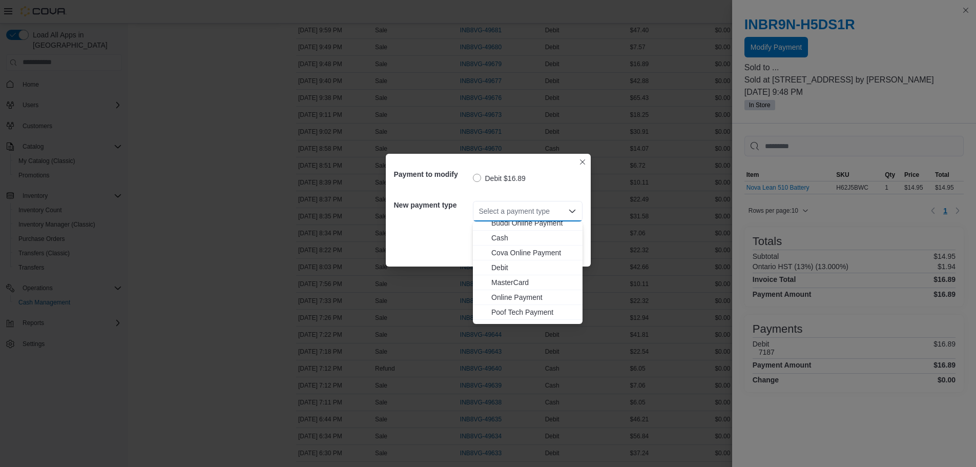
scroll to position [31, 0]
click at [496, 317] on span "Visa" at bounding box center [533, 316] width 85 height 10
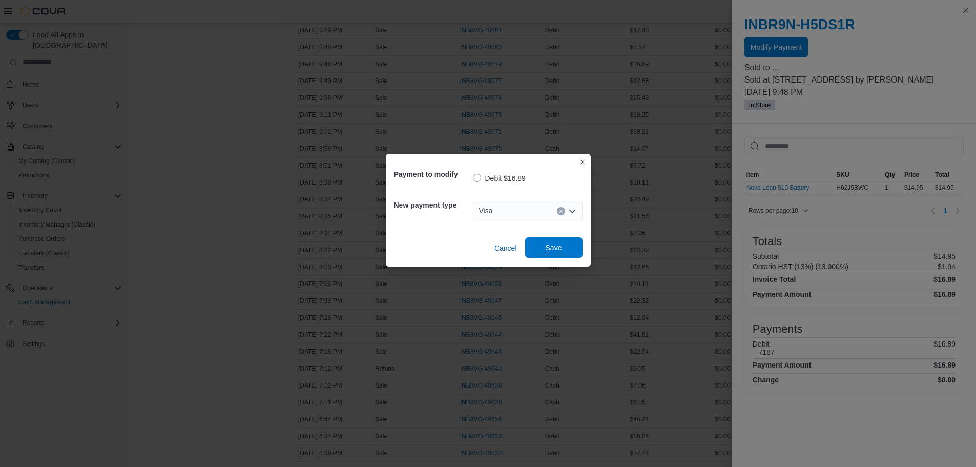
click at [548, 251] on span "Save" at bounding box center [553, 247] width 16 height 10
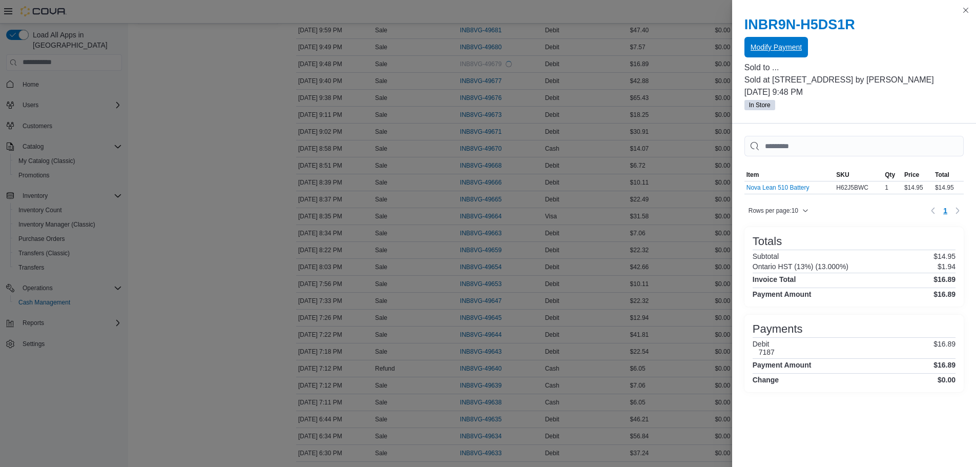
scroll to position [0, 0]
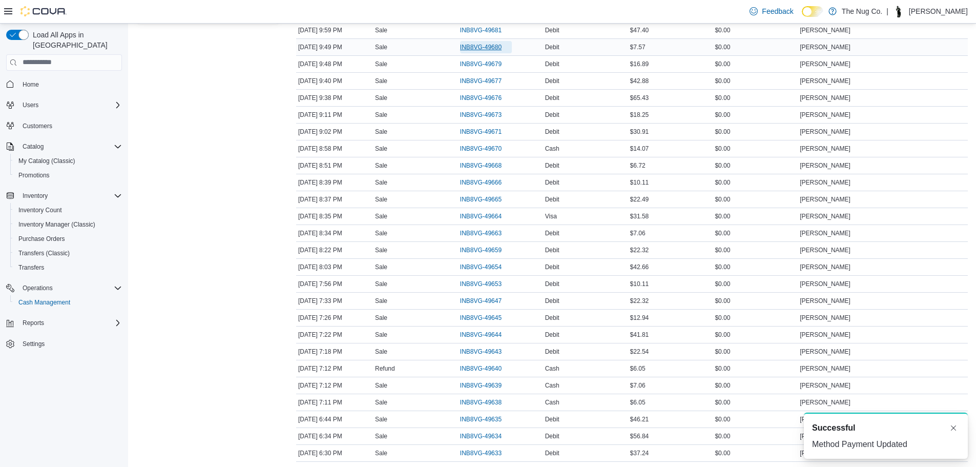
click at [495, 46] on span "INB8VG-49680" at bounding box center [480, 47] width 41 height 8
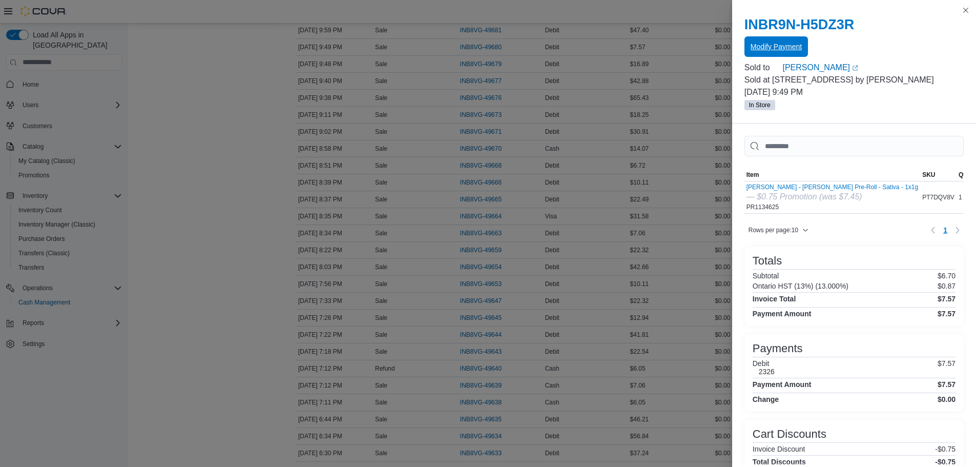
drag, startPoint x: 803, startPoint y: 33, endPoint x: 799, endPoint y: 38, distance: 6.3
click at [803, 34] on div "INBR9N-H5DZ3R Modify Payment" at bounding box center [853, 36] width 219 height 41
click at [789, 47] on span "Modify Payment" at bounding box center [775, 46] width 51 height 10
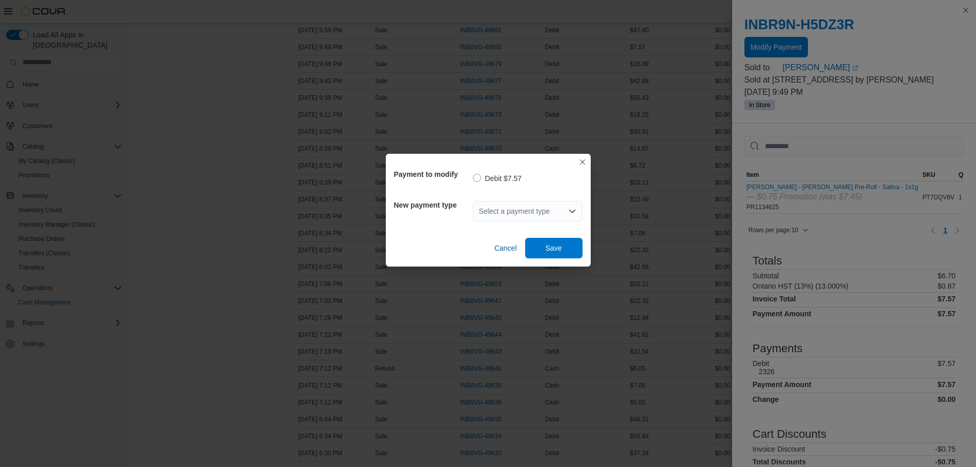
click at [501, 206] on div "Select a payment type" at bounding box center [528, 211] width 110 height 20
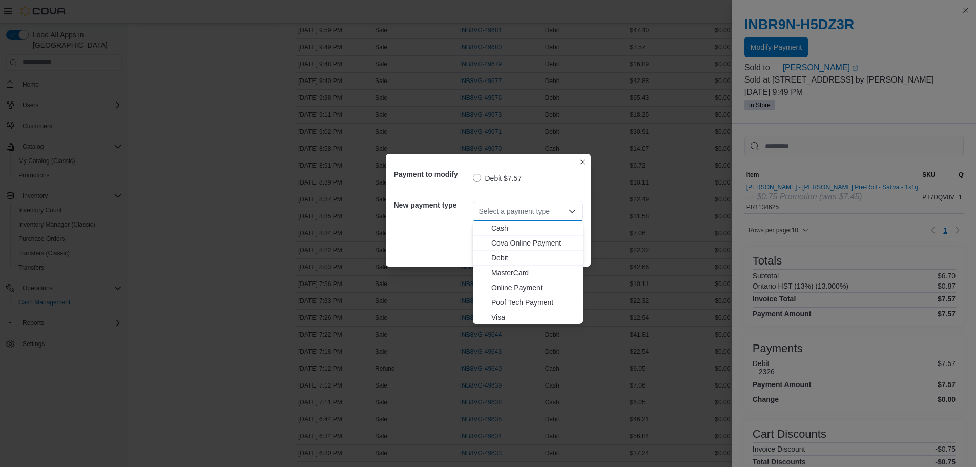
scroll to position [31, 0]
click at [502, 320] on span "Visa" at bounding box center [533, 316] width 85 height 10
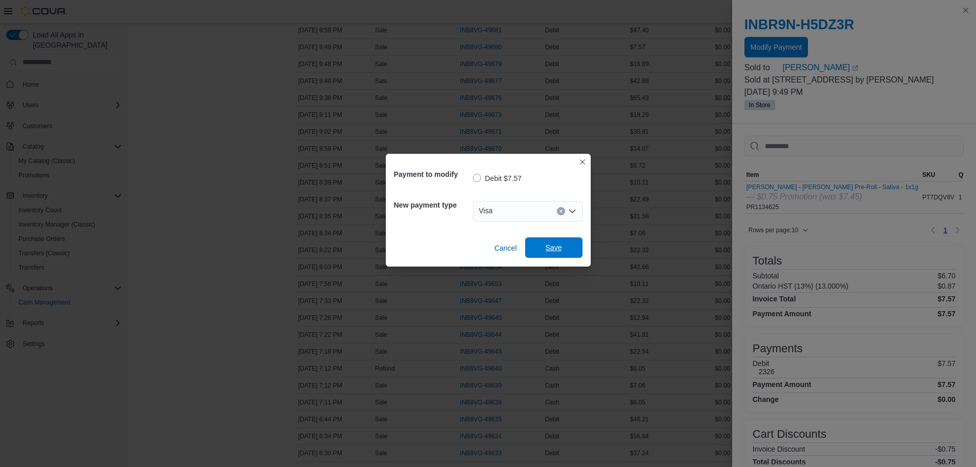
click at [553, 238] on span "Save" at bounding box center [553, 247] width 45 height 20
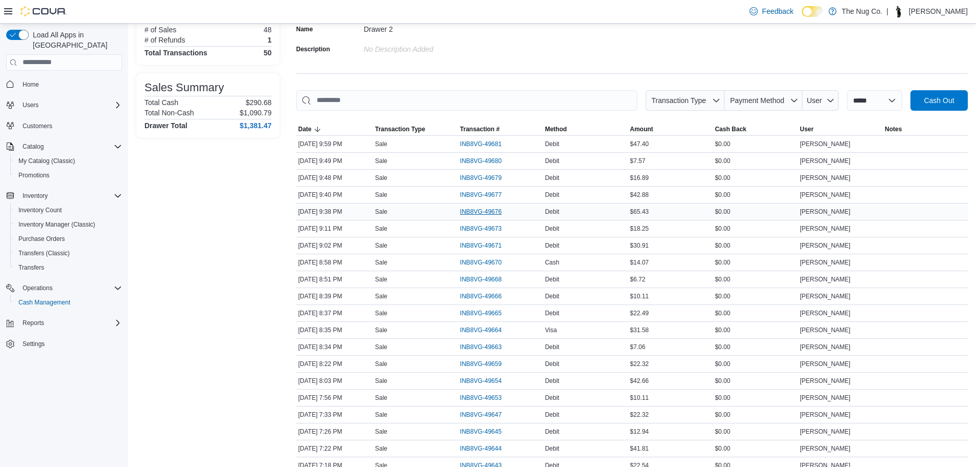
scroll to position [0, 0]
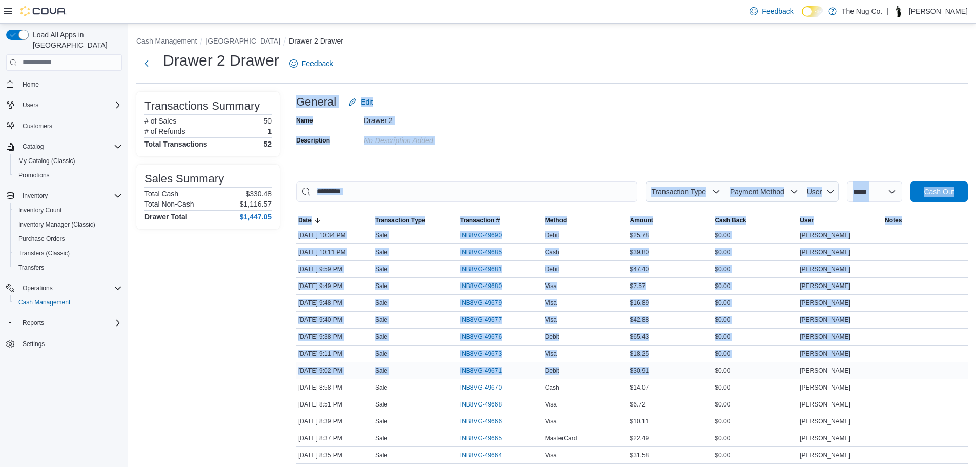
drag, startPoint x: 292, startPoint y: 376, endPoint x: 656, endPoint y: 371, distance: 363.7
click at [39, 78] on link "Home" at bounding box center [30, 84] width 25 height 12
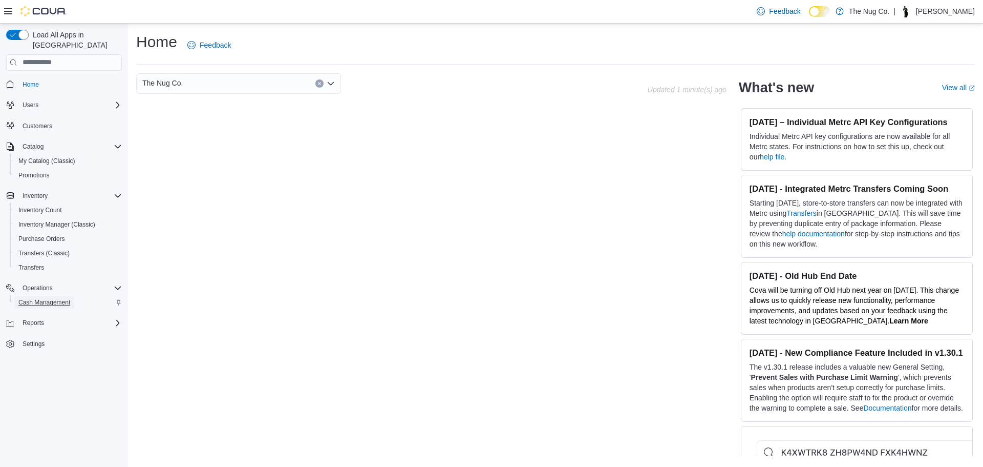
click at [29, 298] on span "Cash Management" at bounding box center [44, 302] width 52 height 8
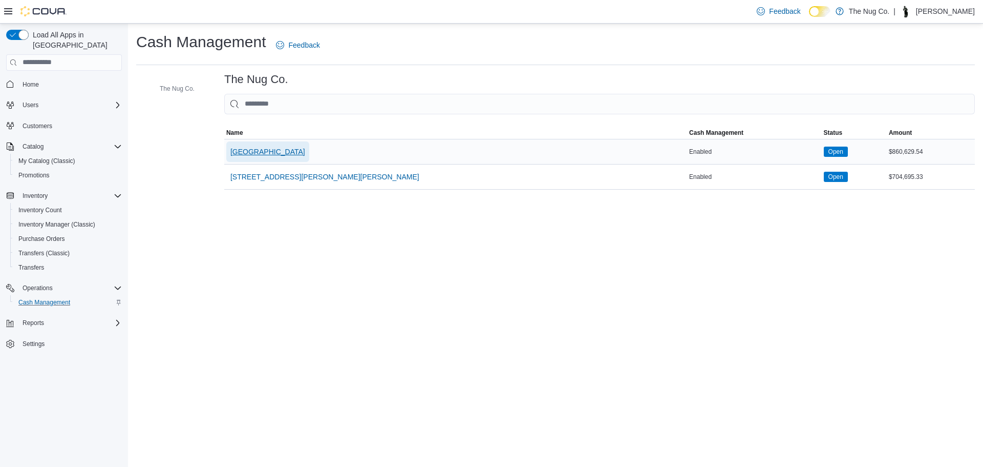
click at [254, 147] on span "[GEOGRAPHIC_DATA]" at bounding box center [267, 151] width 75 height 10
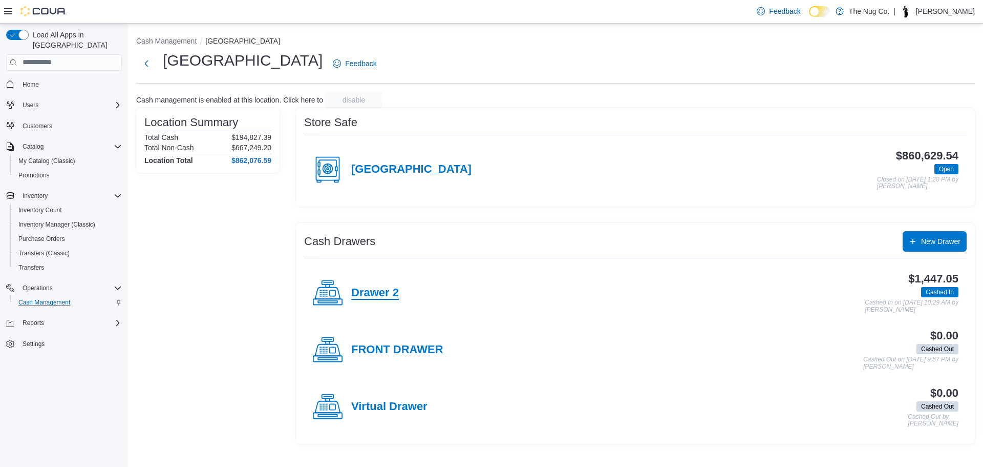
click at [363, 293] on h4 "Drawer 2" at bounding box center [375, 292] width 48 height 13
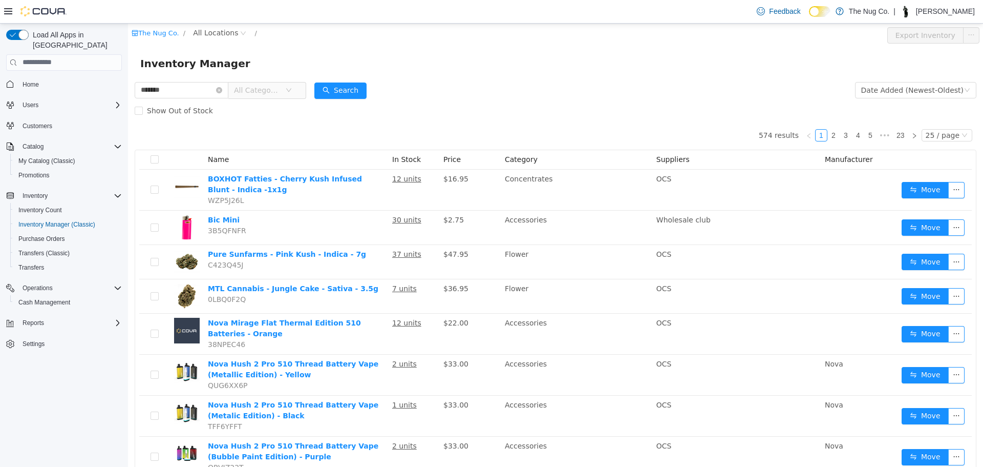
type input "******"
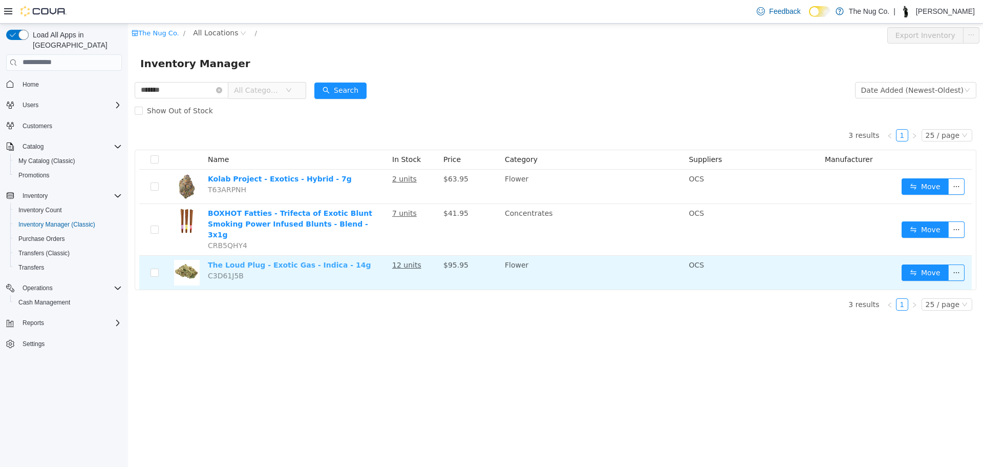
click at [263, 260] on link "The Loud Plug - Exotic Gas - Indica - 14g" at bounding box center [289, 264] width 163 height 8
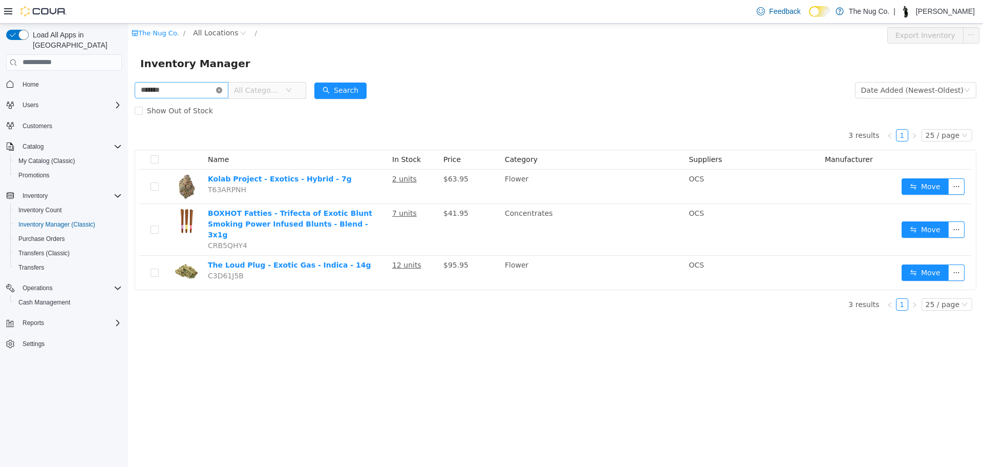
click at [222, 89] on icon "icon: close-circle" at bounding box center [219, 90] width 6 height 6
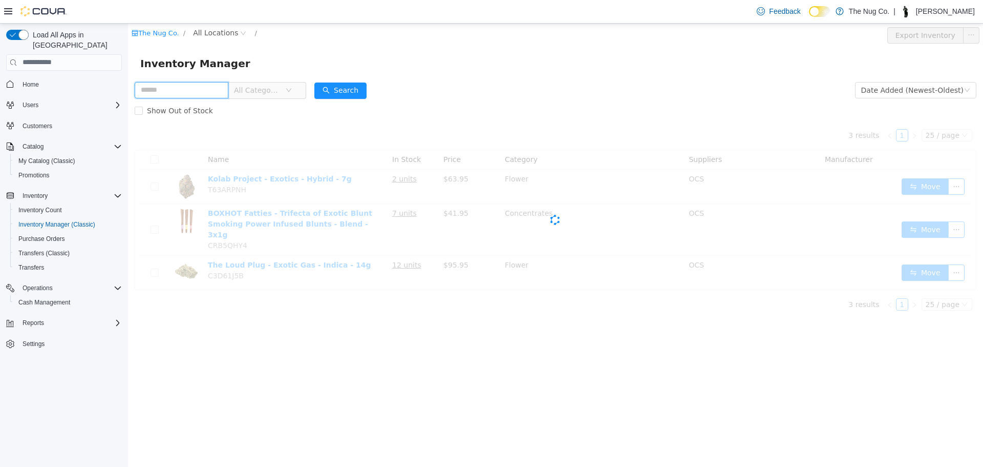
click at [182, 91] on input "text" at bounding box center [182, 89] width 94 height 16
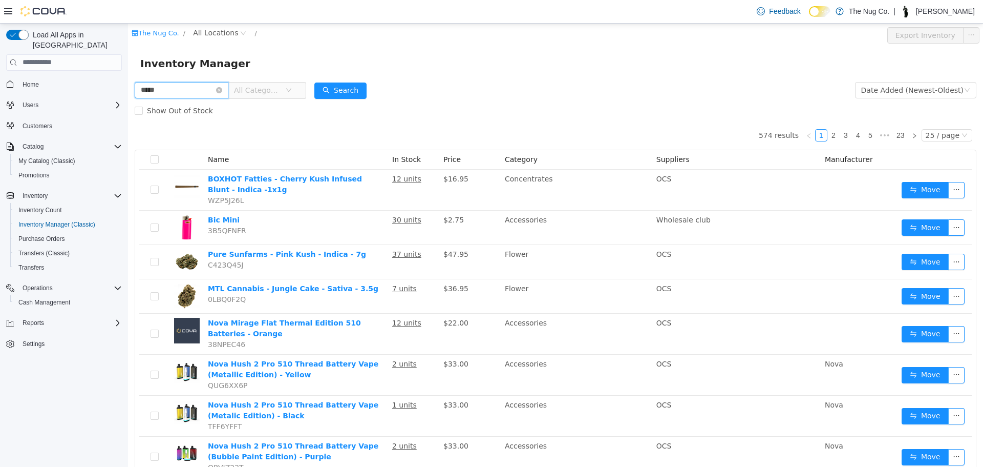
type input "*****"
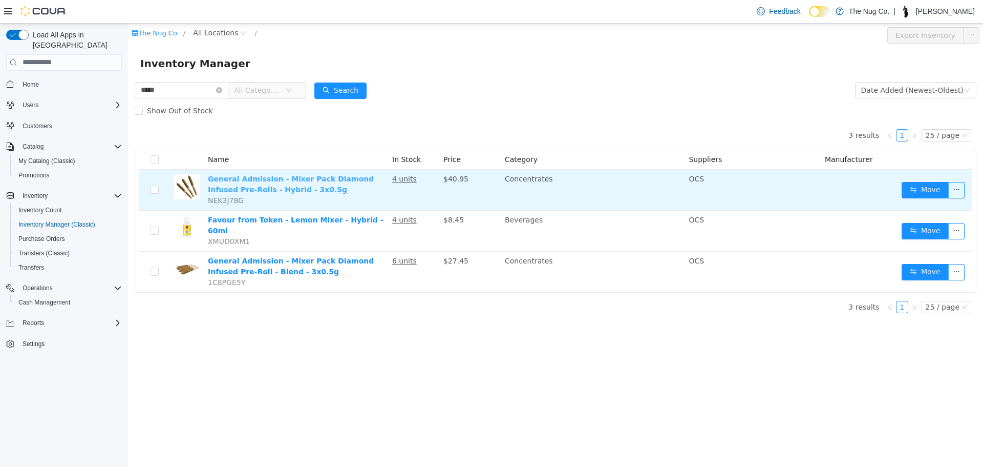
click at [301, 178] on link "General Admission - Mixer Pack Diamond Infused Pre-Rolls - Hybrid - 3x0.5g" at bounding box center [291, 183] width 166 height 19
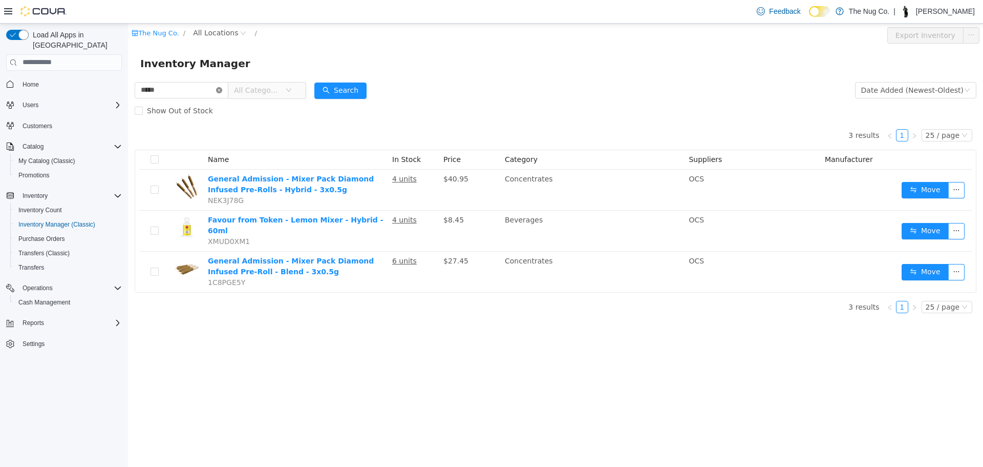
click at [222, 90] on icon "icon: close-circle" at bounding box center [219, 90] width 6 height 6
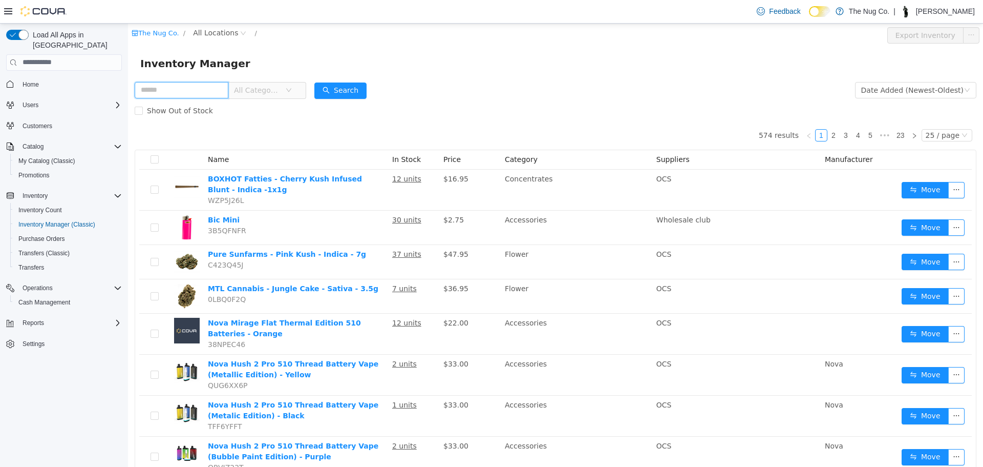
click at [221, 83] on input "text" at bounding box center [182, 89] width 94 height 16
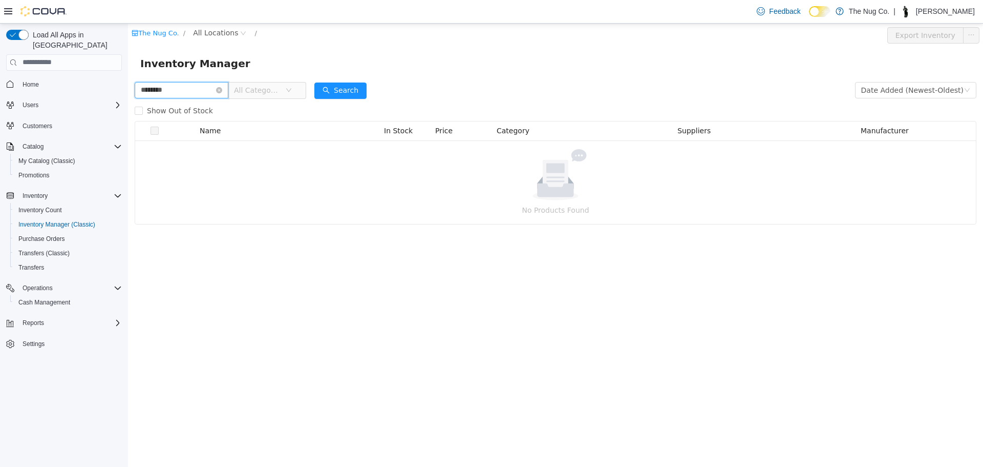
click at [161, 88] on input "********" at bounding box center [182, 89] width 94 height 16
type input "*********"
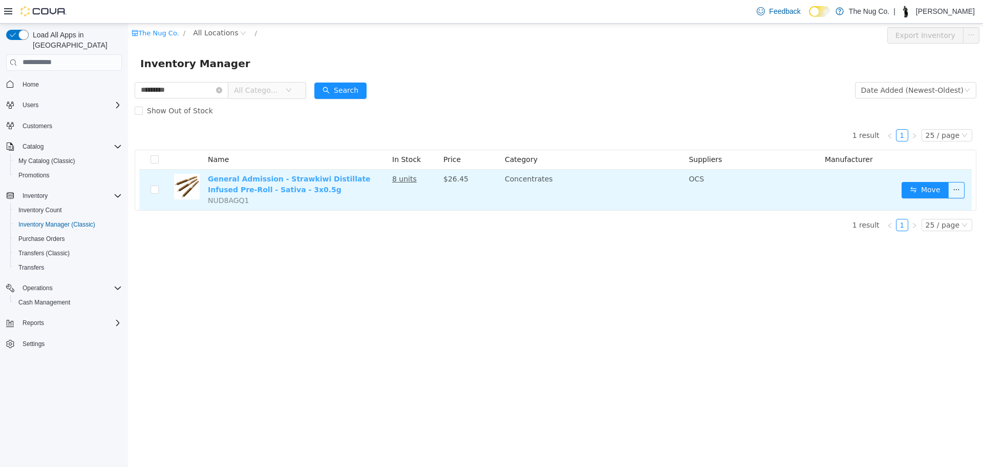
click at [241, 186] on link "General Admission - Strawkiwi Distillate Infused Pre-Roll - Sativa - 3x0.5g" at bounding box center [289, 183] width 163 height 19
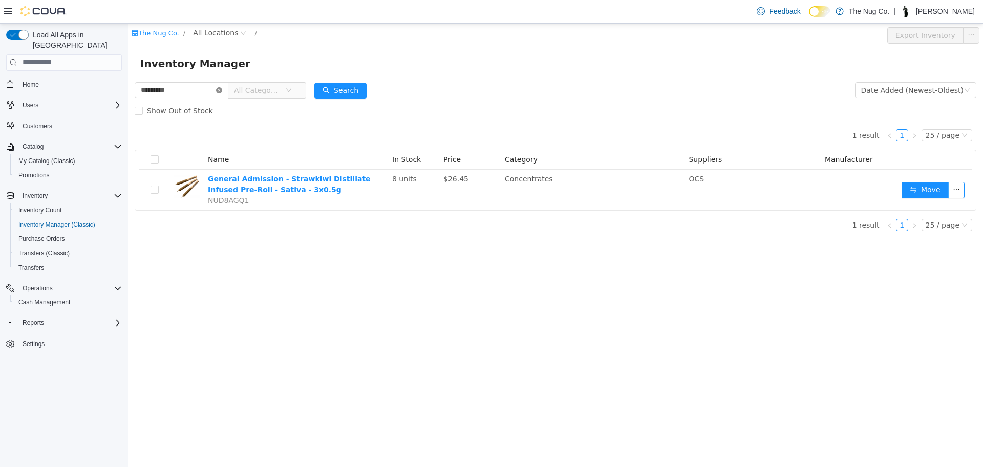
click at [222, 90] on icon "icon: close-circle" at bounding box center [219, 90] width 6 height 6
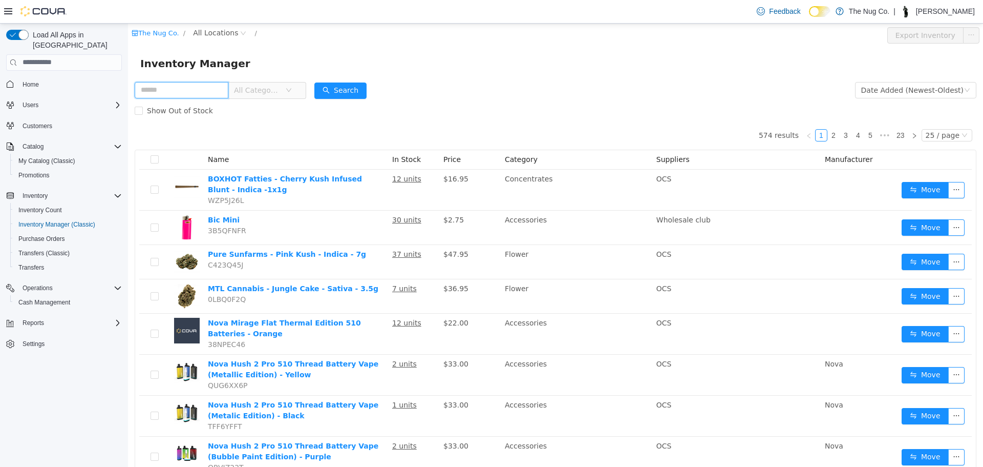
click at [179, 96] on input "text" at bounding box center [182, 89] width 94 height 16
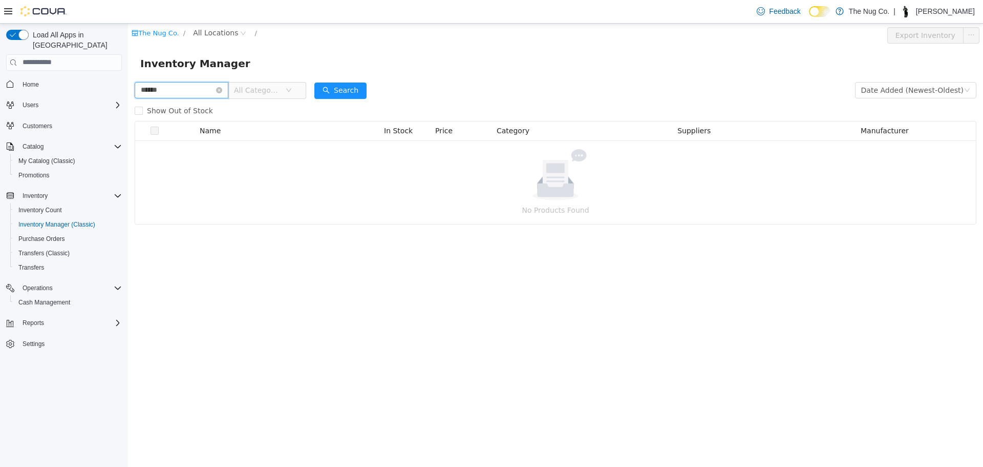
type input "******"
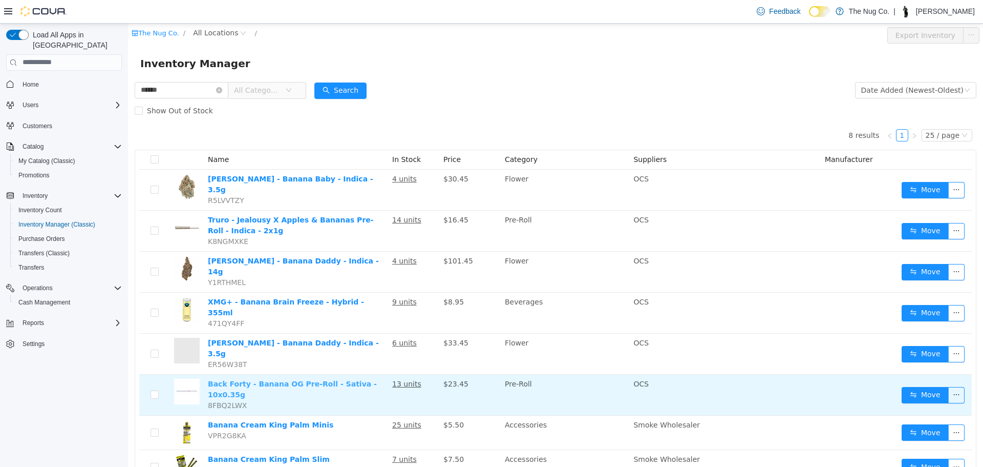
click at [298, 379] on link "Back Forty - Banana OG Pre-Roll - Sativa - 10x0.35g" at bounding box center [292, 388] width 169 height 19
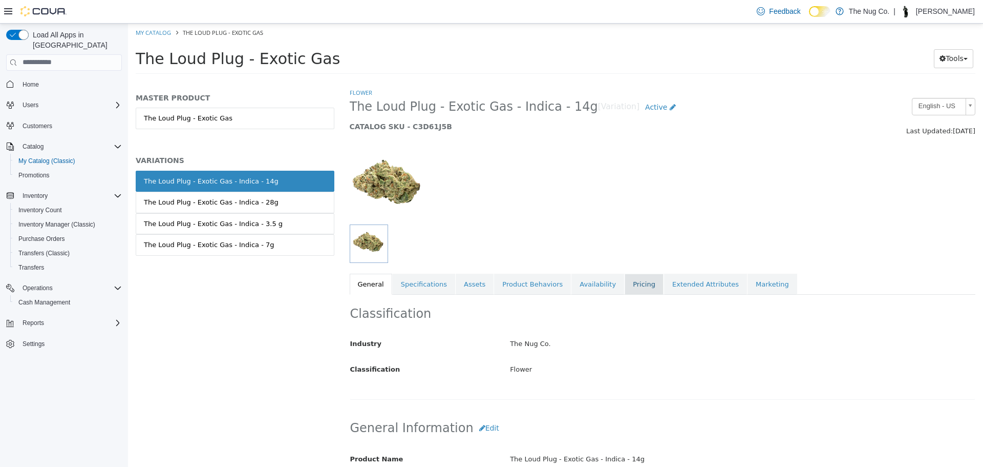
click at [627, 277] on link "Pricing" at bounding box center [644, 284] width 39 height 22
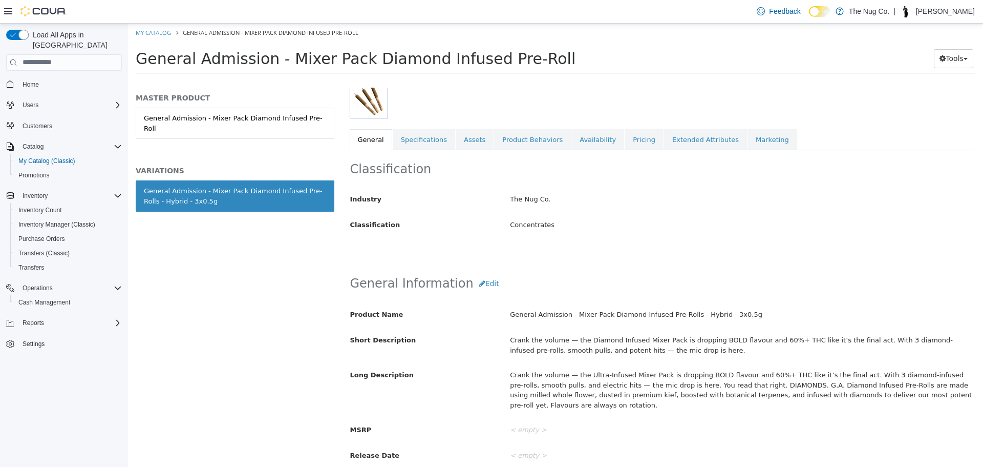
scroll to position [51, 0]
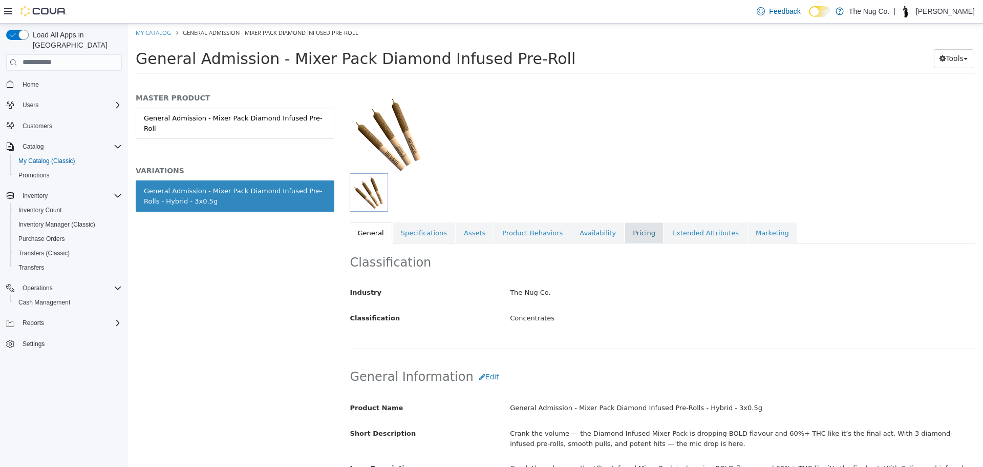
click at [625, 228] on link "Pricing" at bounding box center [644, 233] width 39 height 22
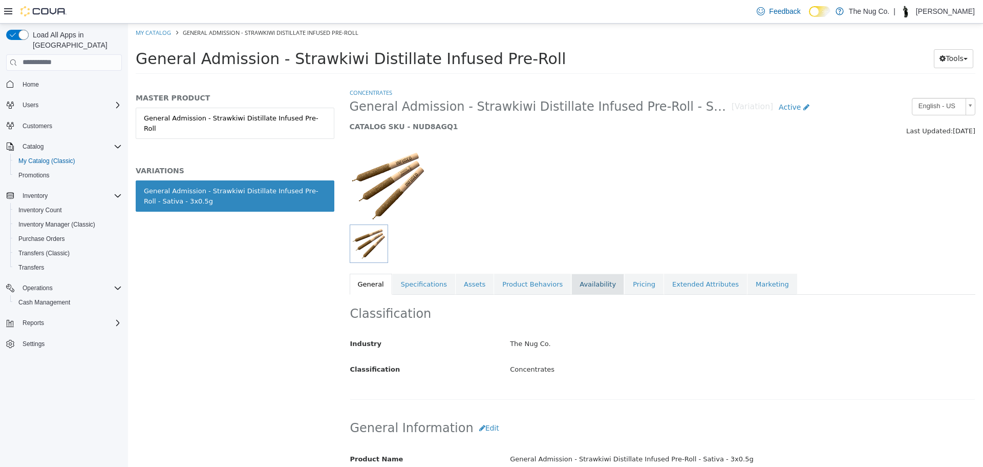
click at [572, 289] on link "Availability" at bounding box center [598, 284] width 53 height 22
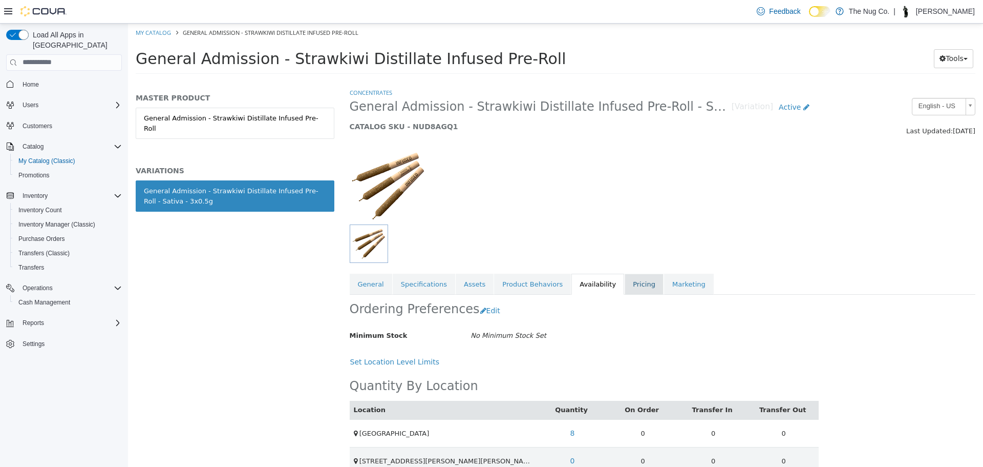
click at [625, 282] on link "Pricing" at bounding box center [644, 284] width 39 height 22
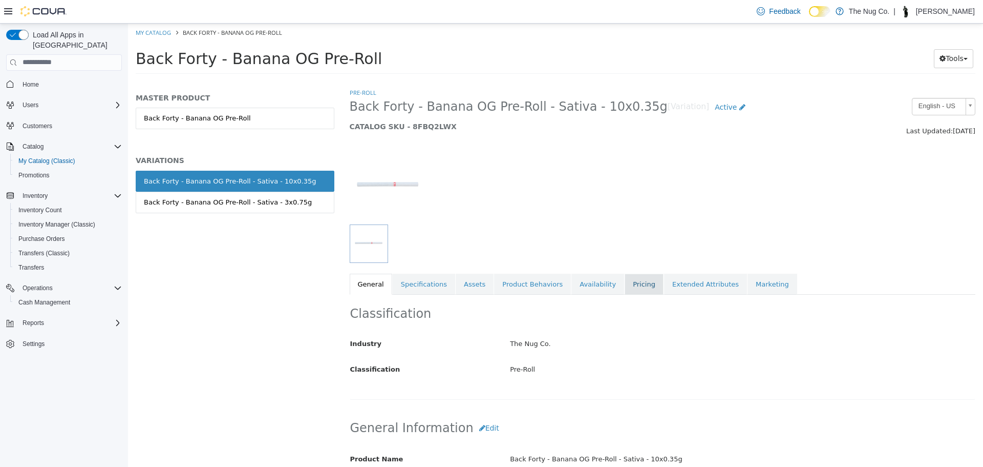
click at [625, 286] on link "Pricing" at bounding box center [644, 284] width 39 height 22
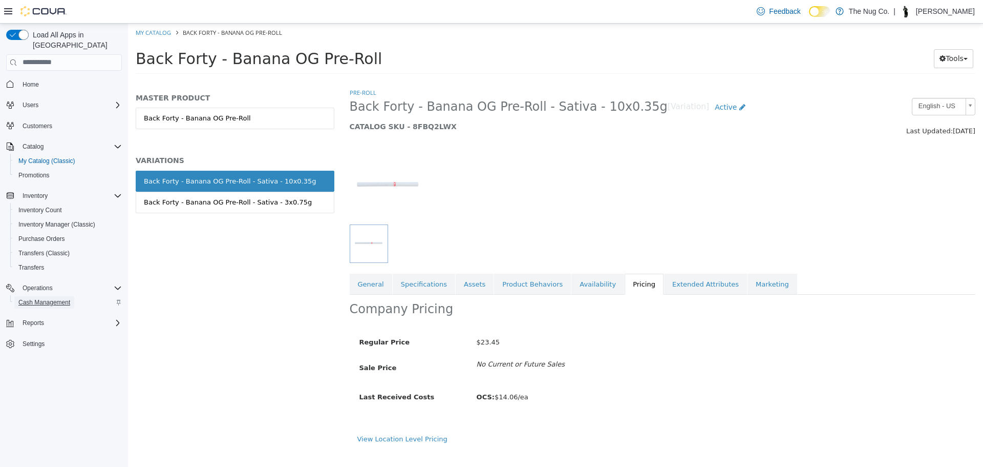
click at [35, 298] on span "Cash Management" at bounding box center [44, 302] width 52 height 8
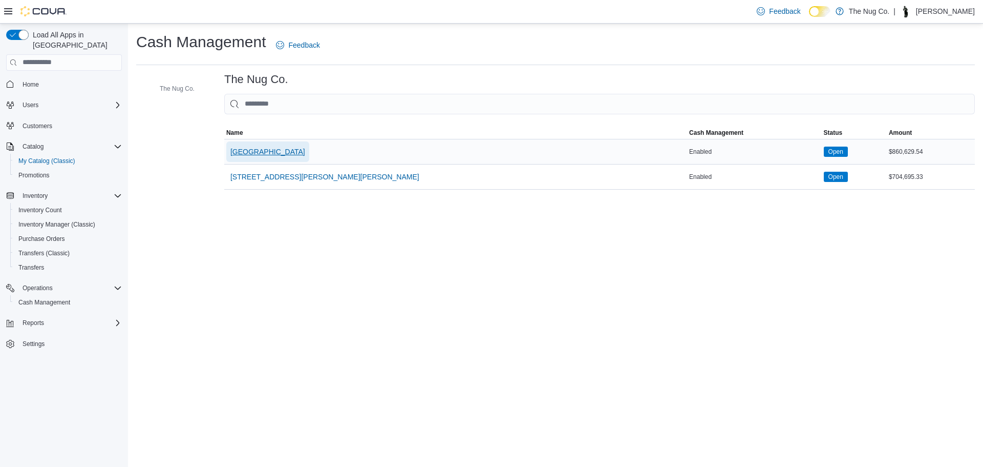
click at [278, 160] on span "[GEOGRAPHIC_DATA]" at bounding box center [267, 151] width 75 height 20
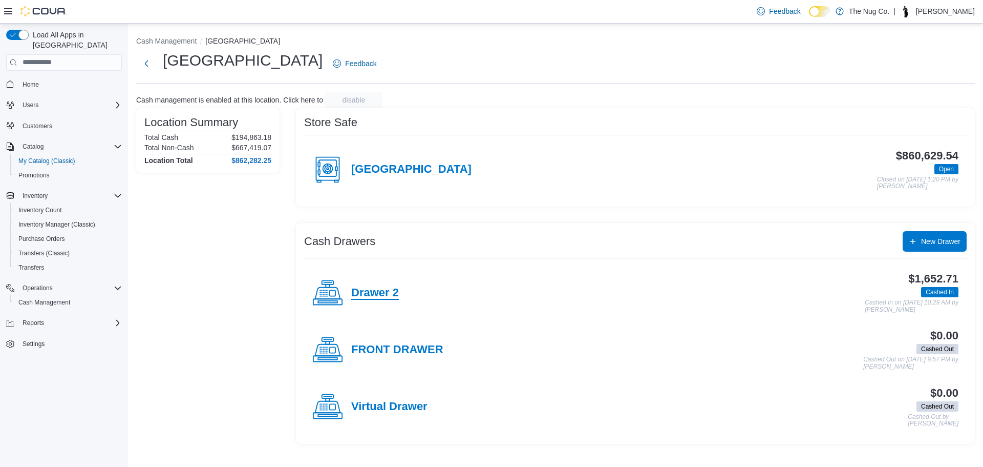
click at [374, 296] on h4 "Drawer 2" at bounding box center [375, 292] width 48 height 13
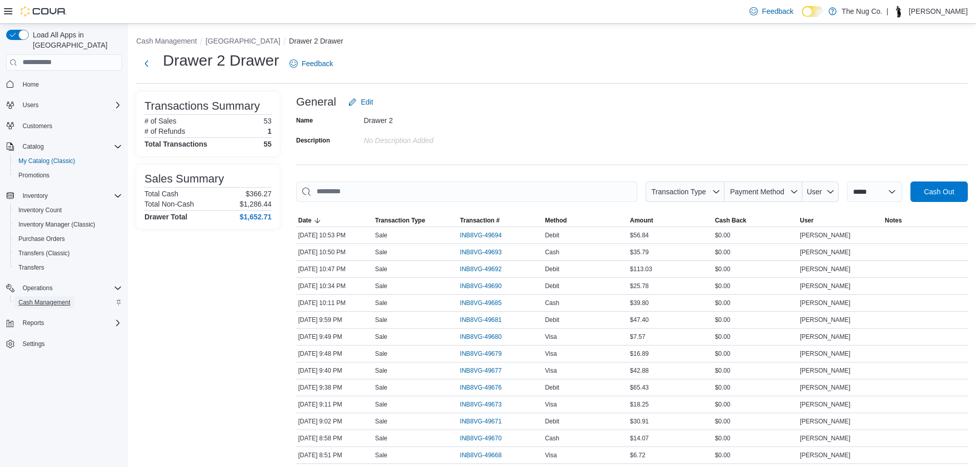
click at [50, 298] on span "Cash Management" at bounding box center [44, 302] width 52 height 8
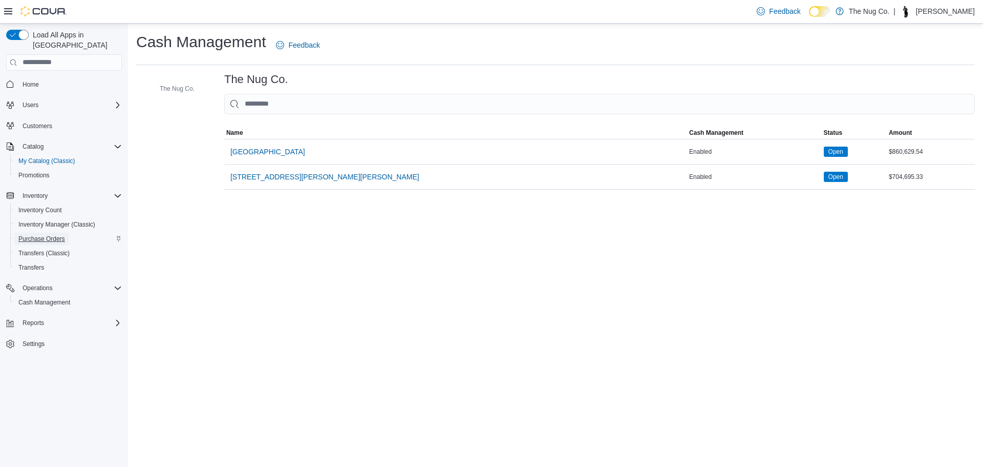
click at [40, 233] on span "Purchase Orders" at bounding box center [41, 239] width 47 height 12
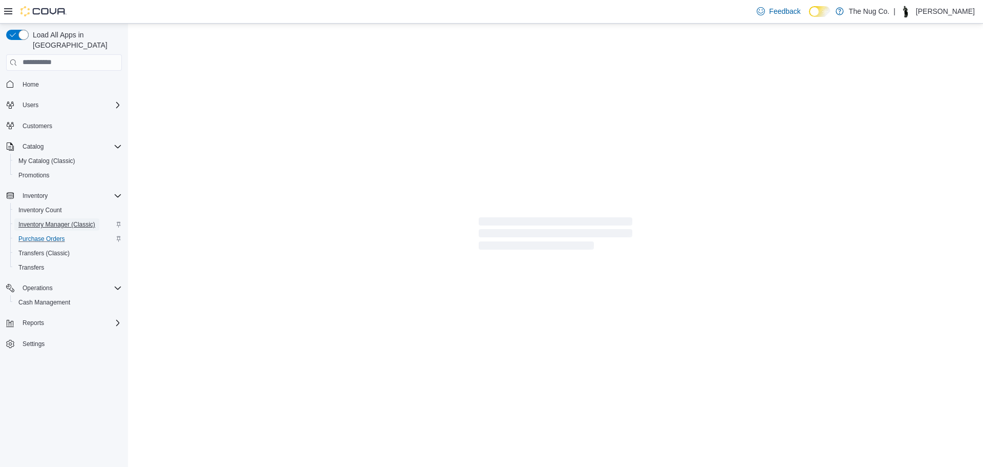
click at [47, 220] on span "Inventory Manager (Classic)" at bounding box center [56, 224] width 77 height 8
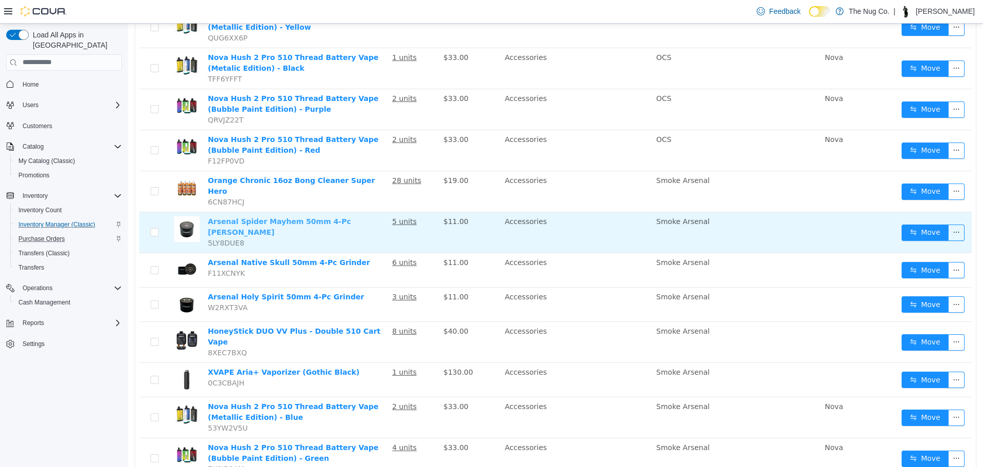
scroll to position [359, 0]
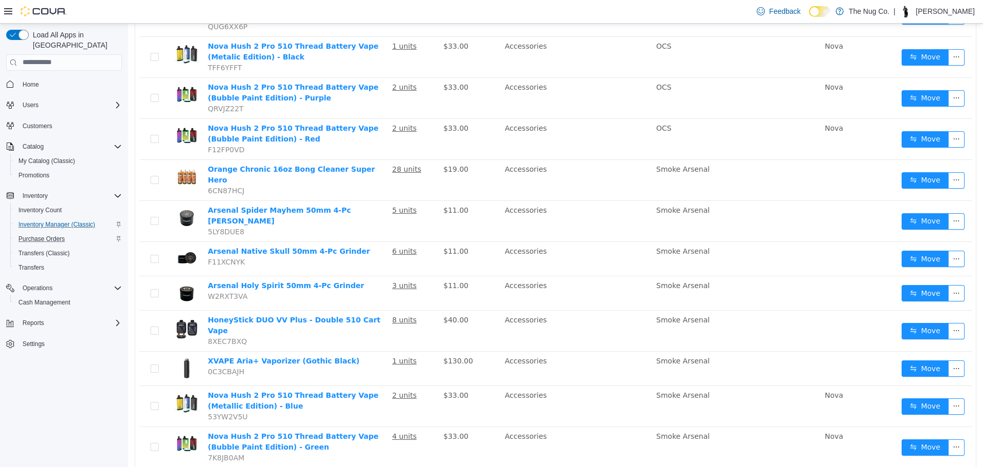
click at [34, 96] on div "Users" at bounding box center [64, 105] width 116 height 18
drag, startPoint x: 34, startPoint y: 87, endPoint x: 34, endPoint y: 76, distance: 10.8
click at [34, 77] on div "Home Users Customers Catalog My Catalog (Classic) Promotions Inventory Inventor…" at bounding box center [64, 214] width 116 height 279
click at [34, 80] on span "Home" at bounding box center [31, 84] width 16 height 8
